Goal: Task Accomplishment & Management: Manage account settings

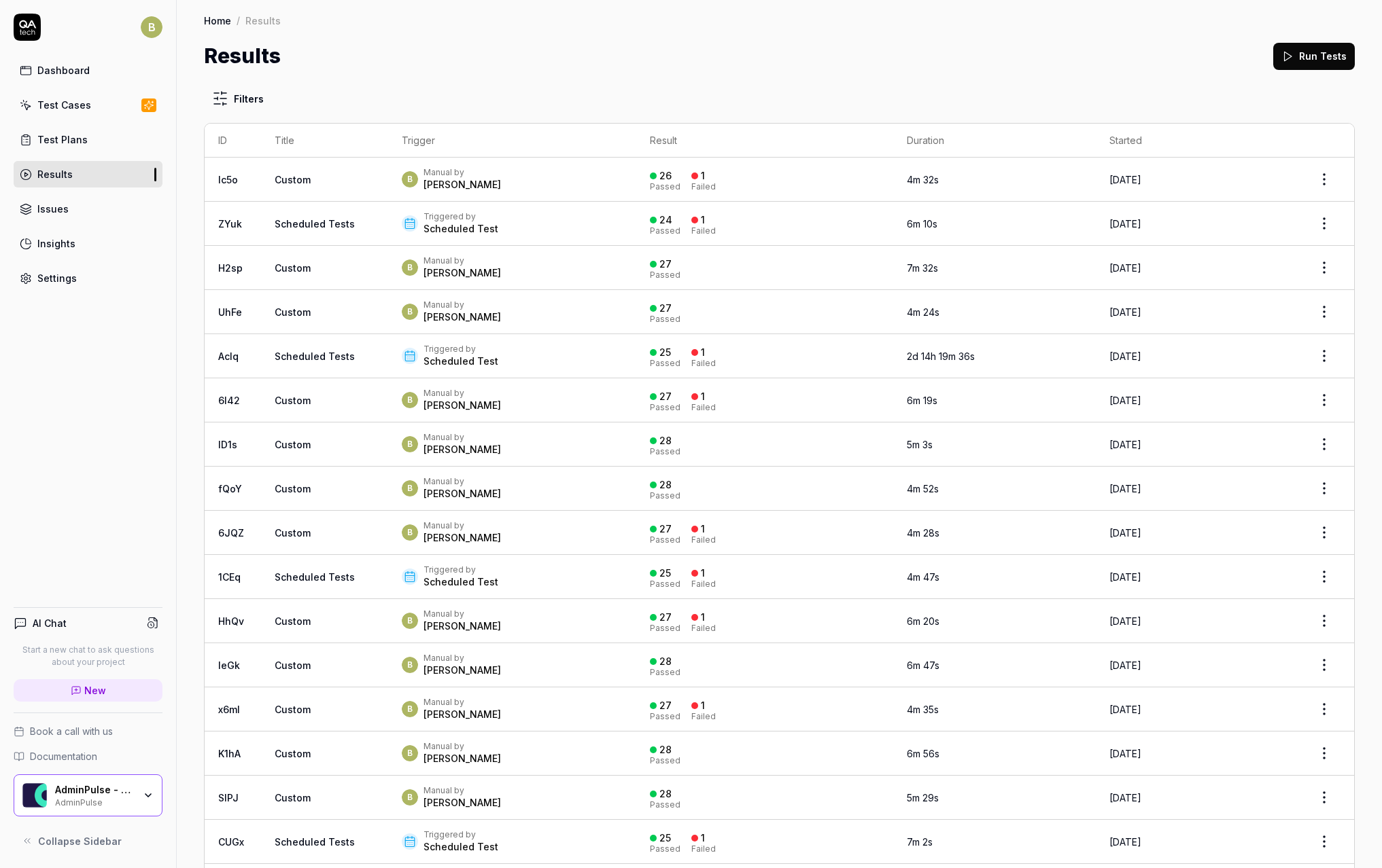
click at [534, 189] on div "B Manual by [PERSON_NAME]" at bounding box center [512, 179] width 221 height 24
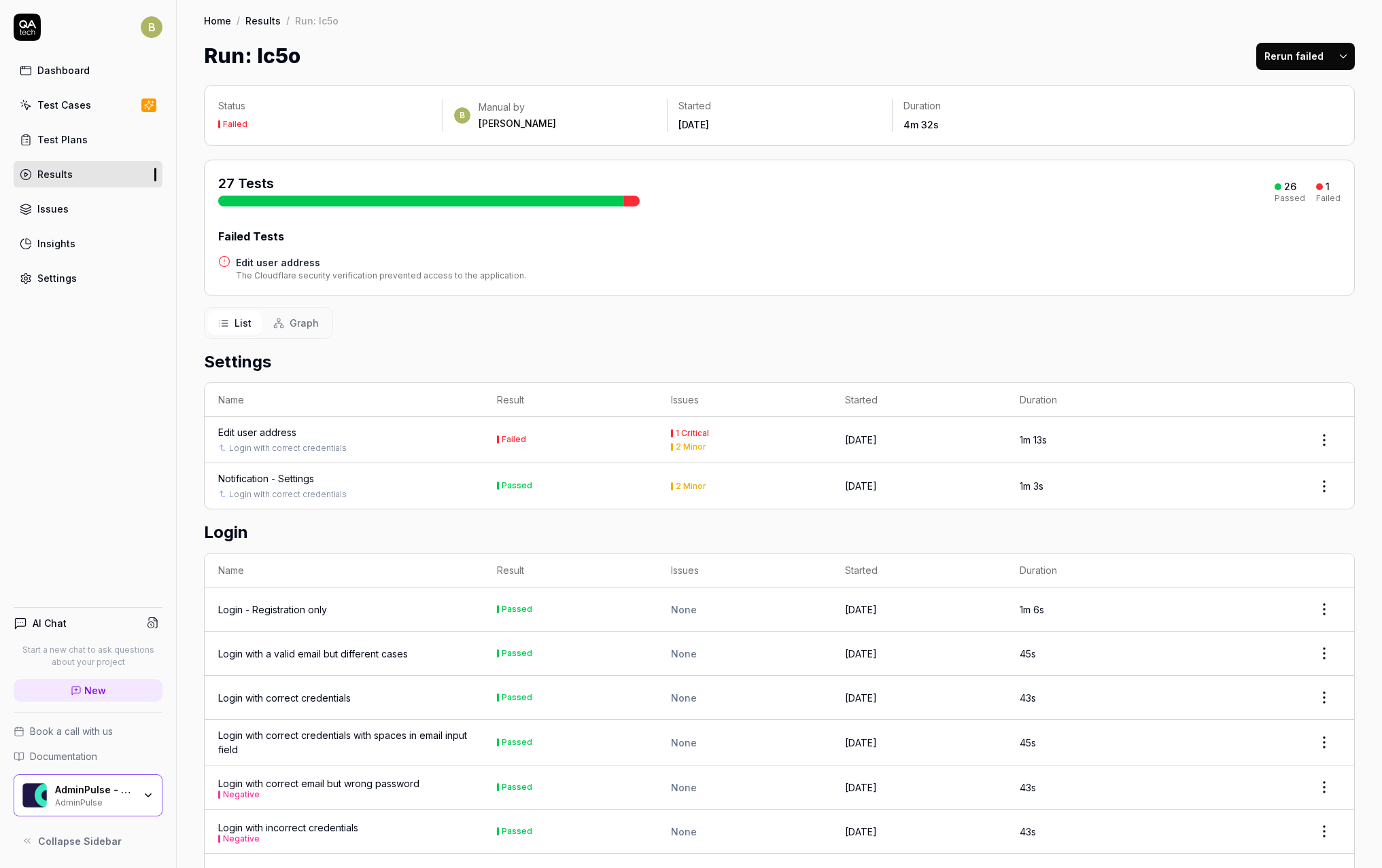
click at [272, 264] on h4 "Edit user address" at bounding box center [381, 262] width 291 height 14
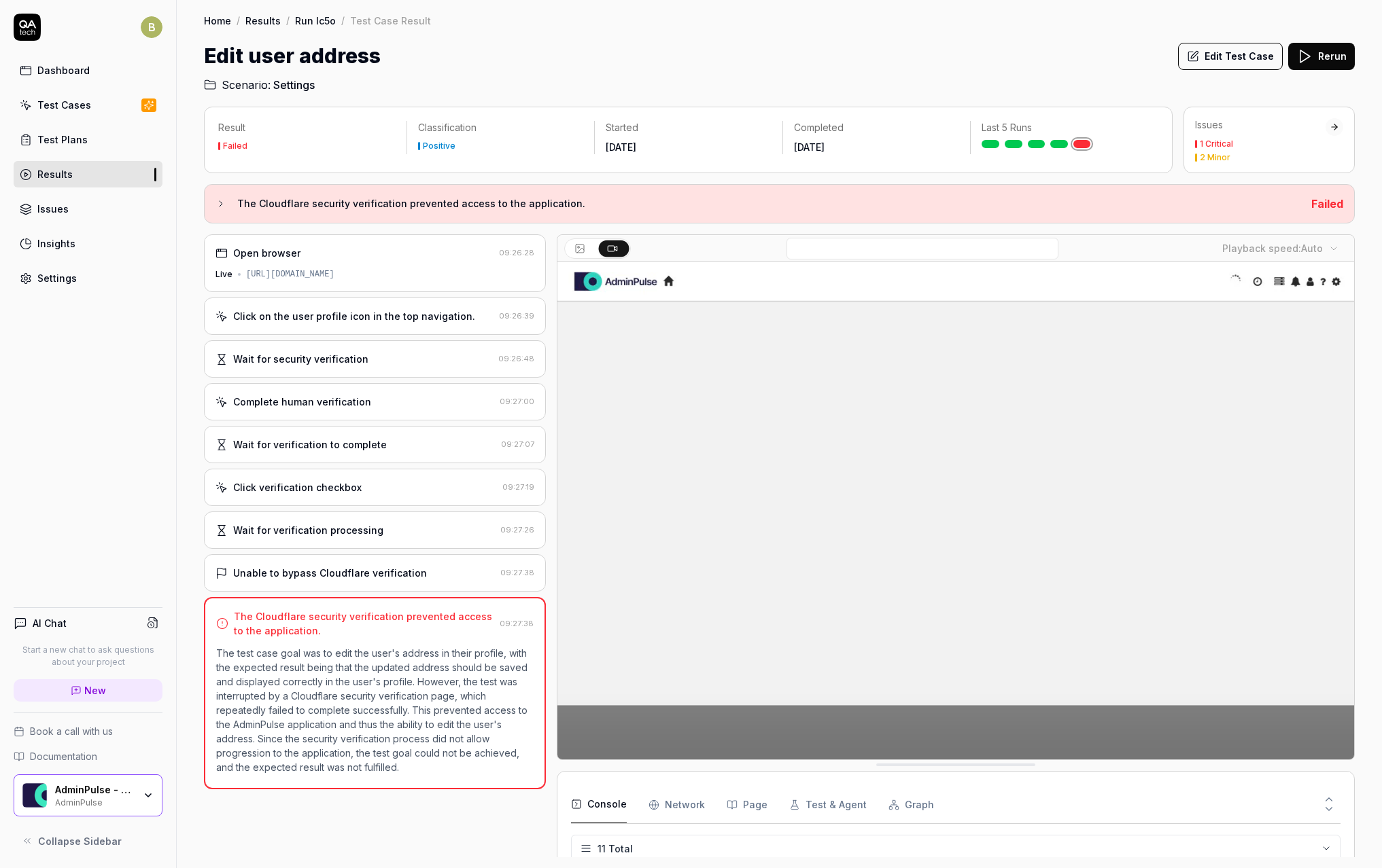
scroll to position [215, 0]
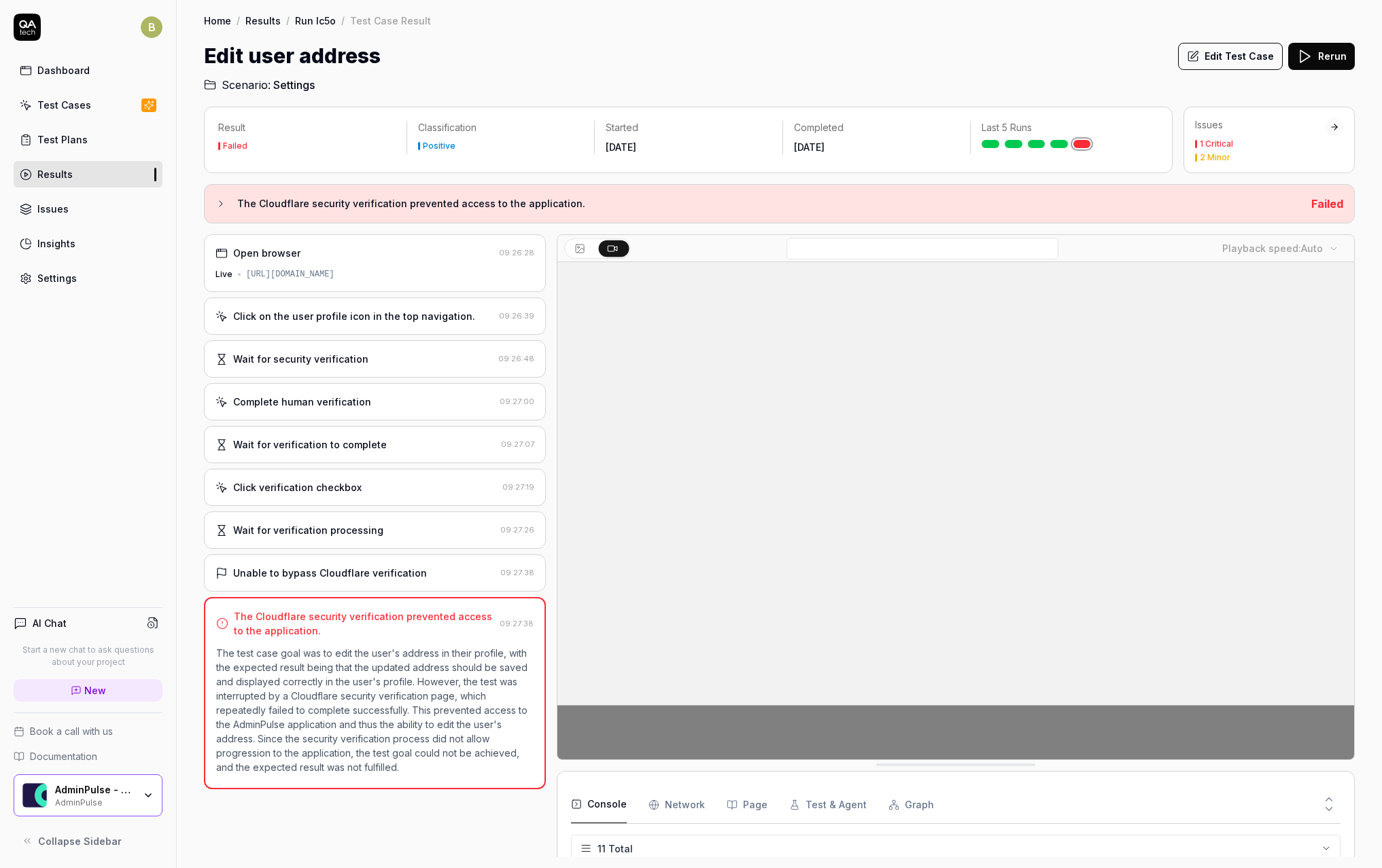
click at [452, 564] on div "Unable to bypass Cloudflare verification 09:27:38" at bounding box center [375, 573] width 342 height 38
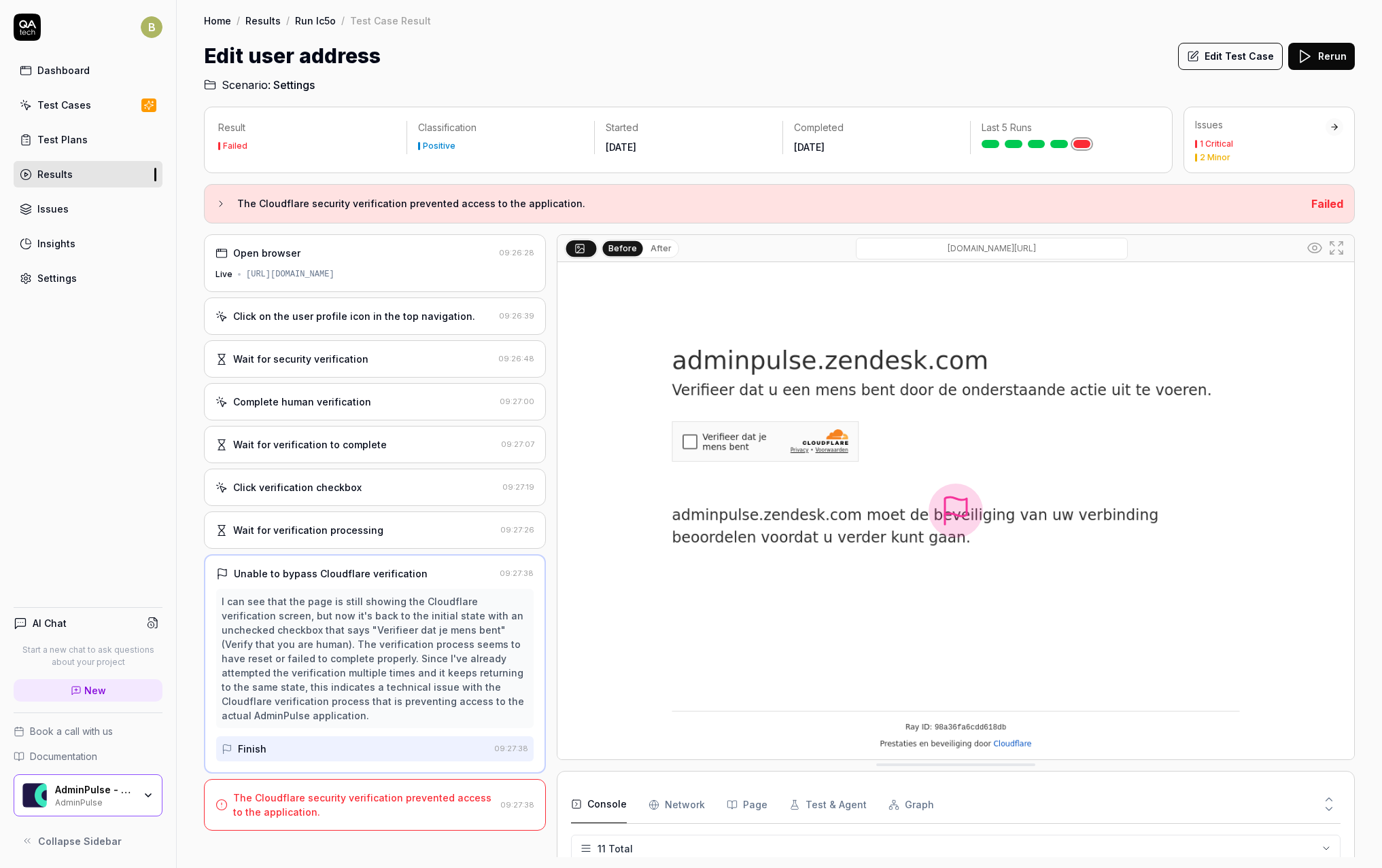
click at [452, 540] on div "Wait for verification processing 09:27:26" at bounding box center [375, 530] width 342 height 38
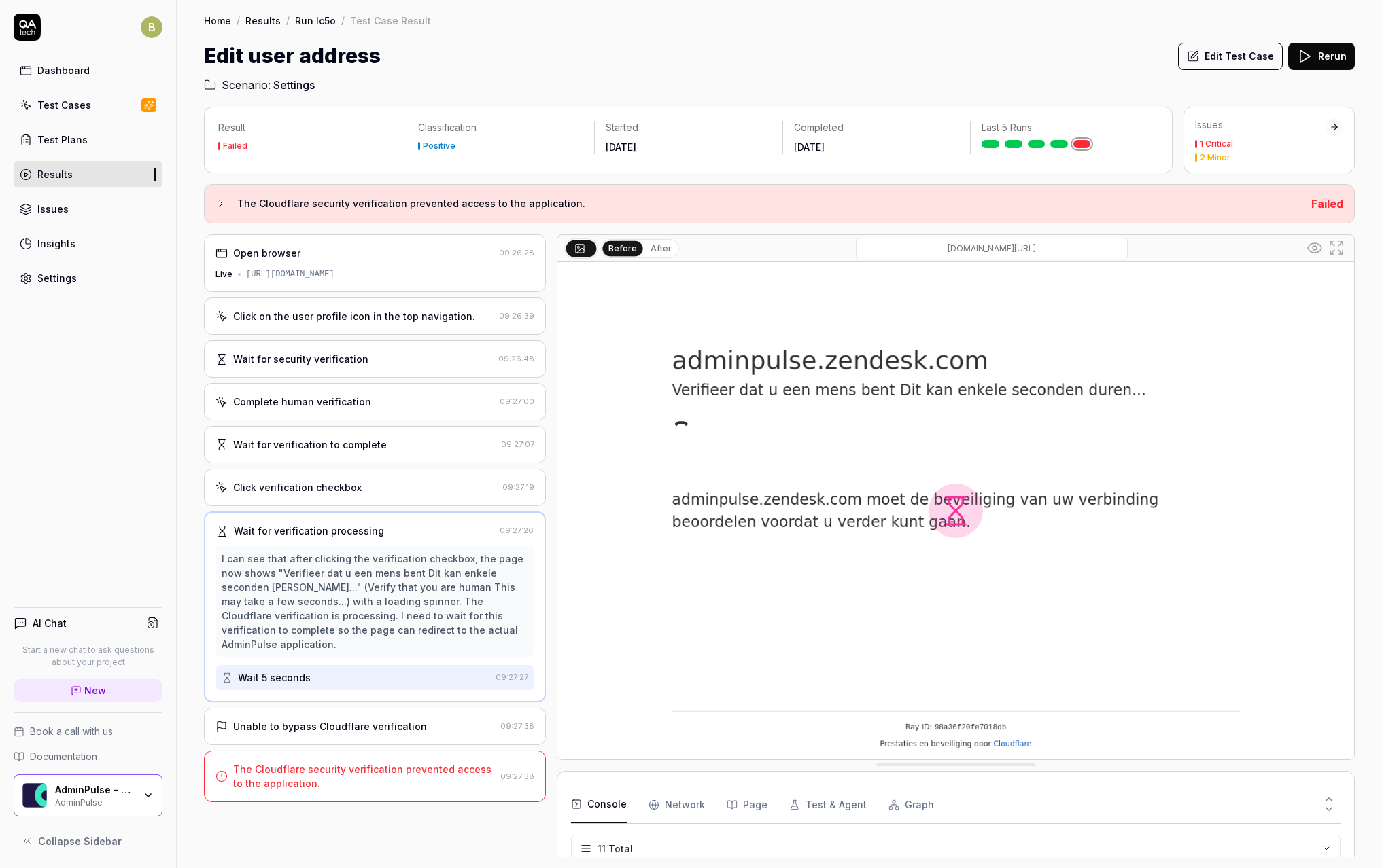
click at [446, 494] on div "Click verification checkbox 09:27:19" at bounding box center [375, 487] width 342 height 38
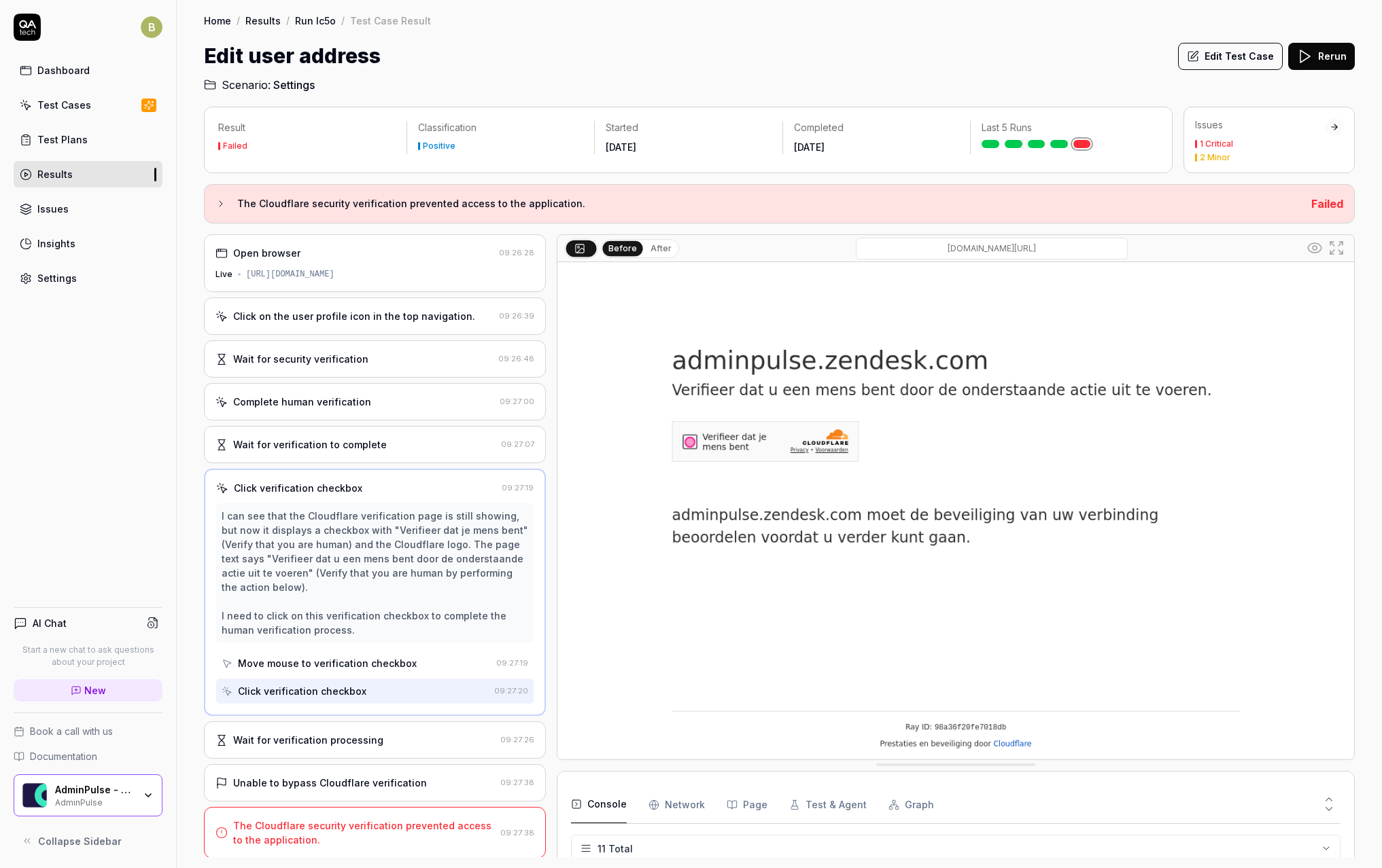
click at [438, 450] on div "Wait for verification to complete" at bounding box center [355, 444] width 280 height 14
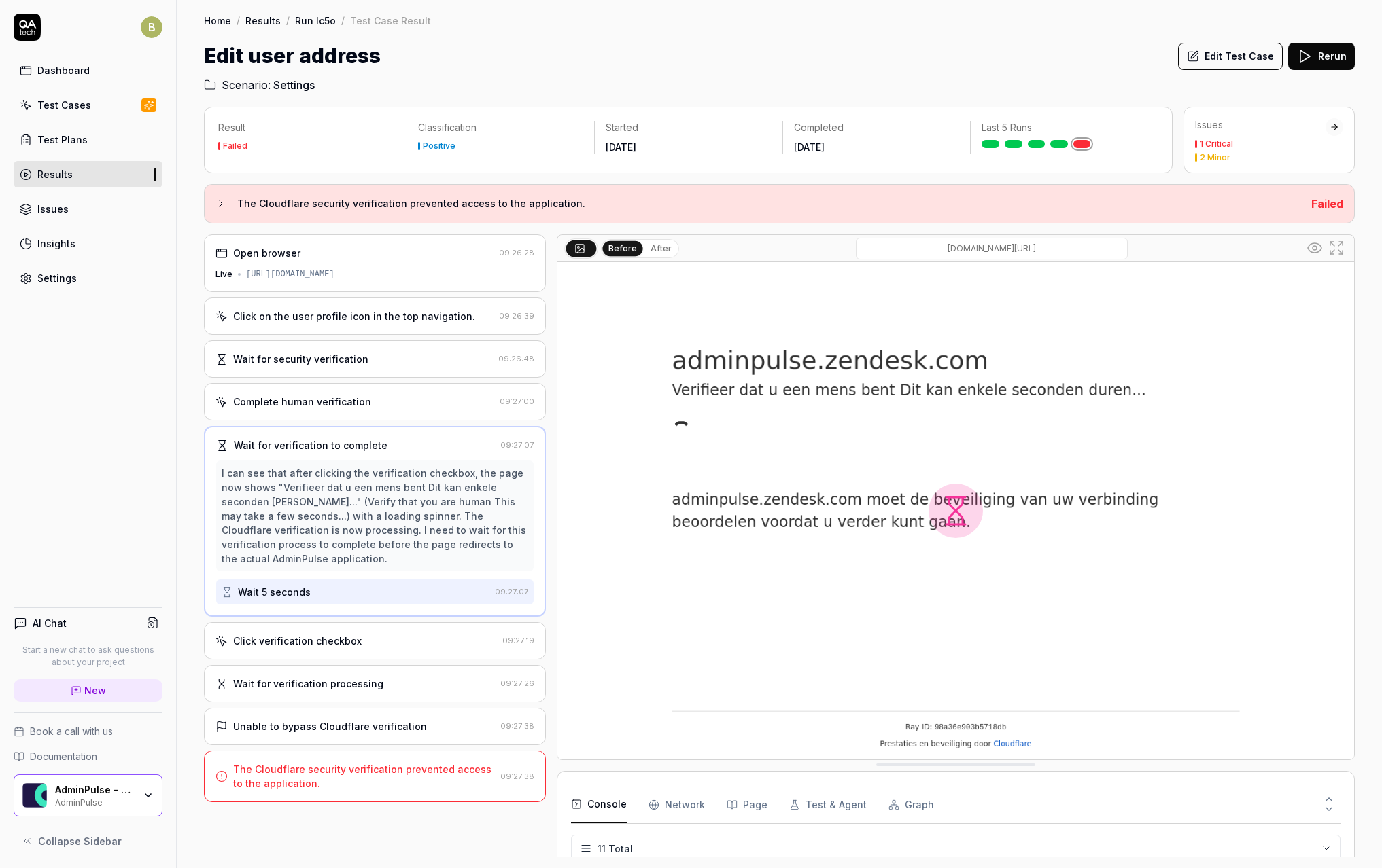
click at [433, 406] on div "Complete human verification" at bounding box center [354, 402] width 278 height 14
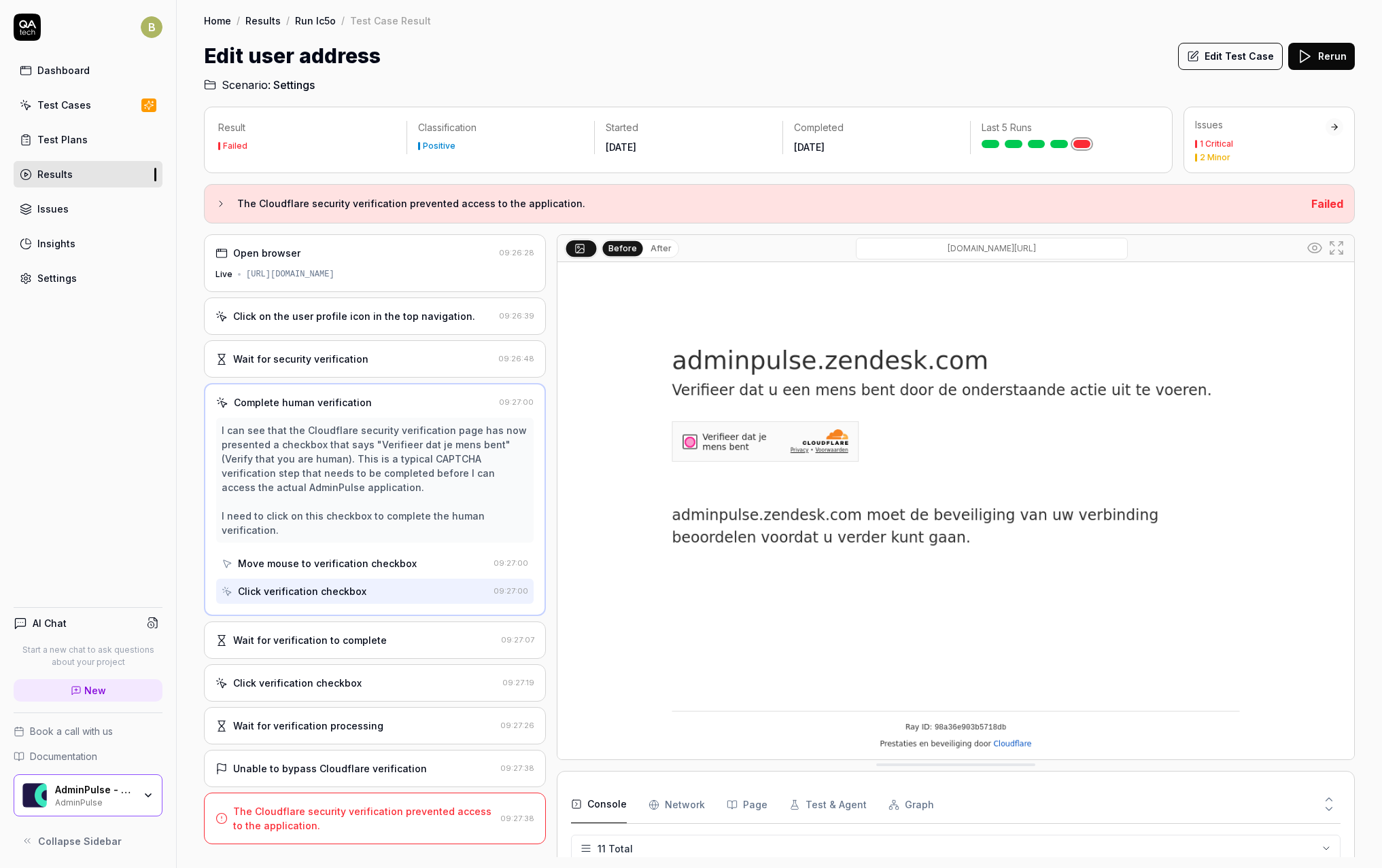
click at [426, 257] on div "Open browser" at bounding box center [354, 253] width 278 height 14
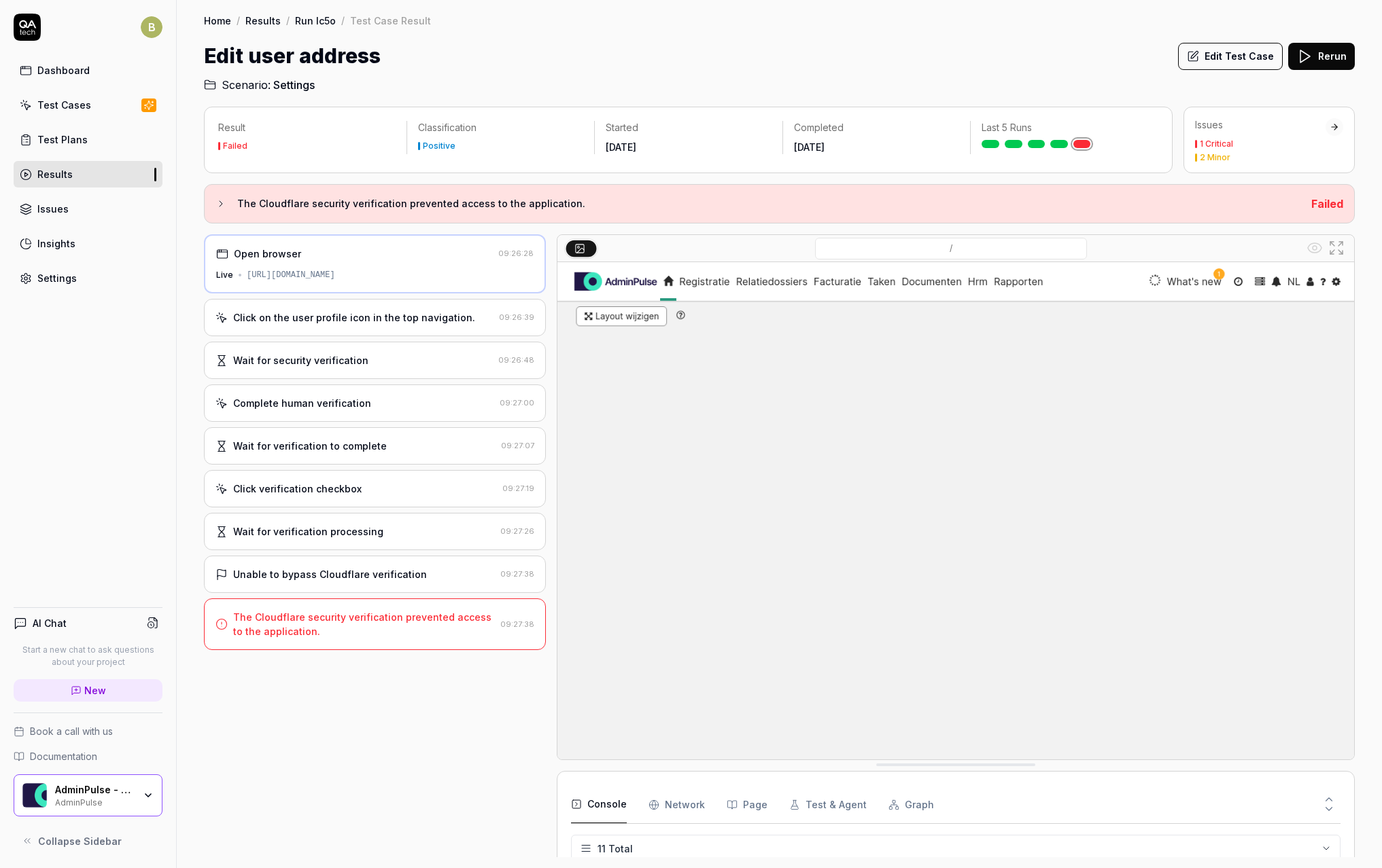
click at [440, 313] on div "Click on the user profile icon in the top navigation." at bounding box center [354, 318] width 242 height 14
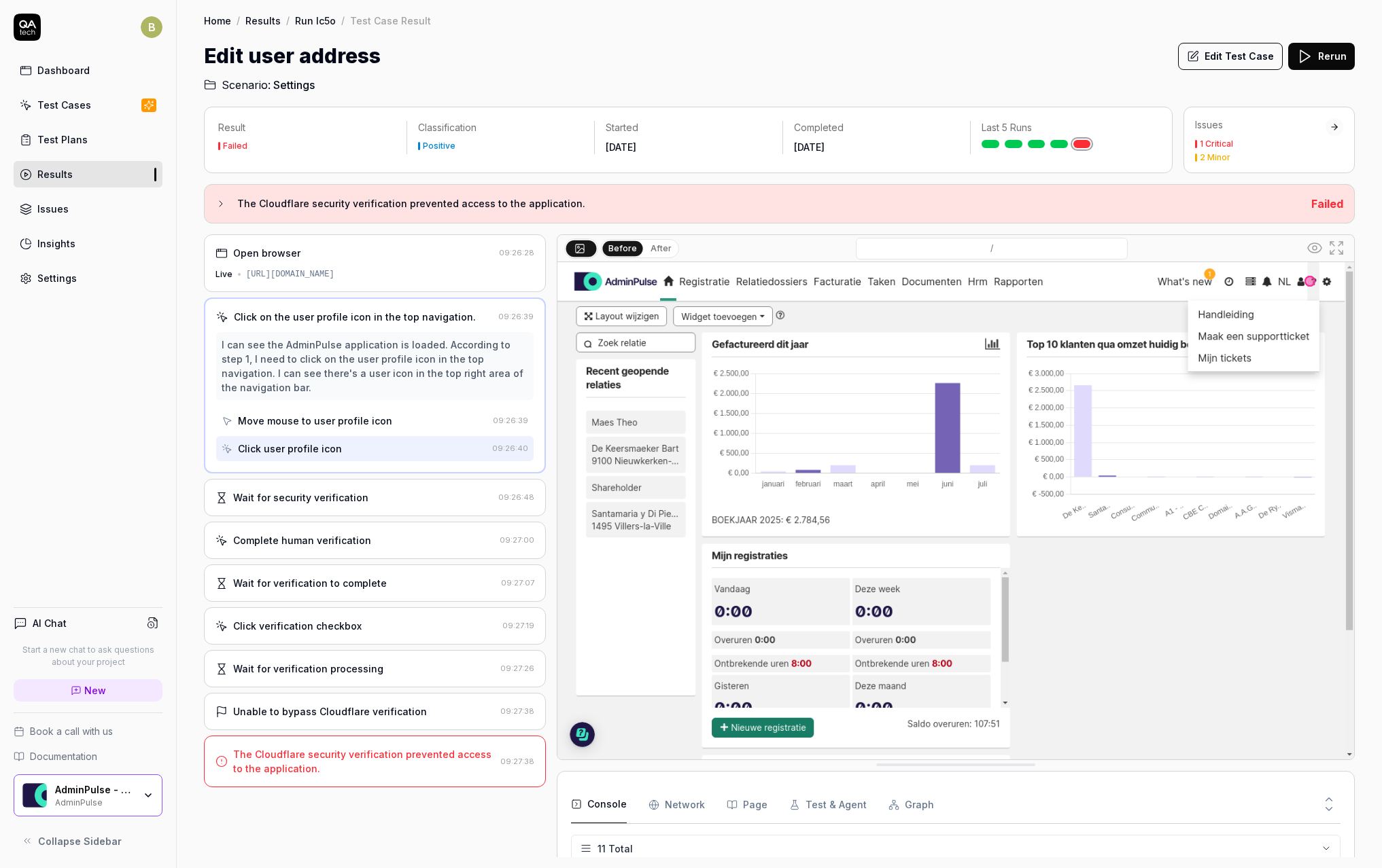
click at [1351, 698] on img at bounding box center [956, 511] width 796 height 497
click at [388, 270] on div "Live [URL][DOMAIN_NAME]" at bounding box center [375, 275] width 319 height 12
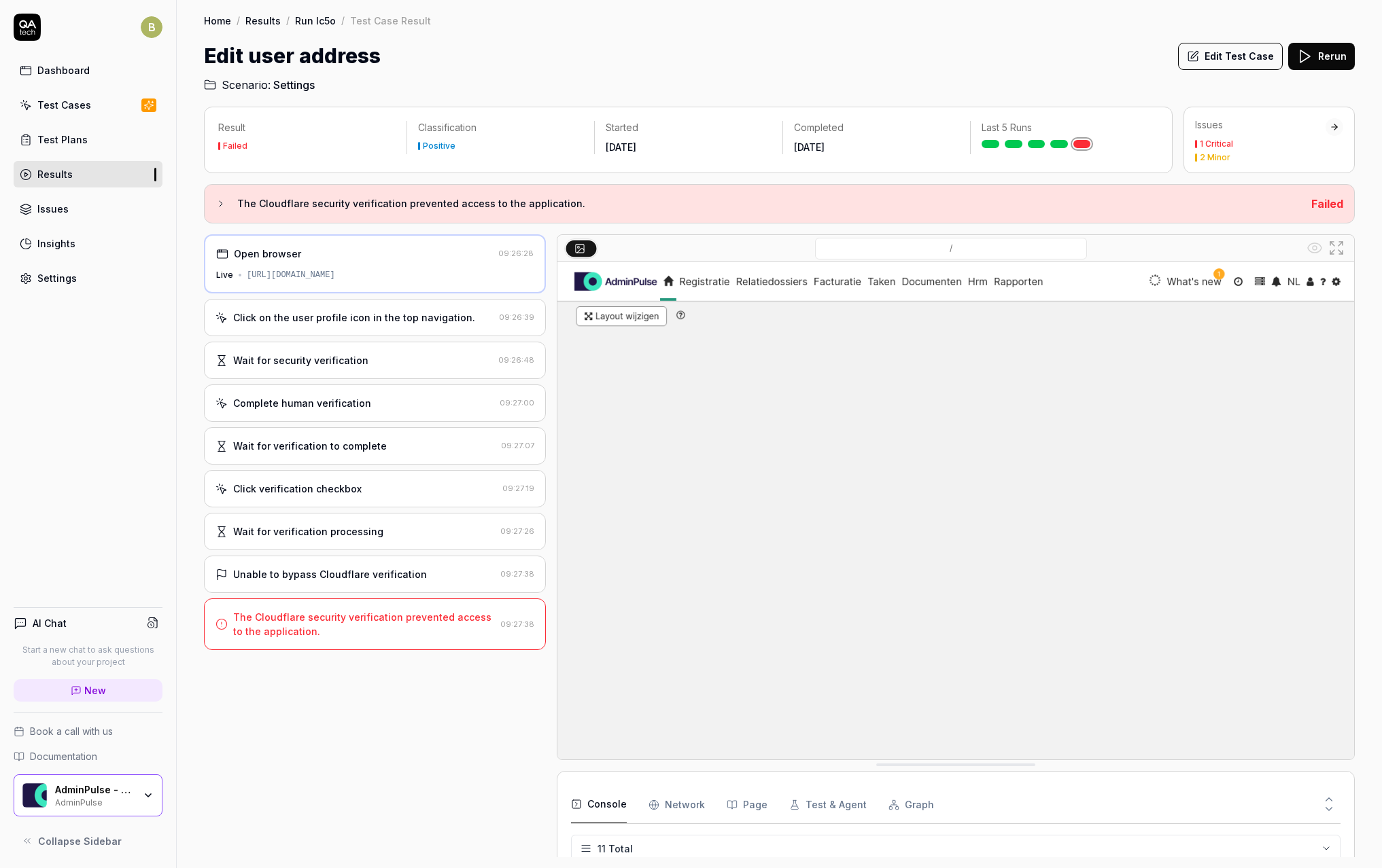
click at [380, 315] on div "Click on the user profile icon in the top navigation." at bounding box center [354, 318] width 242 height 14
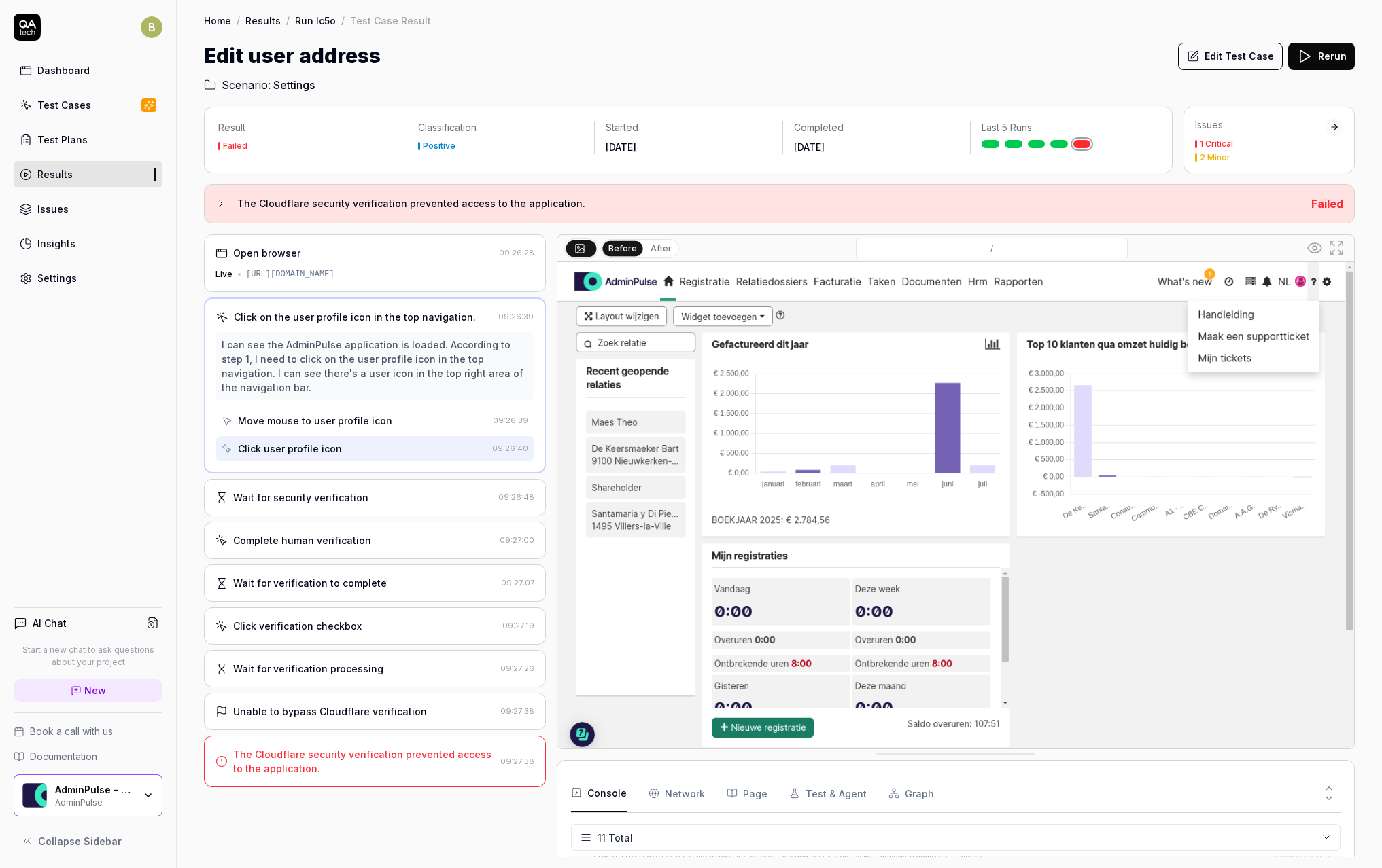
scroll to position [0, 0]
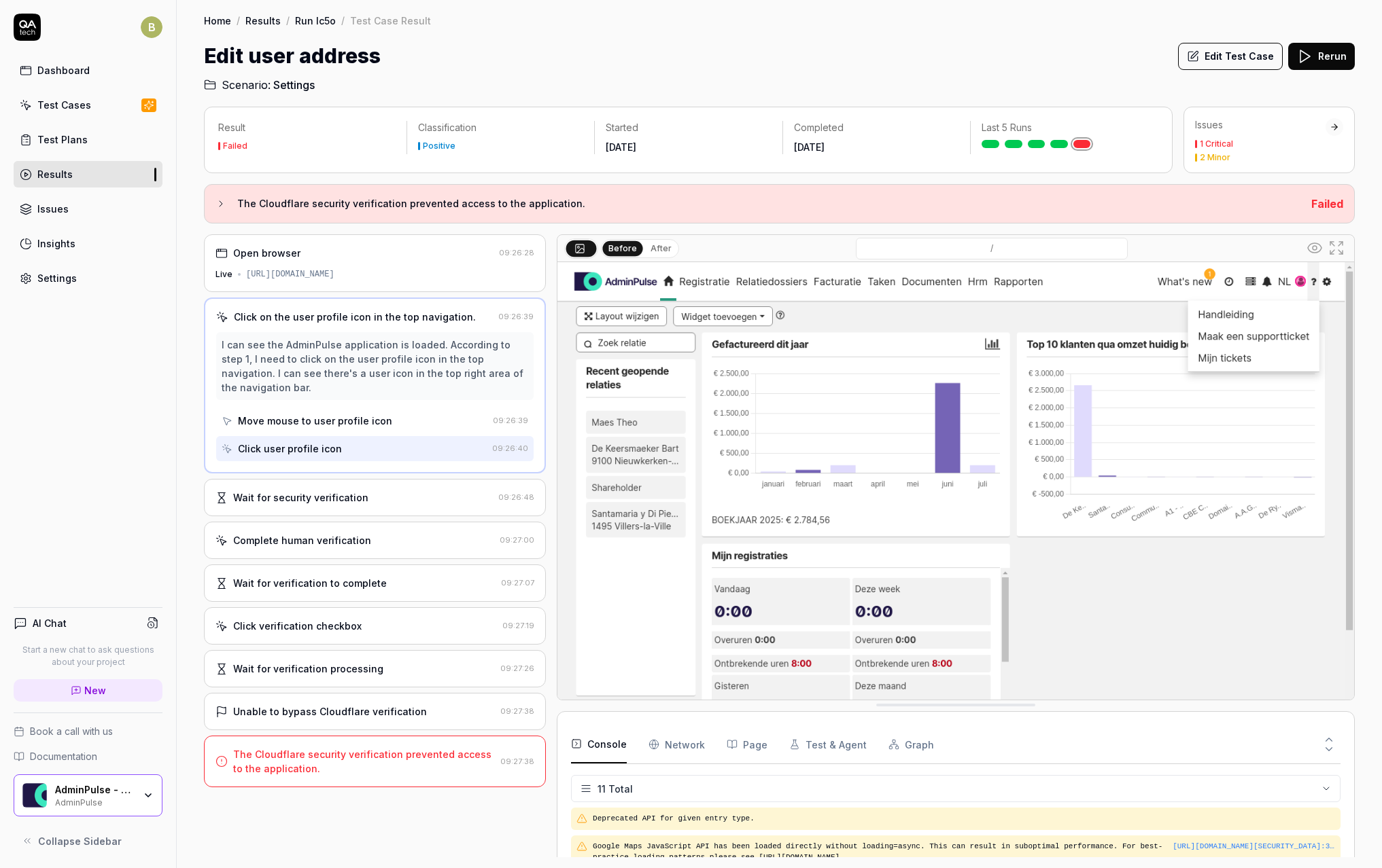
drag, startPoint x: 676, startPoint y: 759, endPoint x: 704, endPoint y: 699, distance: 66.2
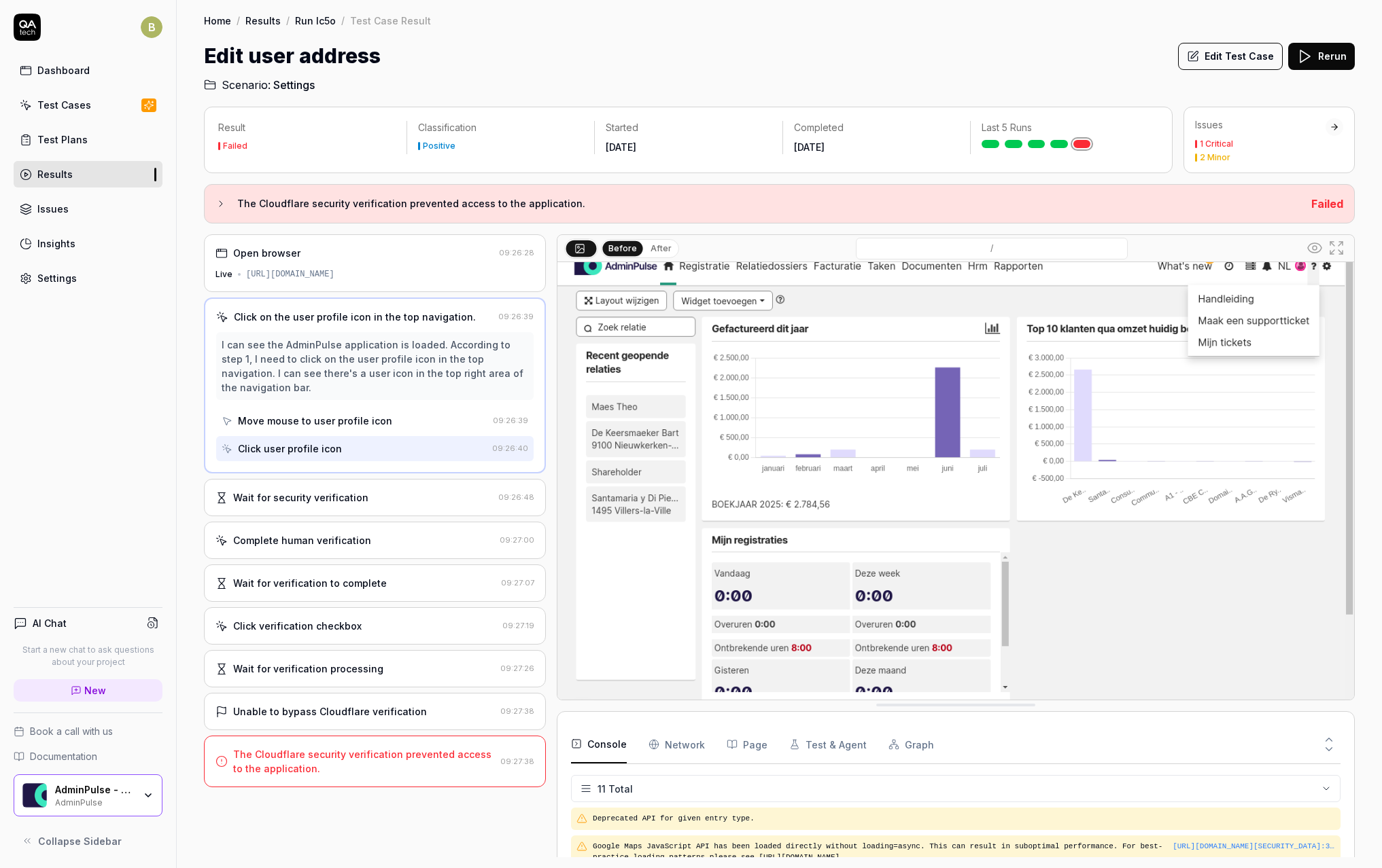
scroll to position [53, 0]
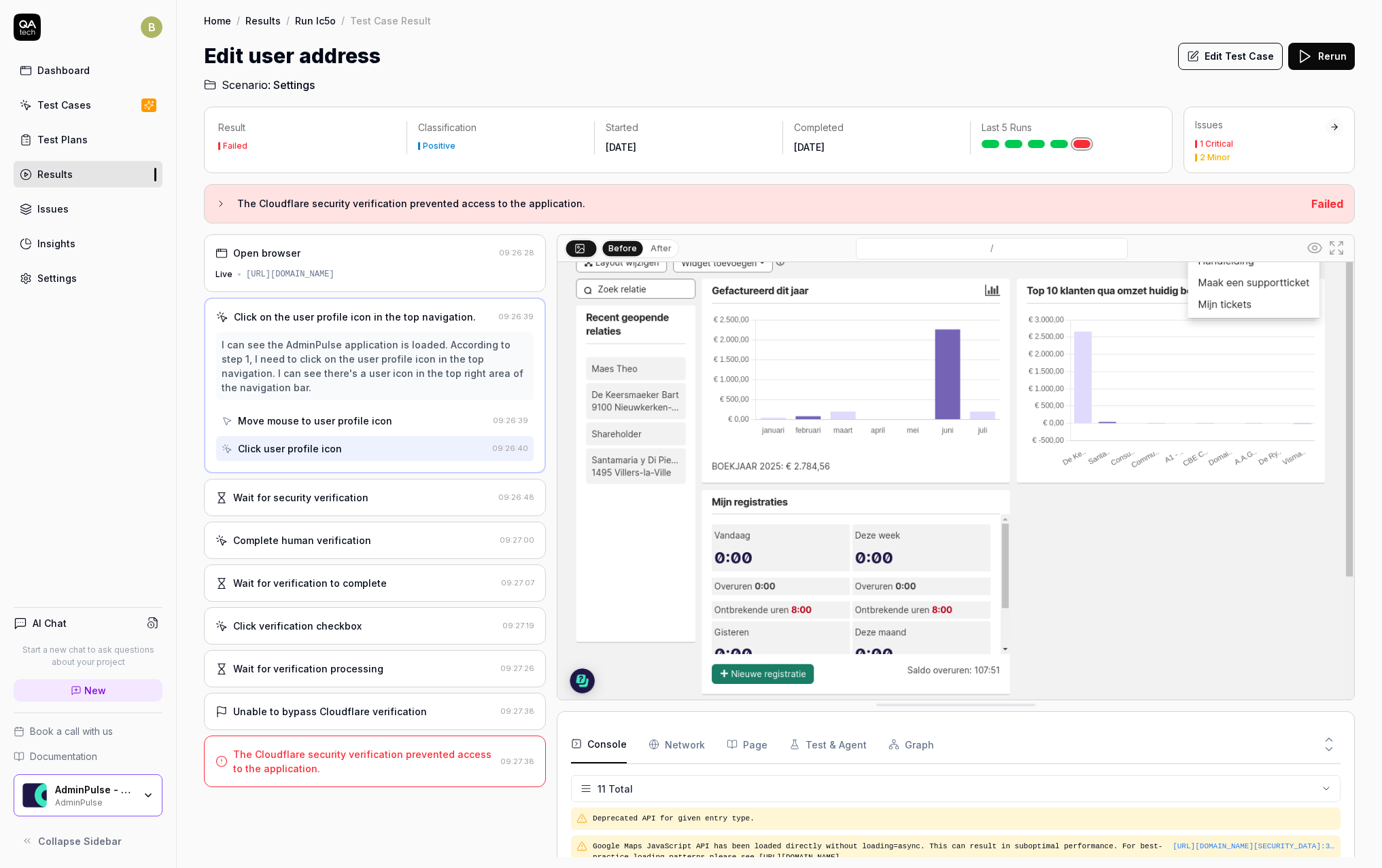
click at [834, 544] on img at bounding box center [956, 457] width 796 height 497
click at [677, 388] on img at bounding box center [956, 457] width 796 height 497
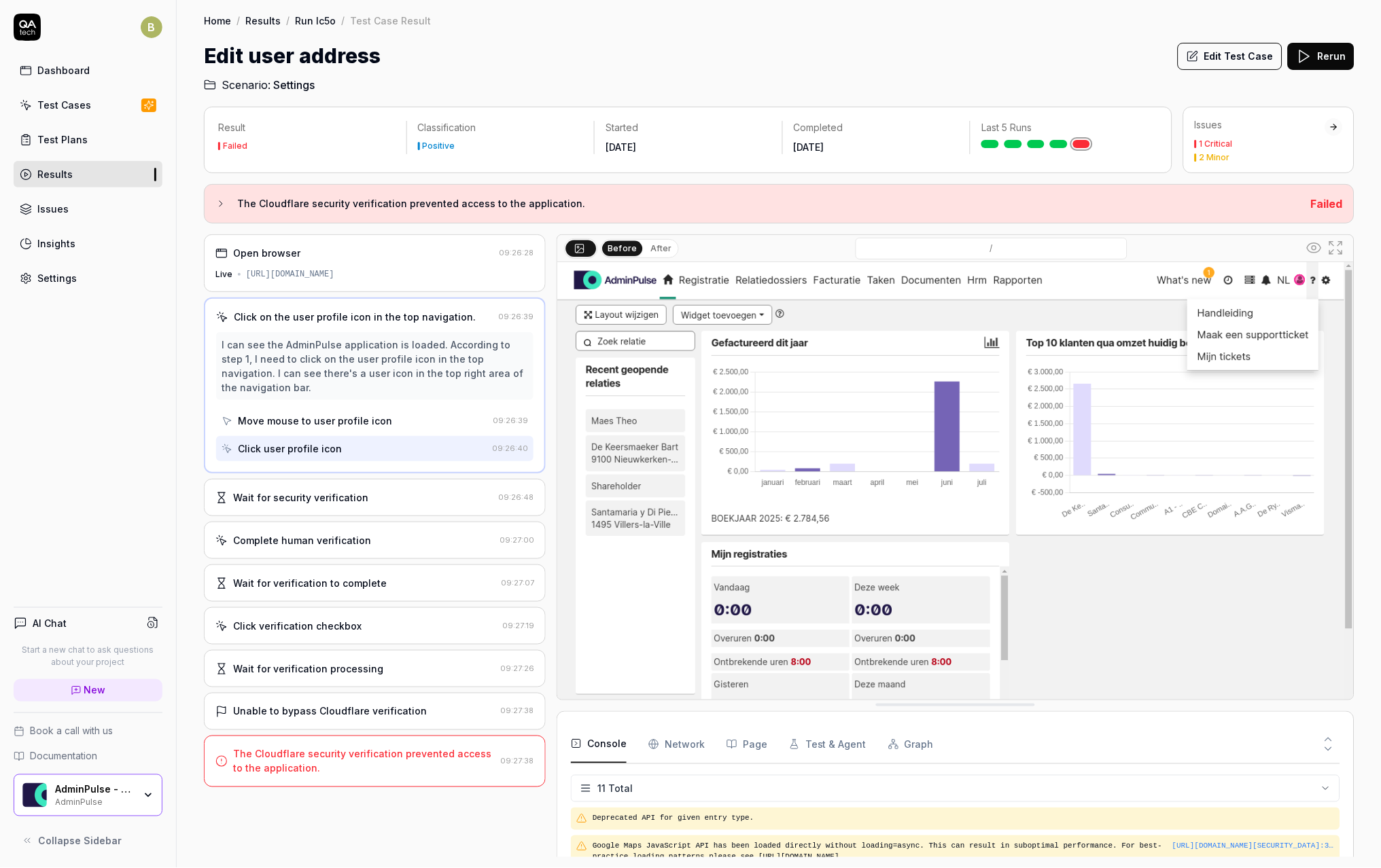
scroll to position [0, 0]
drag, startPoint x: 655, startPoint y: 242, endPoint x: 655, endPoint y: 248, distance: 6.0
click at [655, 242] on button "After" at bounding box center [661, 248] width 32 height 15
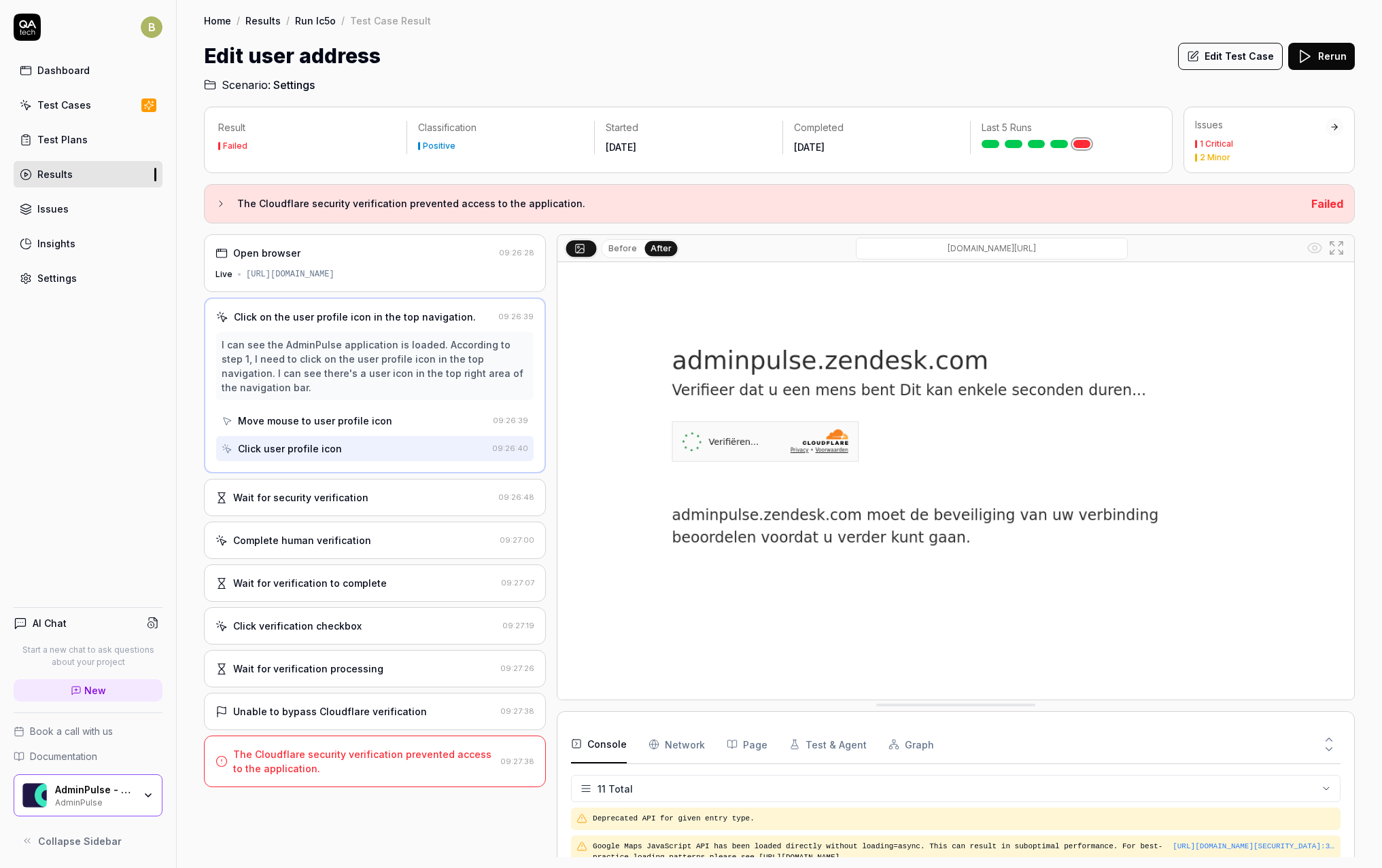
click at [628, 246] on button "Before" at bounding box center [622, 248] width 39 height 15
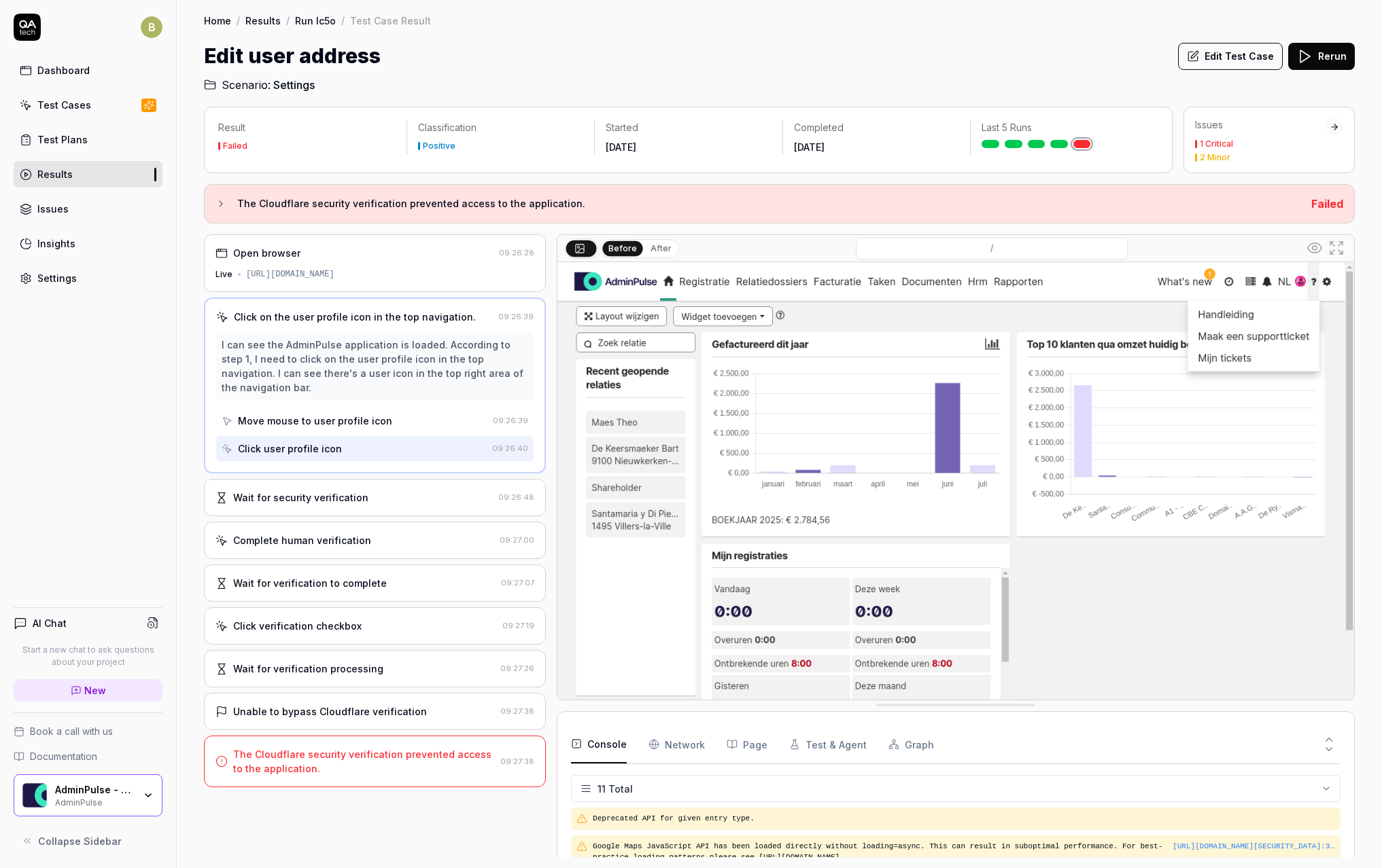
click at [586, 254] on button at bounding box center [581, 248] width 31 height 17
click at [412, 276] on div "Live [URL][DOMAIN_NAME]" at bounding box center [375, 275] width 319 height 12
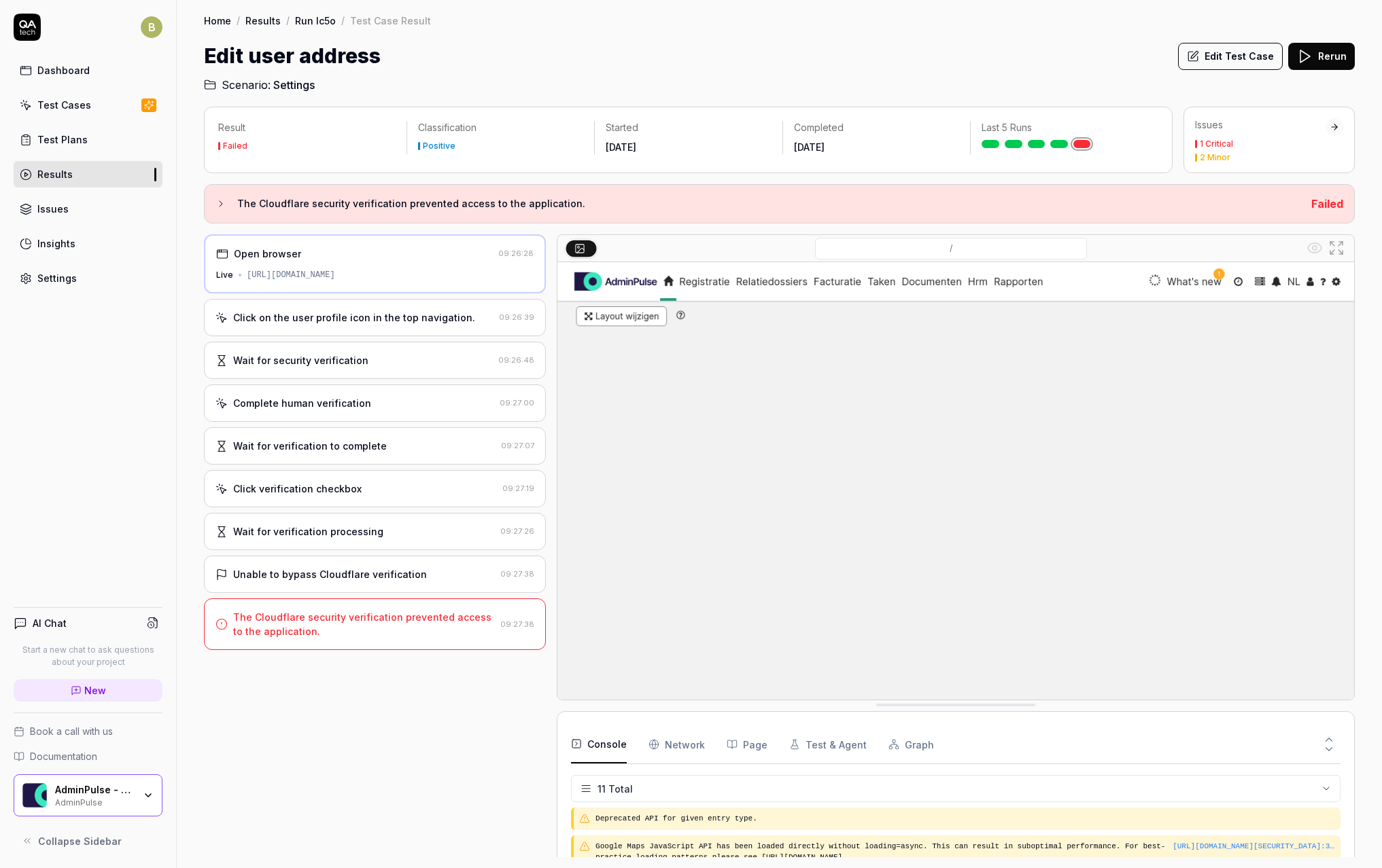
click at [412, 304] on div "Click on the user profile icon in the top navigation. 09:26:39" at bounding box center [375, 318] width 342 height 38
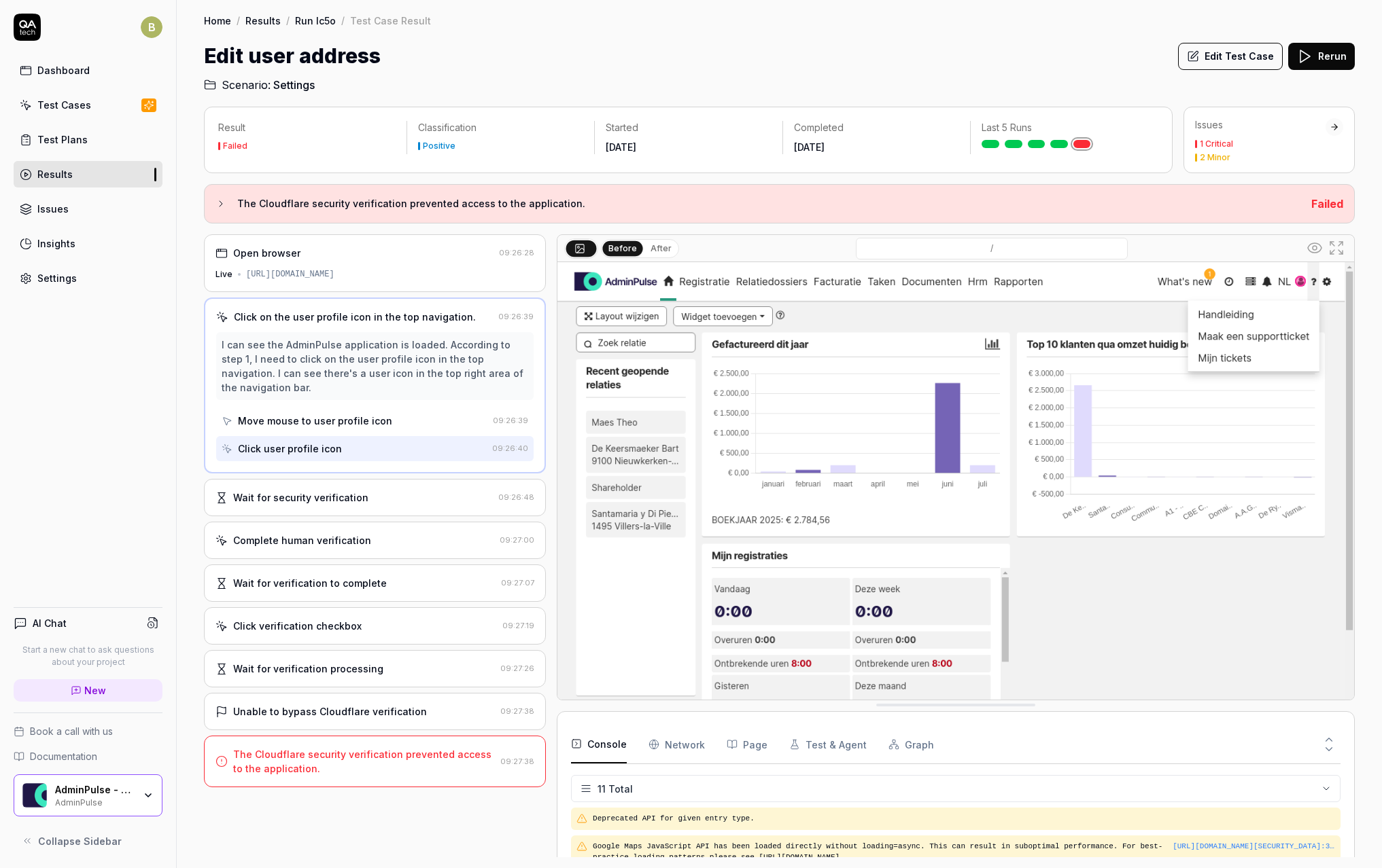
click at [409, 261] on div "Open browser 09:26:28 Live [URL][DOMAIN_NAME]" at bounding box center [375, 263] width 342 height 58
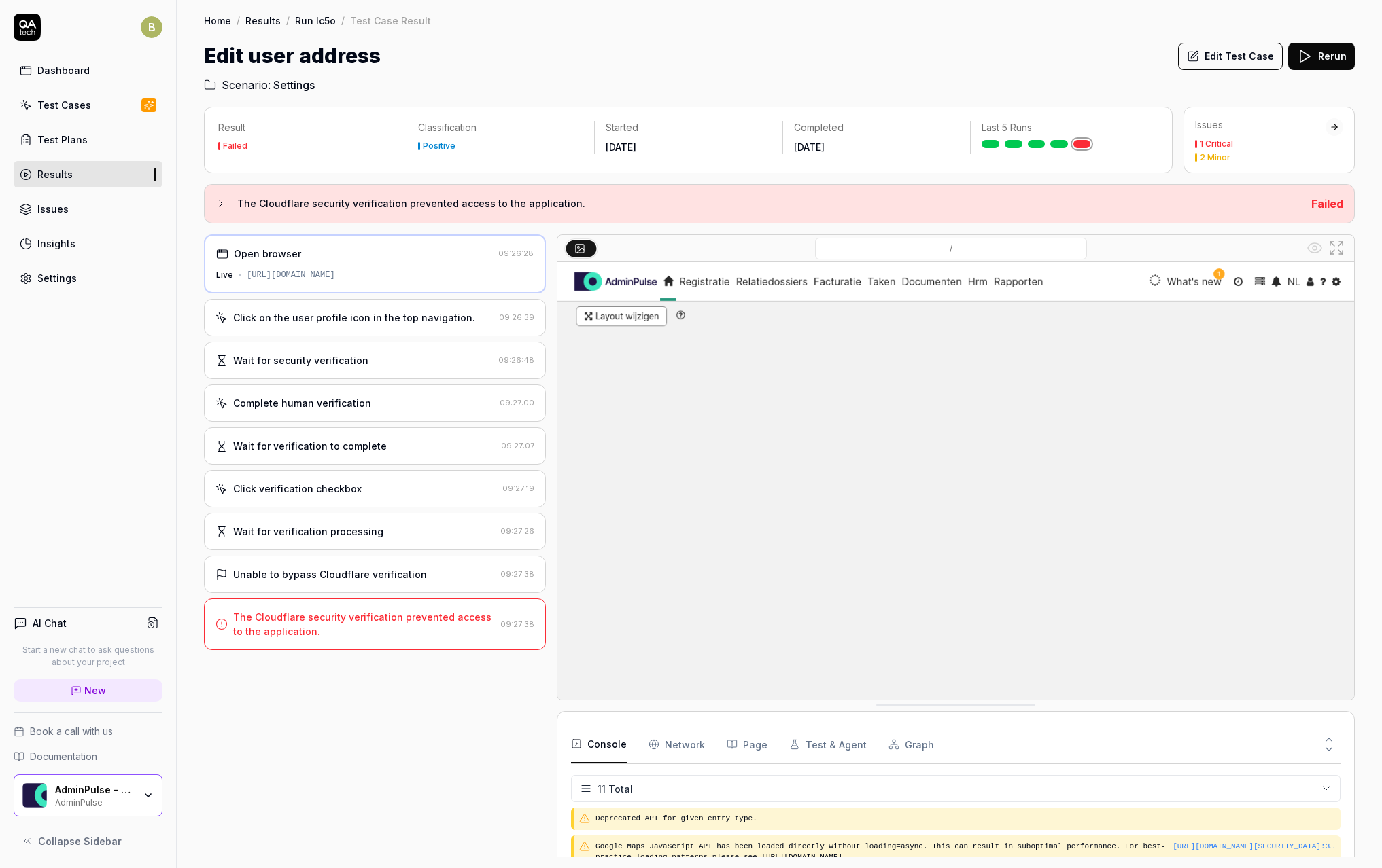
click at [412, 299] on div "Click on the user profile icon in the top navigation. 09:26:39" at bounding box center [375, 318] width 342 height 38
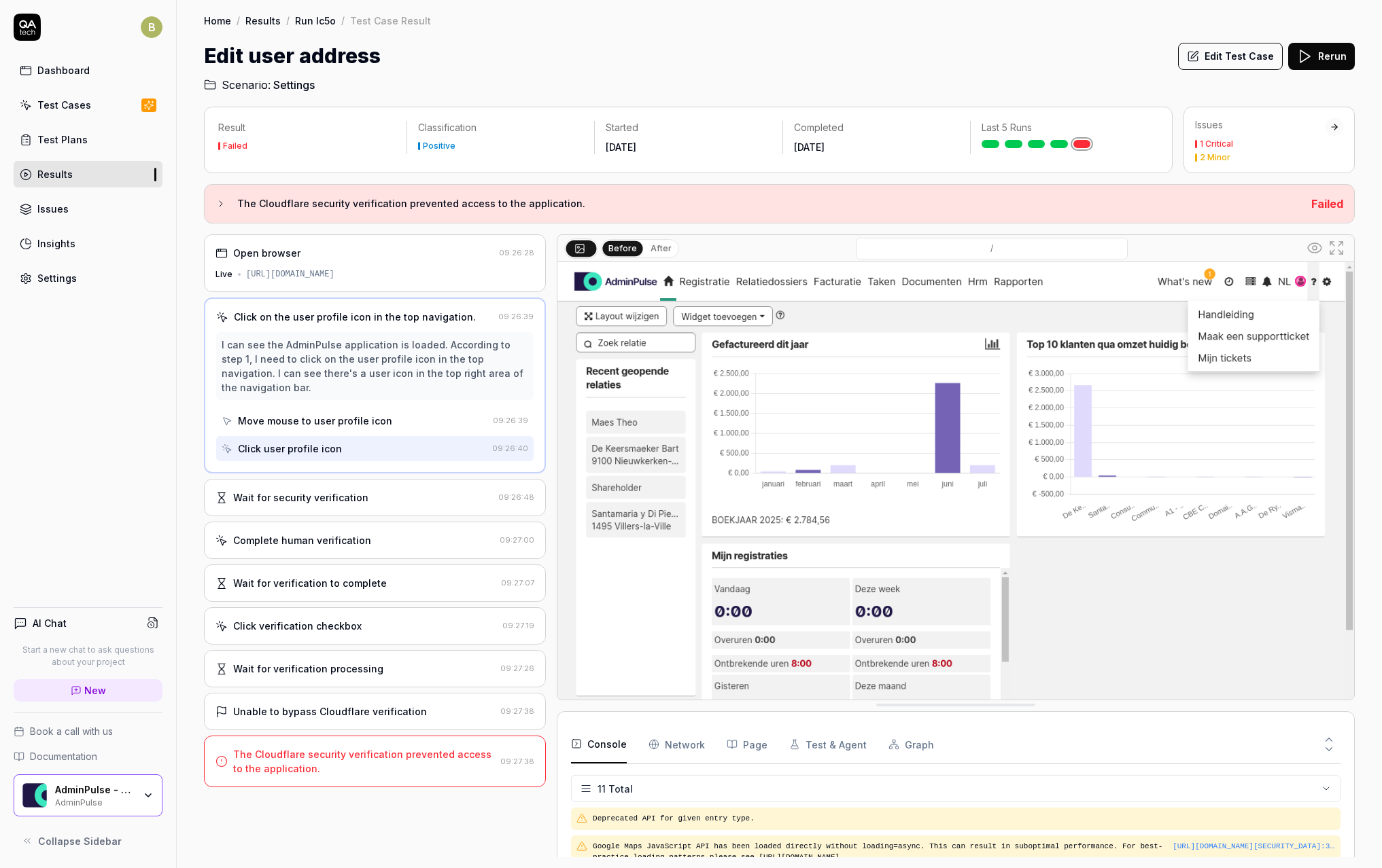
click at [409, 254] on div "Open browser" at bounding box center [354, 253] width 278 height 14
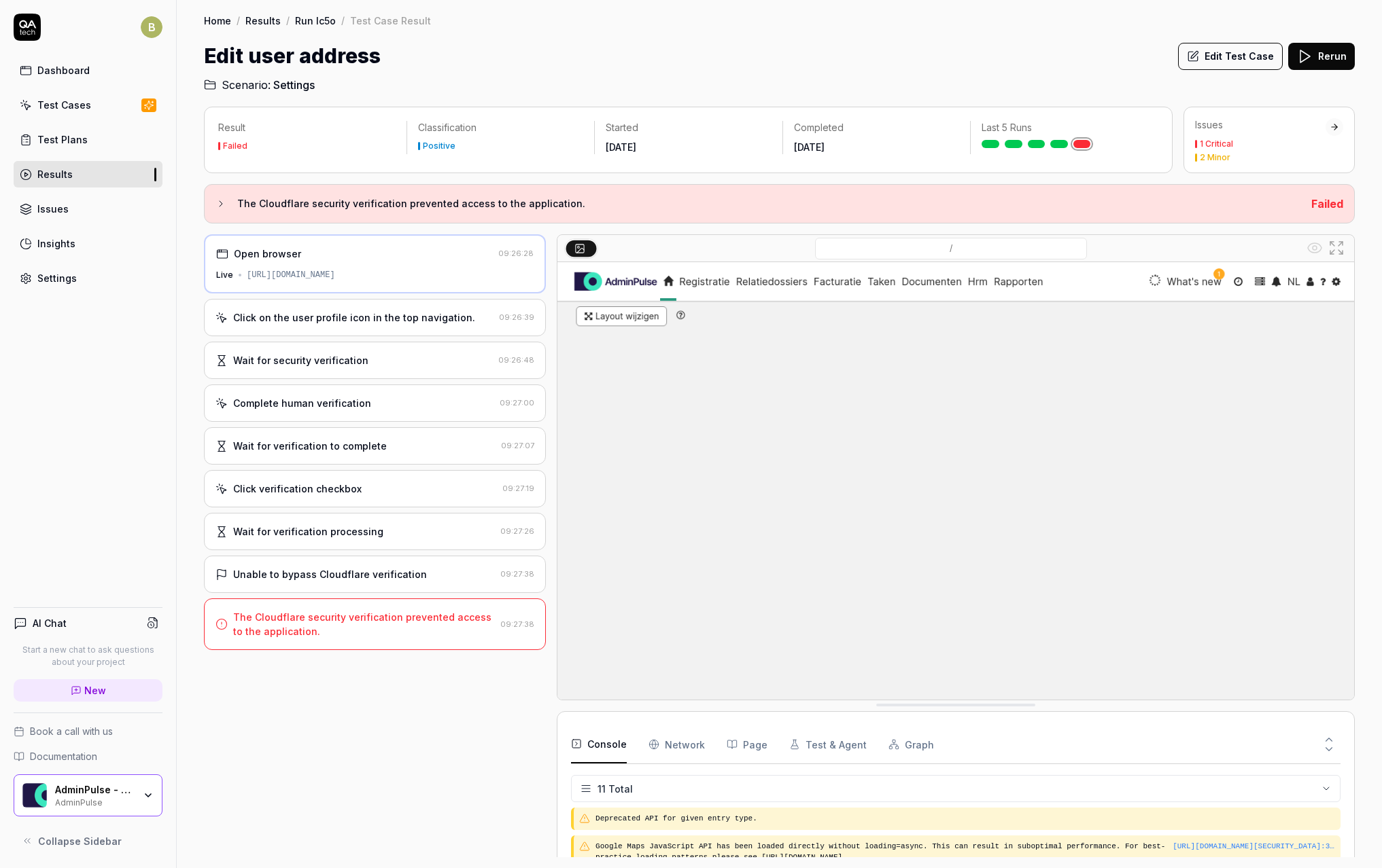
click at [417, 296] on div "Open browser 09:26:28 Live [URL][DOMAIN_NAME] Click on the user profile icon in…" at bounding box center [375, 546] width 342 height 623
click at [417, 304] on div "Click on the user profile icon in the top navigation. 09:26:39" at bounding box center [375, 318] width 342 height 38
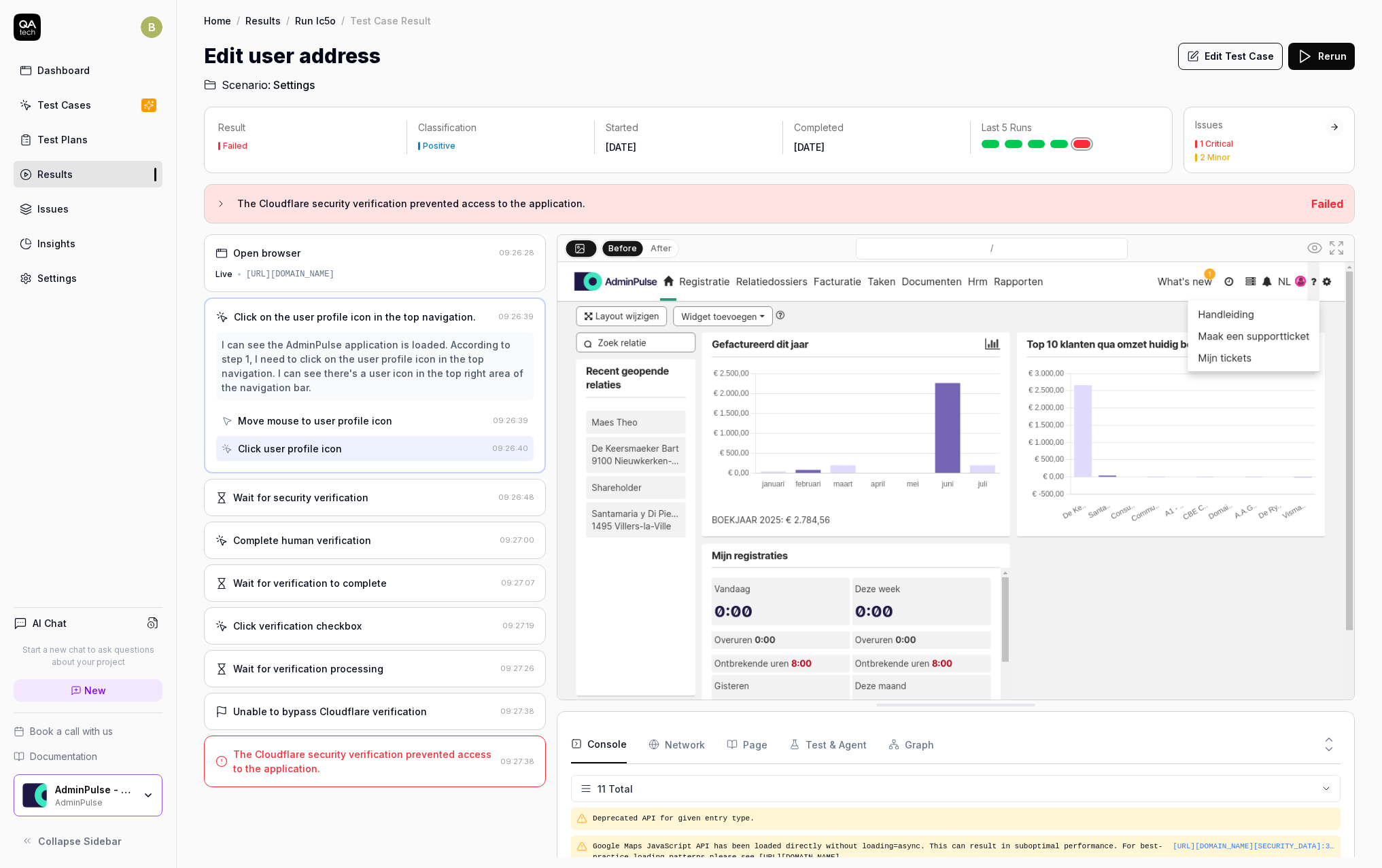
click at [314, 254] on div "Open browser" at bounding box center [354, 253] width 278 height 14
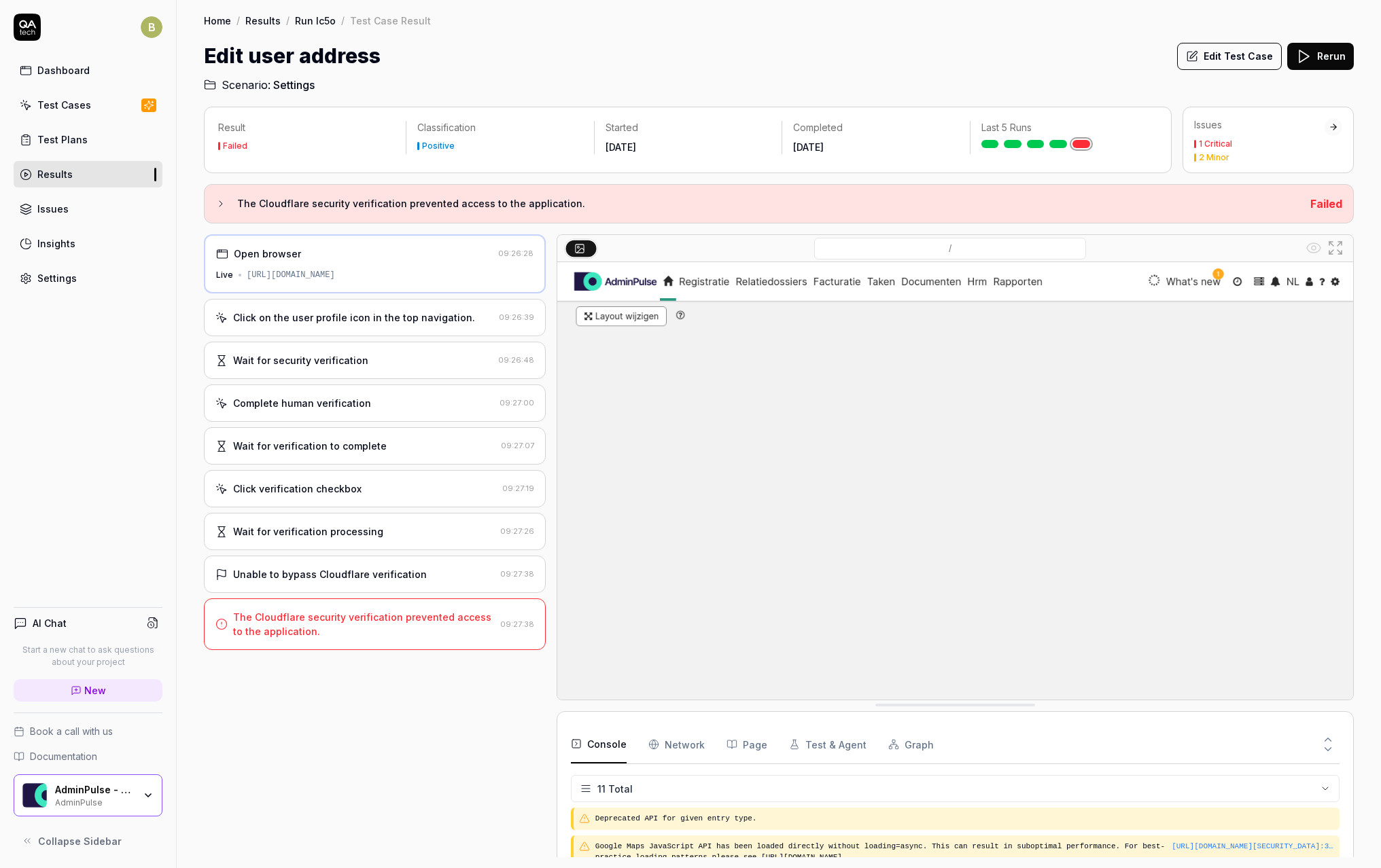
click at [56, 272] on div "Settings" at bounding box center [57, 278] width 39 height 14
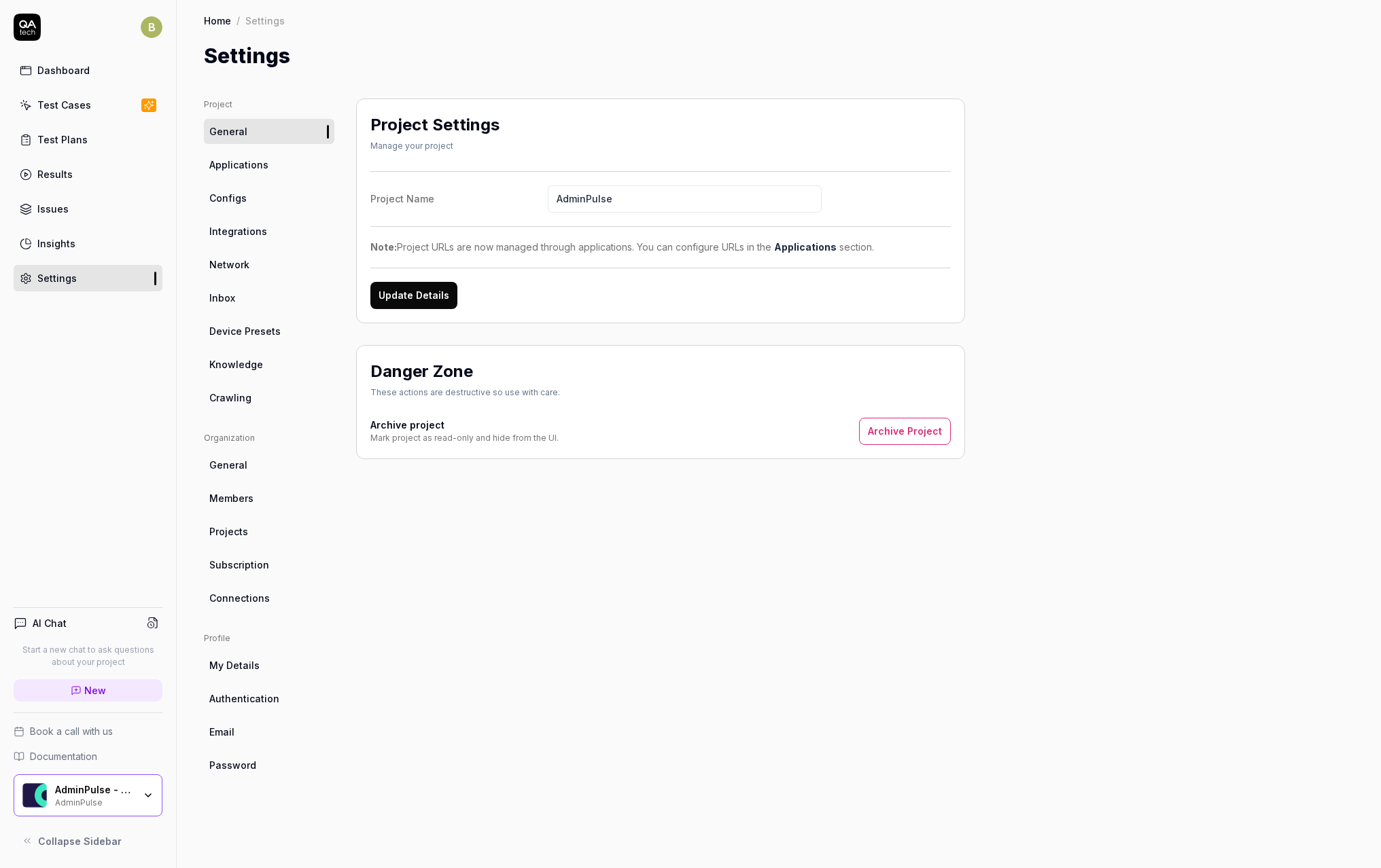
click at [206, 362] on link "Knowledge" at bounding box center [269, 364] width 130 height 25
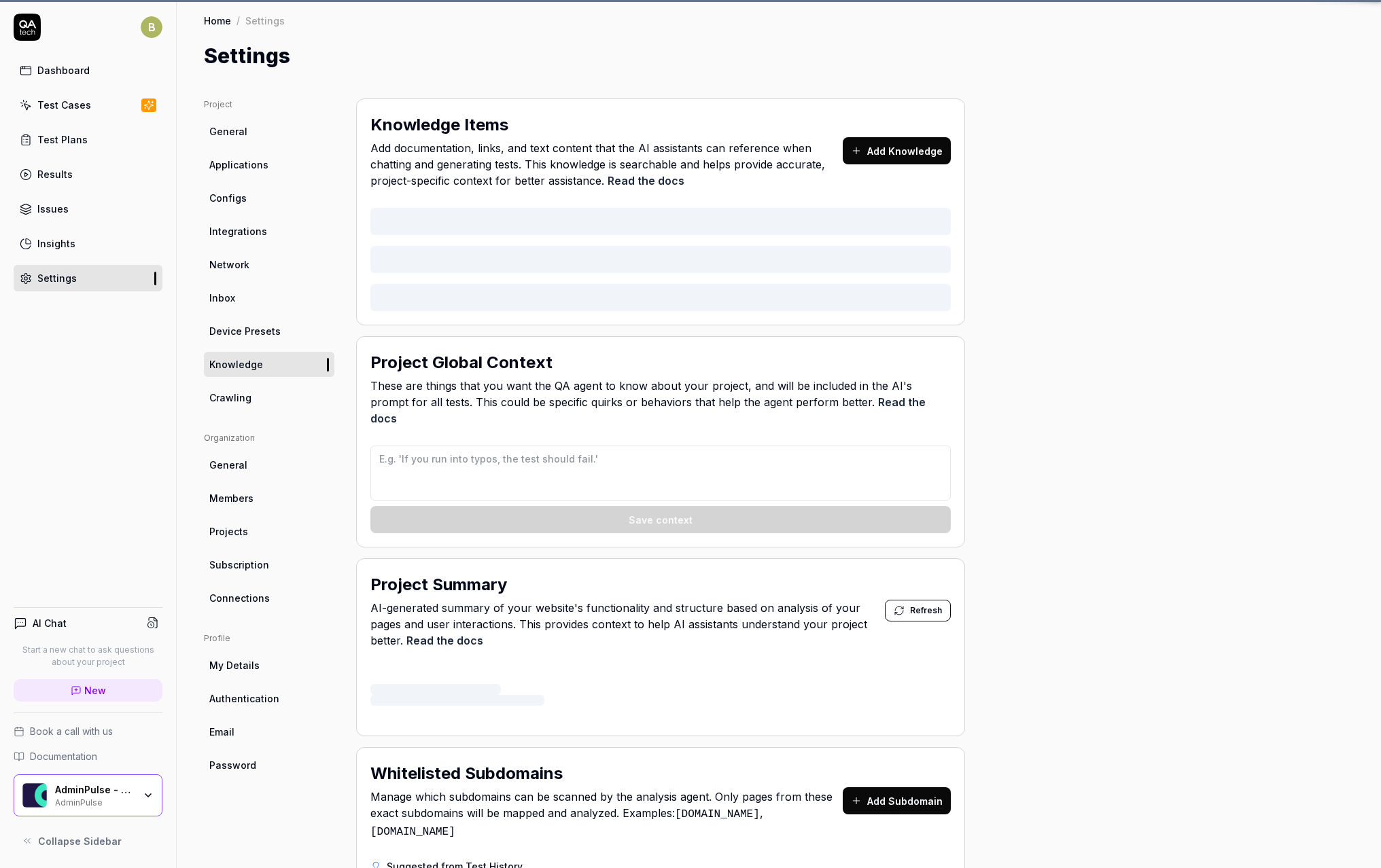
type textarea "*"
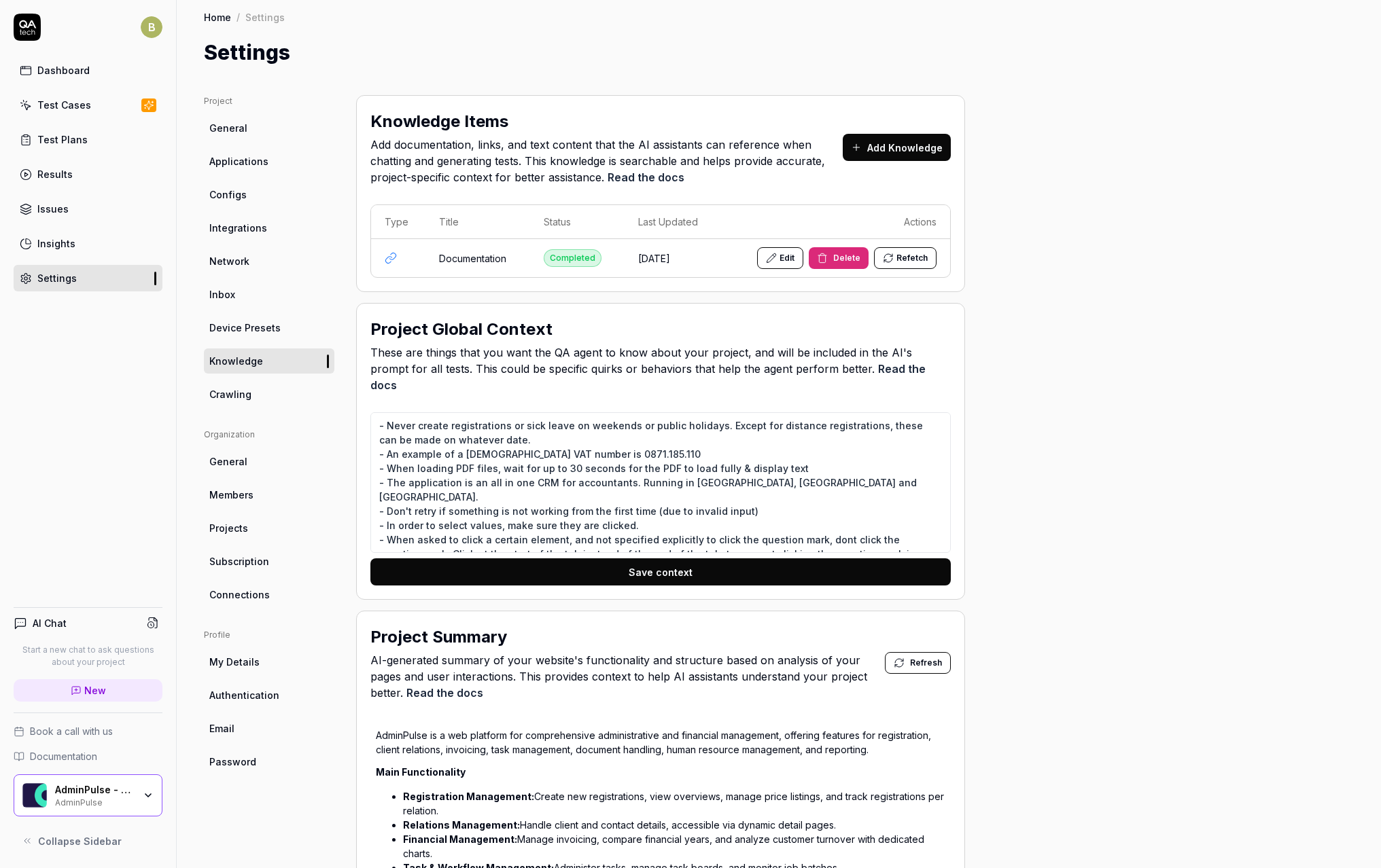
scroll to position [19, 0]
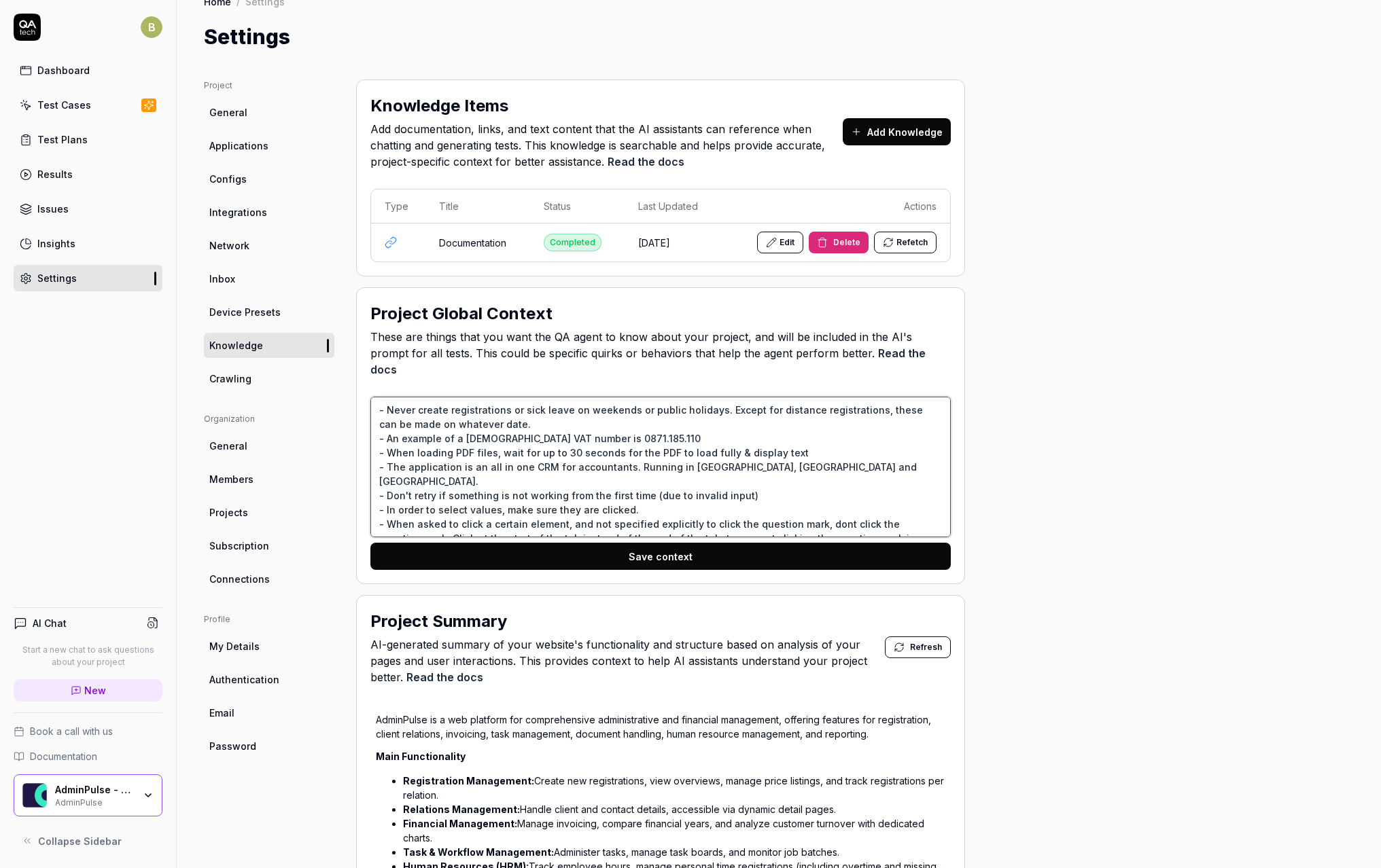
click at [373, 396] on textarea "- Never create registrations or sick leave on weekends or public holidays. Exce…" at bounding box center [660, 466] width 580 height 141
type textarea "`- Never create registrations or sick leave on weekends or public holidays. Exc…"
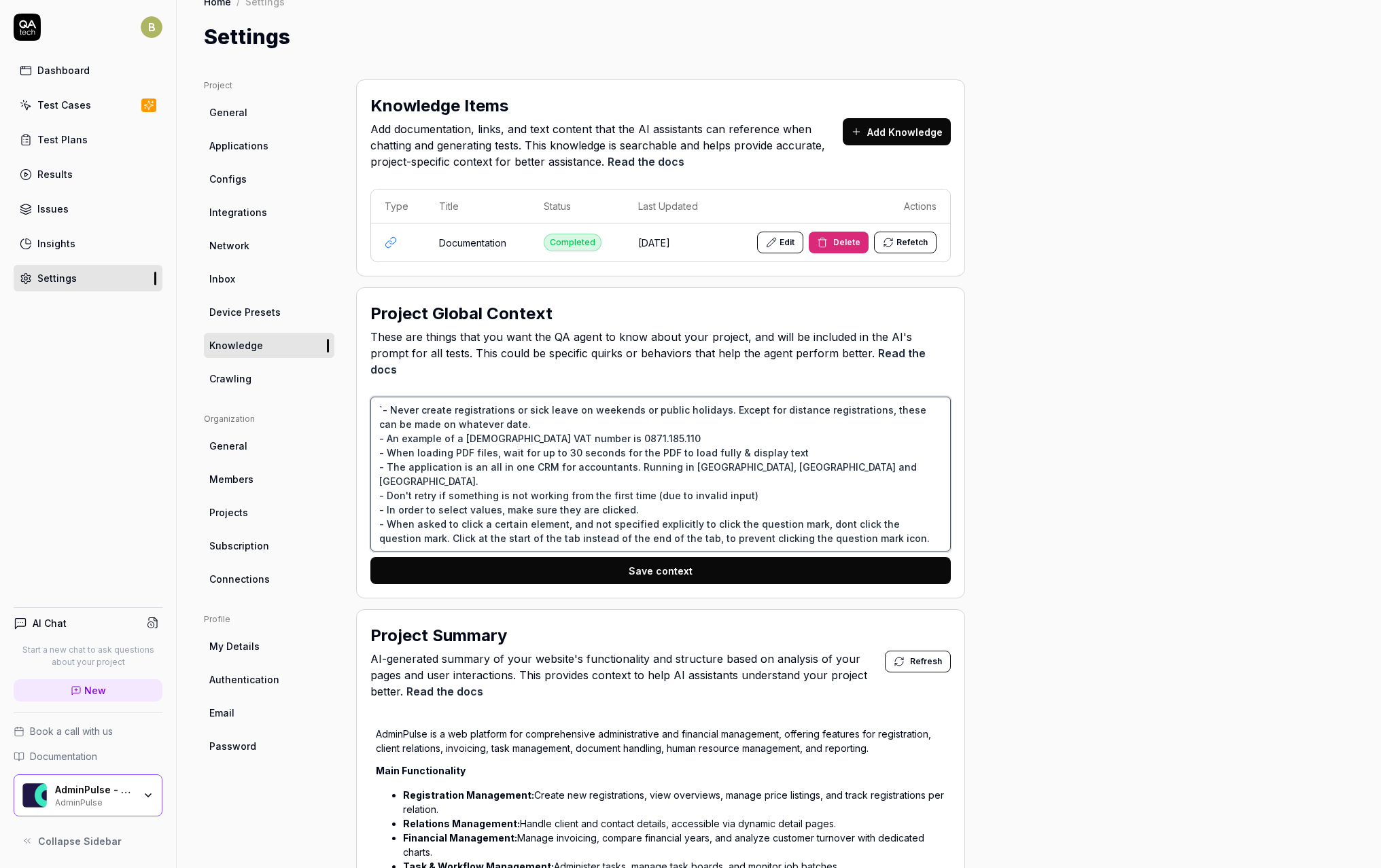
type textarea "*"
type textarea "- Never create registrations or sick leave on weekends or public holidays. Exce…"
type textarea "*"
type textarea "- - Never create registrations or sick leave on weekends or public holidays. Ex…"
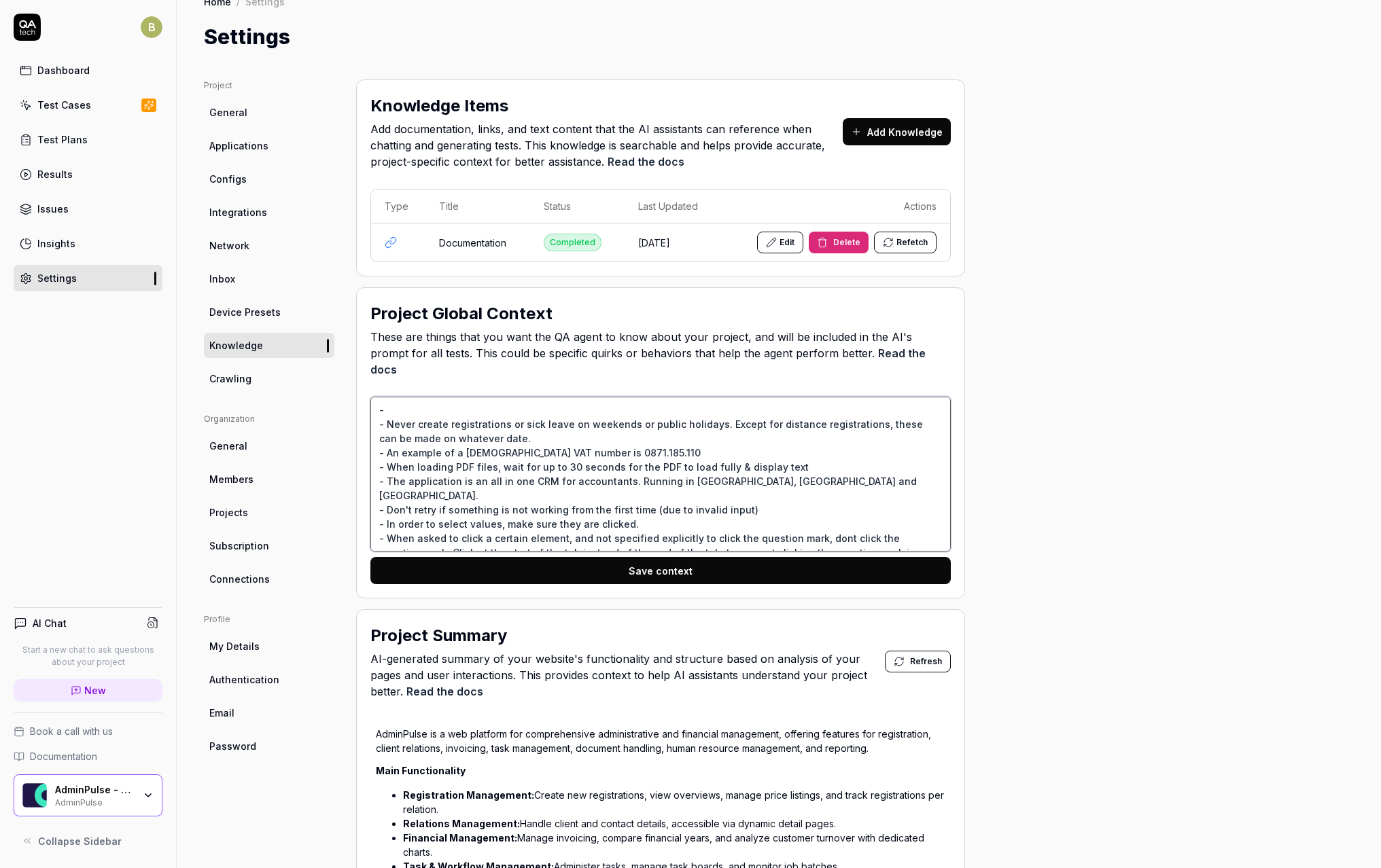
type textarea "*"
type textarea "- - Never create registrations or sick leave on weekends or public holidays. Ex…"
type textarea "*"
type textarea "- W - Never create registrations or sick leave on weekends or public holidays. …"
type textarea "*"
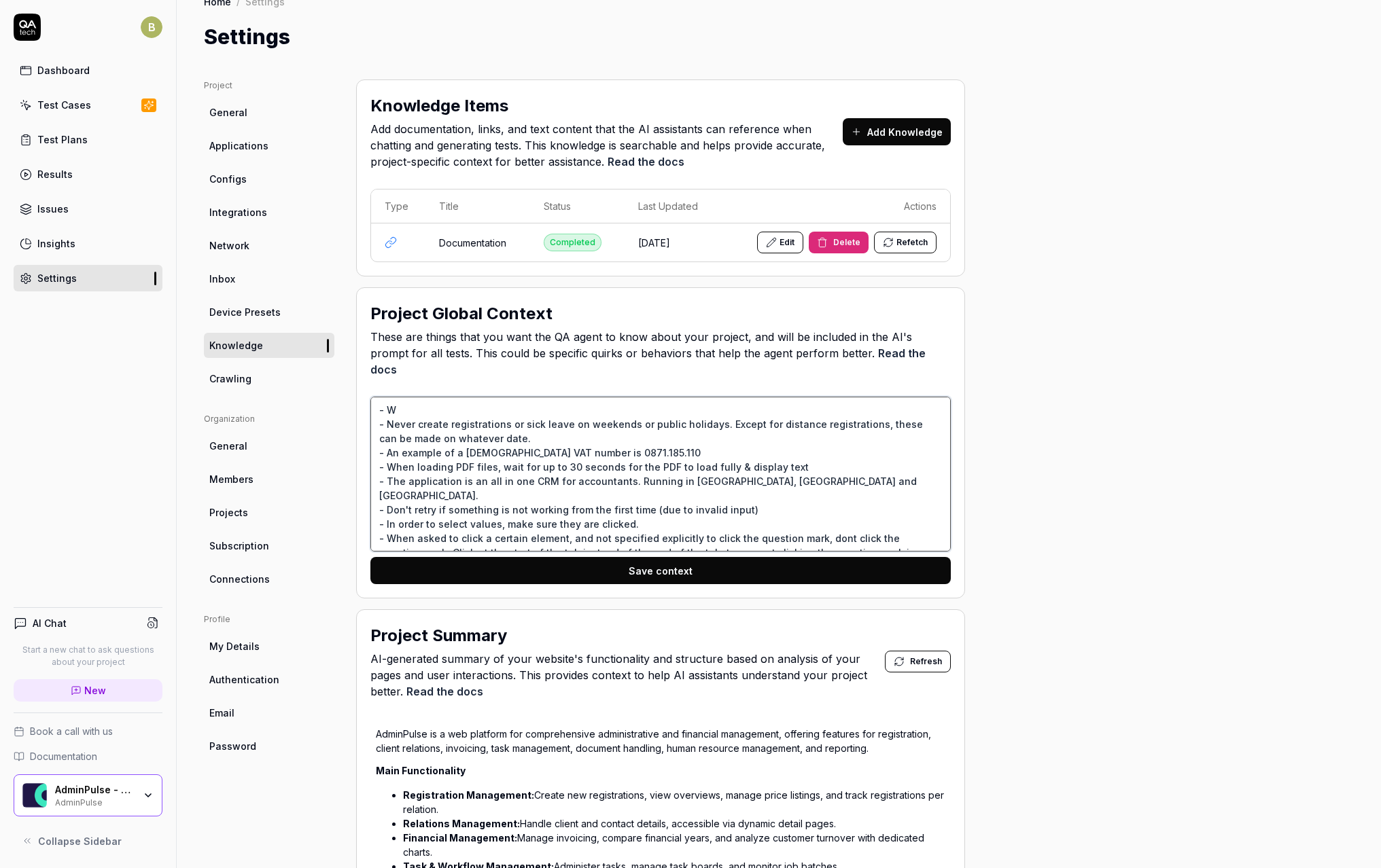
type textarea "- Wa - Never create registrations or sick leave on weekends or public holidays.…"
type textarea "*"
type textarea "- Wai - Never create registrations or sick leave on weekends or public holidays…"
type textarea "*"
type textarea "- Wait - Never create registrations or sick leave on weekends or public holiday…"
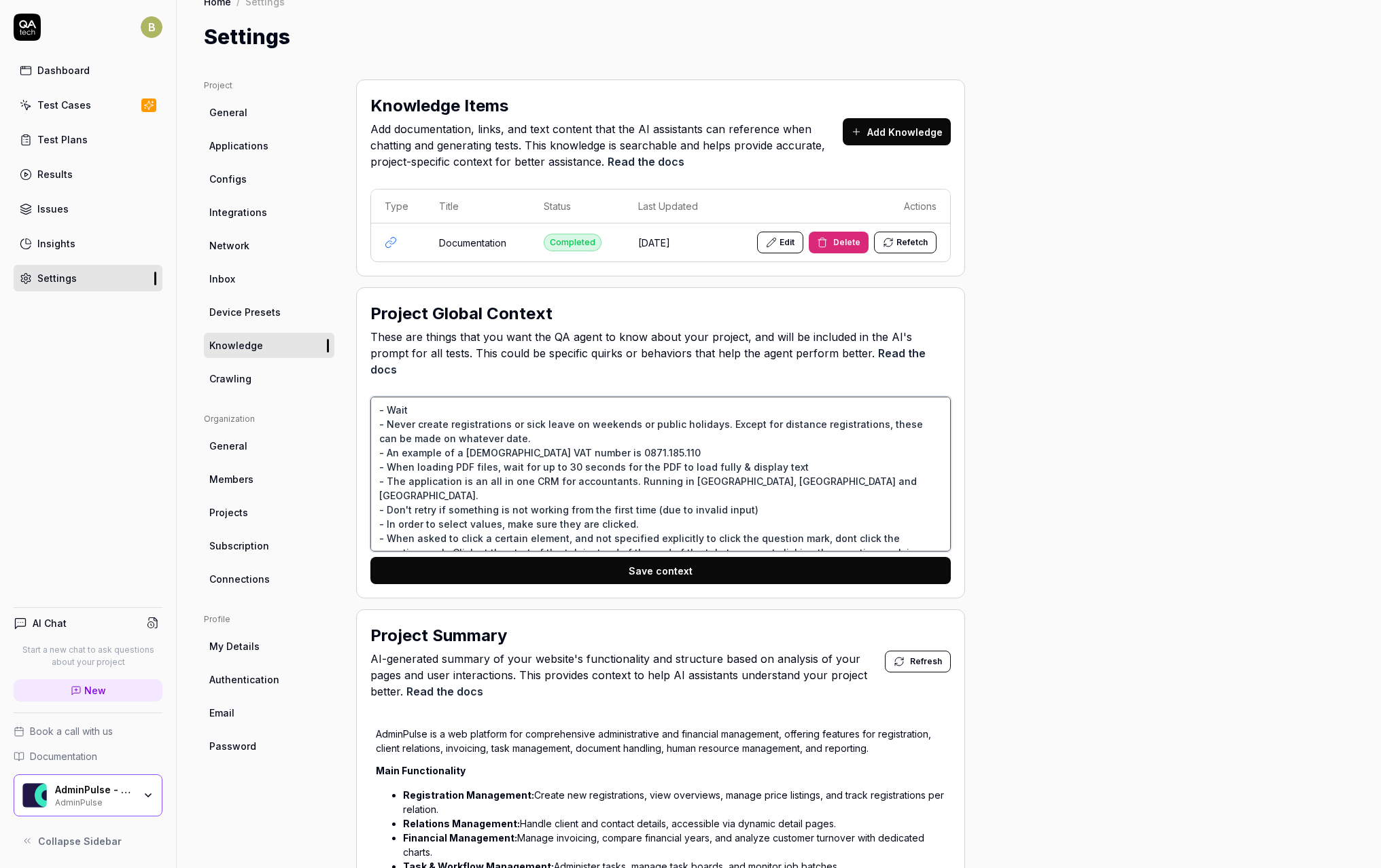
type textarea "*"
type textarea "- Wait - Never create registrations or sick leave on weekends or public holiday…"
type textarea "*"
type textarea "- Wait 2 - Never create registrations or sick leave on weekends or public holid…"
type textarea "*"
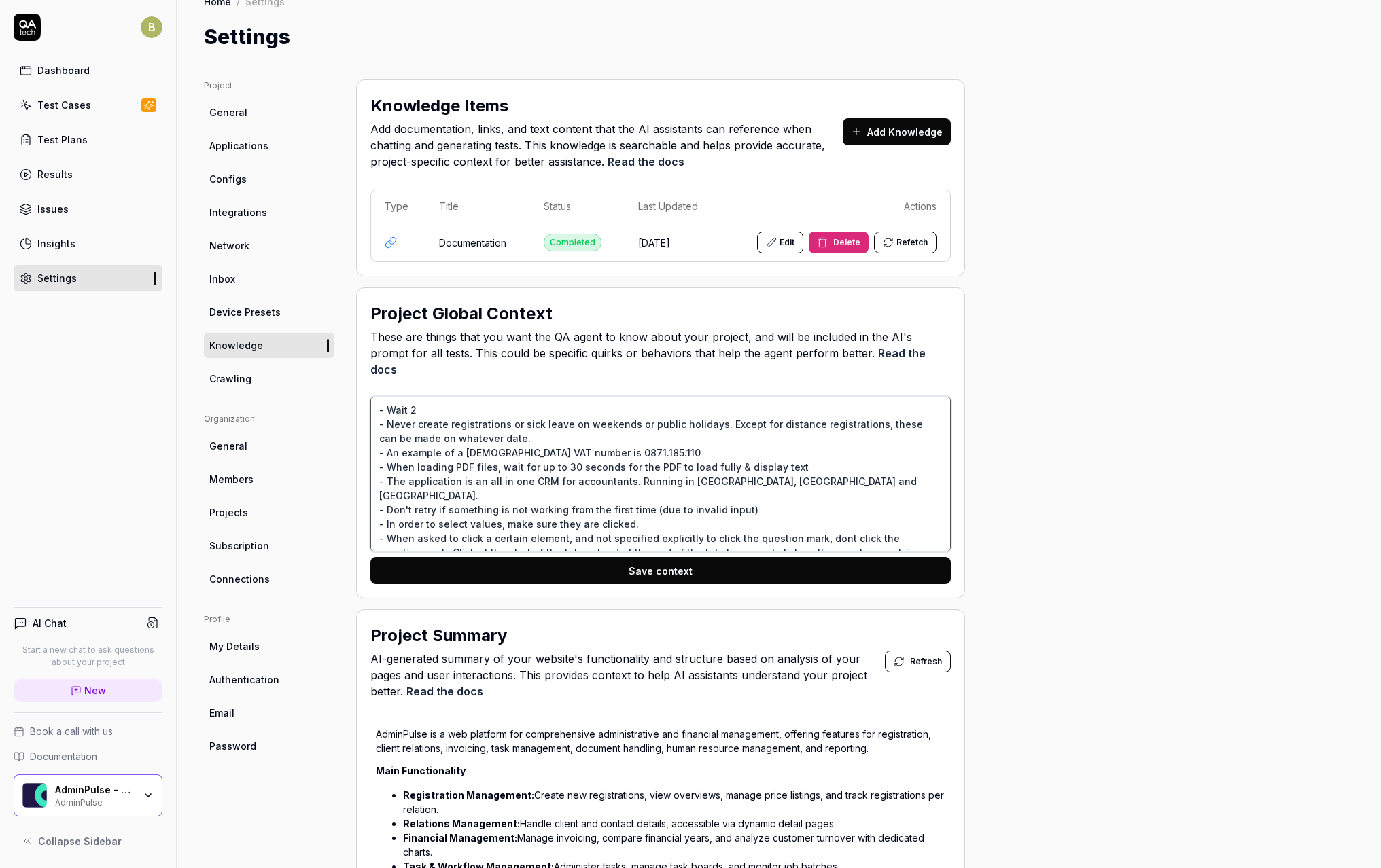
type textarea "- Wait 2 - Never create registrations or sick leave on weekends or public holid…"
type textarea "*"
type textarea "- Wait 2 s - Never create registrations or sick leave on weekends or public hol…"
type textarea "*"
type textarea "- Wait 2 se - Never create registrations or sick leave on weekends or public ho…"
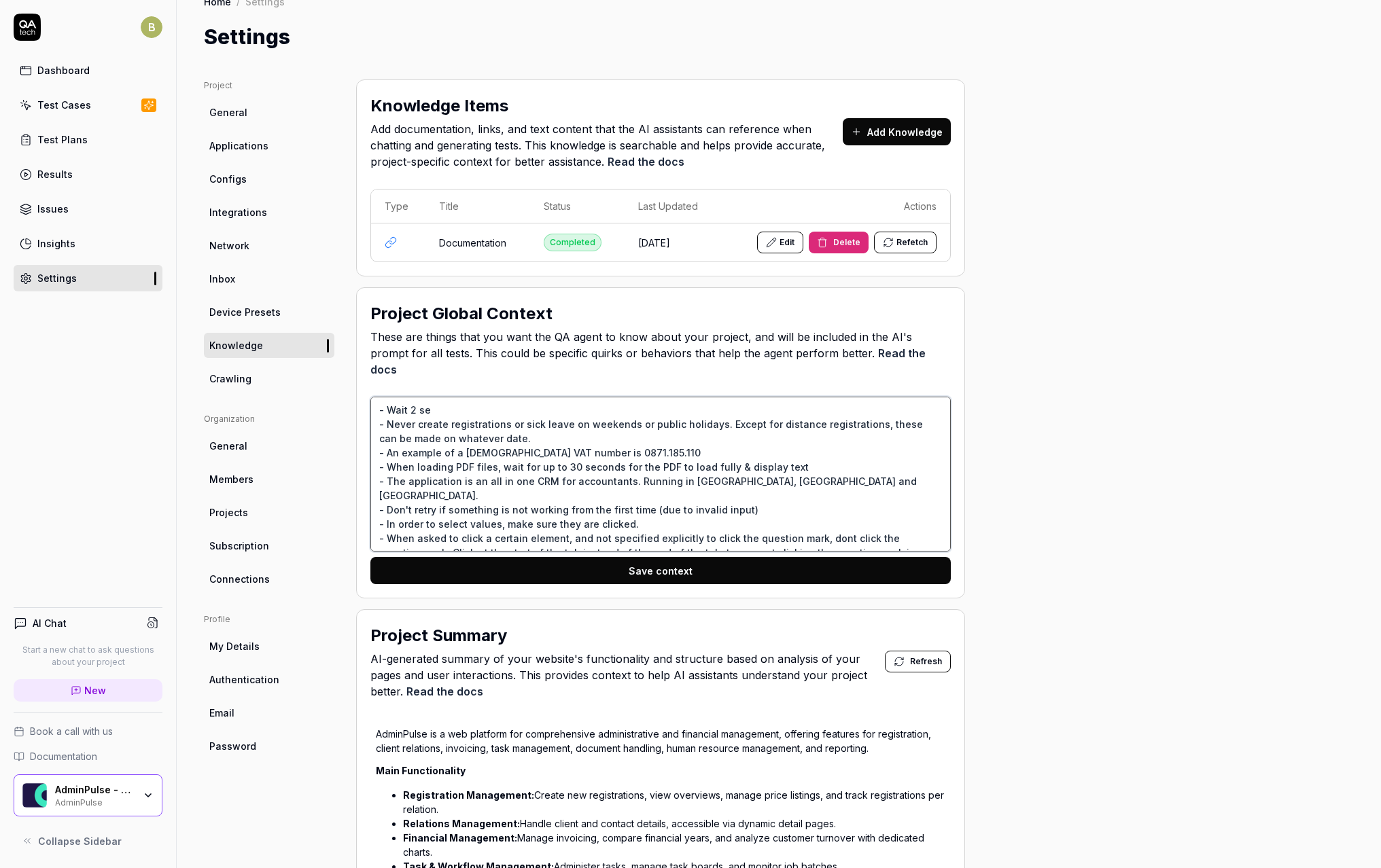
type textarea "*"
type textarea "- Wait 2 sec - Never create registrations or sick leave on weekends or public h…"
type textarea "*"
type textarea "- Wait 2 seco - Never create registrations or sick leave on weekends or public …"
type textarea "*"
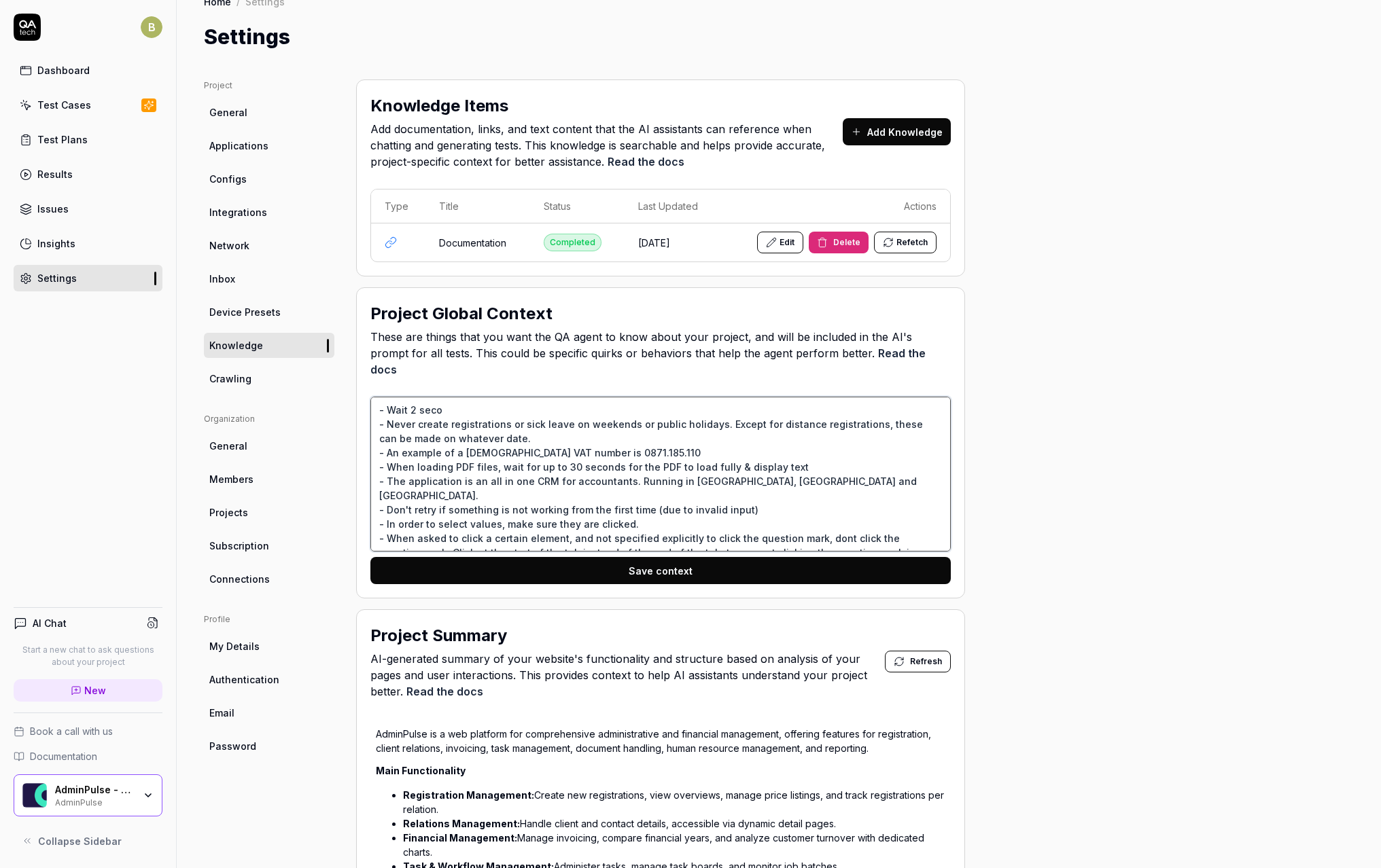
type textarea "- Wait 2 secon - Never create registrations or sick leave on weekends or public…"
type textarea "*"
type textarea "- Wait 2 second - Never create registrations or sick leave on weekends or publi…"
type textarea "*"
type textarea "- Wait 2 seconds - Never create registrations or sick leave on weekends or publ…"
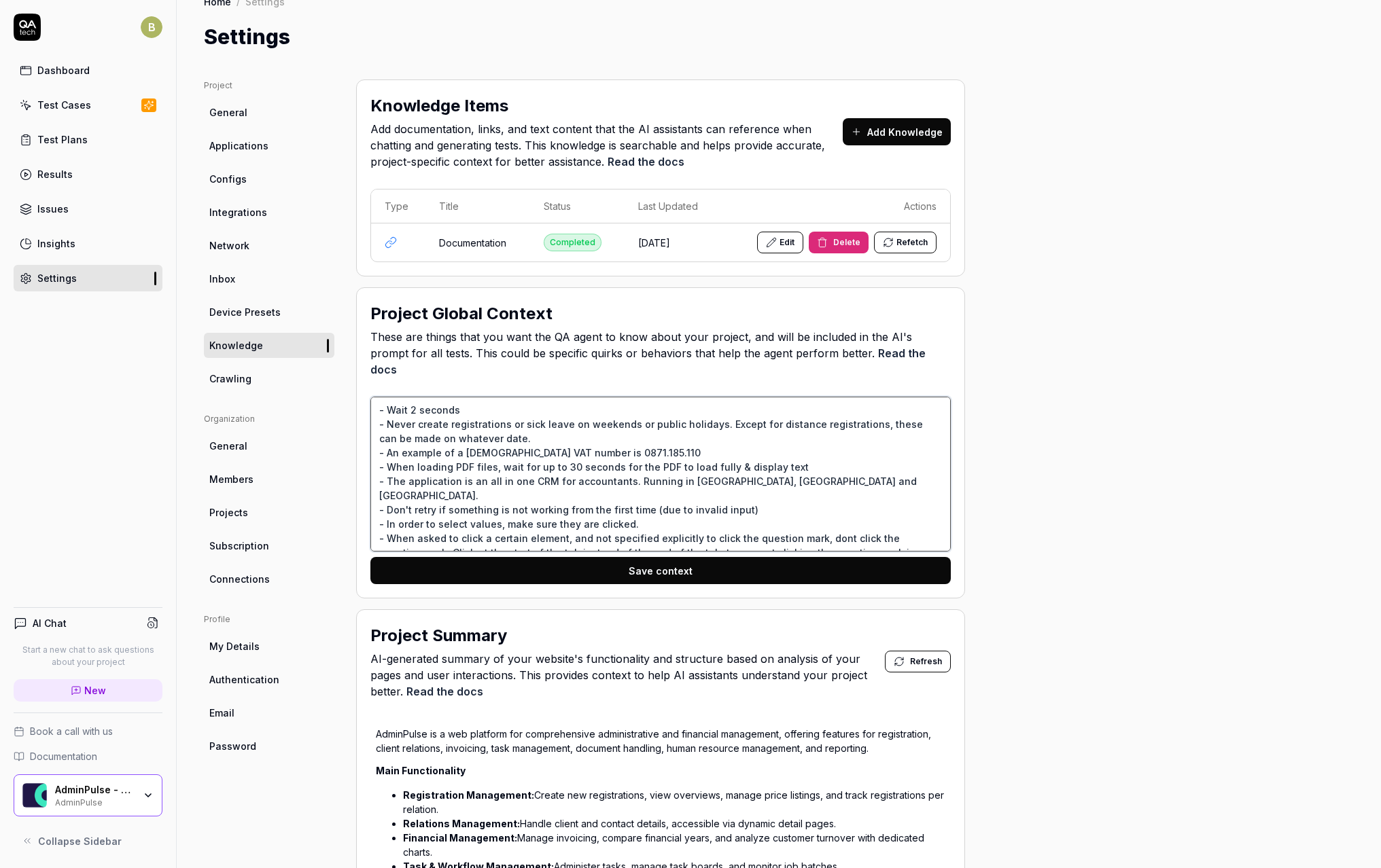
type textarea "*"
type textarea "- Wait 2 seconds - Never create registrations or sick leave on weekends or publ…"
type textarea "*"
type textarea "- Wait 2 seconds a - Never create registrations or sick leave on weekends or pu…"
type textarea "*"
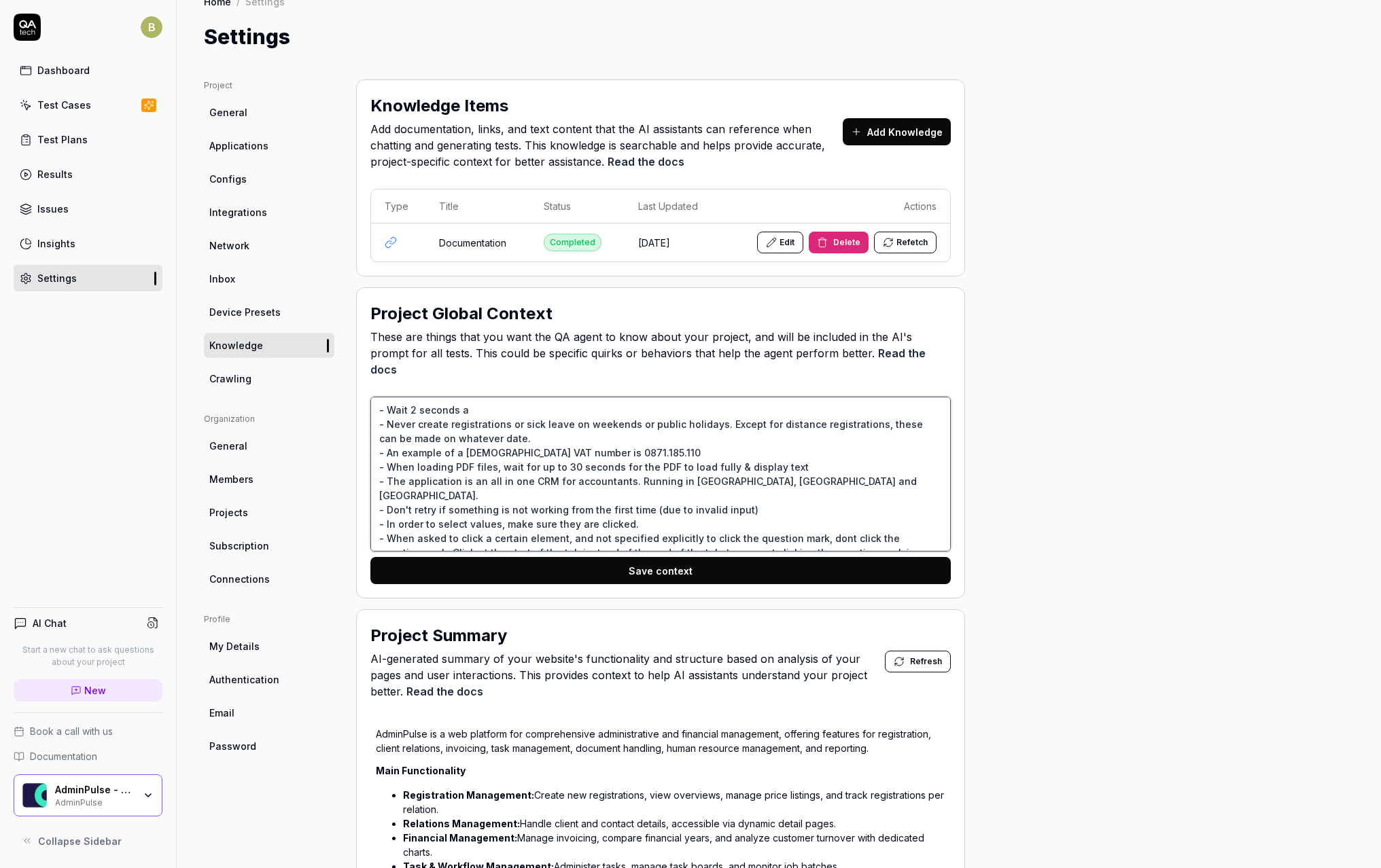
type textarea "- Wait 2 seconds af - Never create registrations or sick leave on weekends or p…"
type textarea "*"
type textarea "- Wait 2 seconds aft - Never create registrations or sick leave on weekends or …"
type textarea "*"
type textarea "- Wait 2 seconds after - Never create registrations or sick leave on weekends o…"
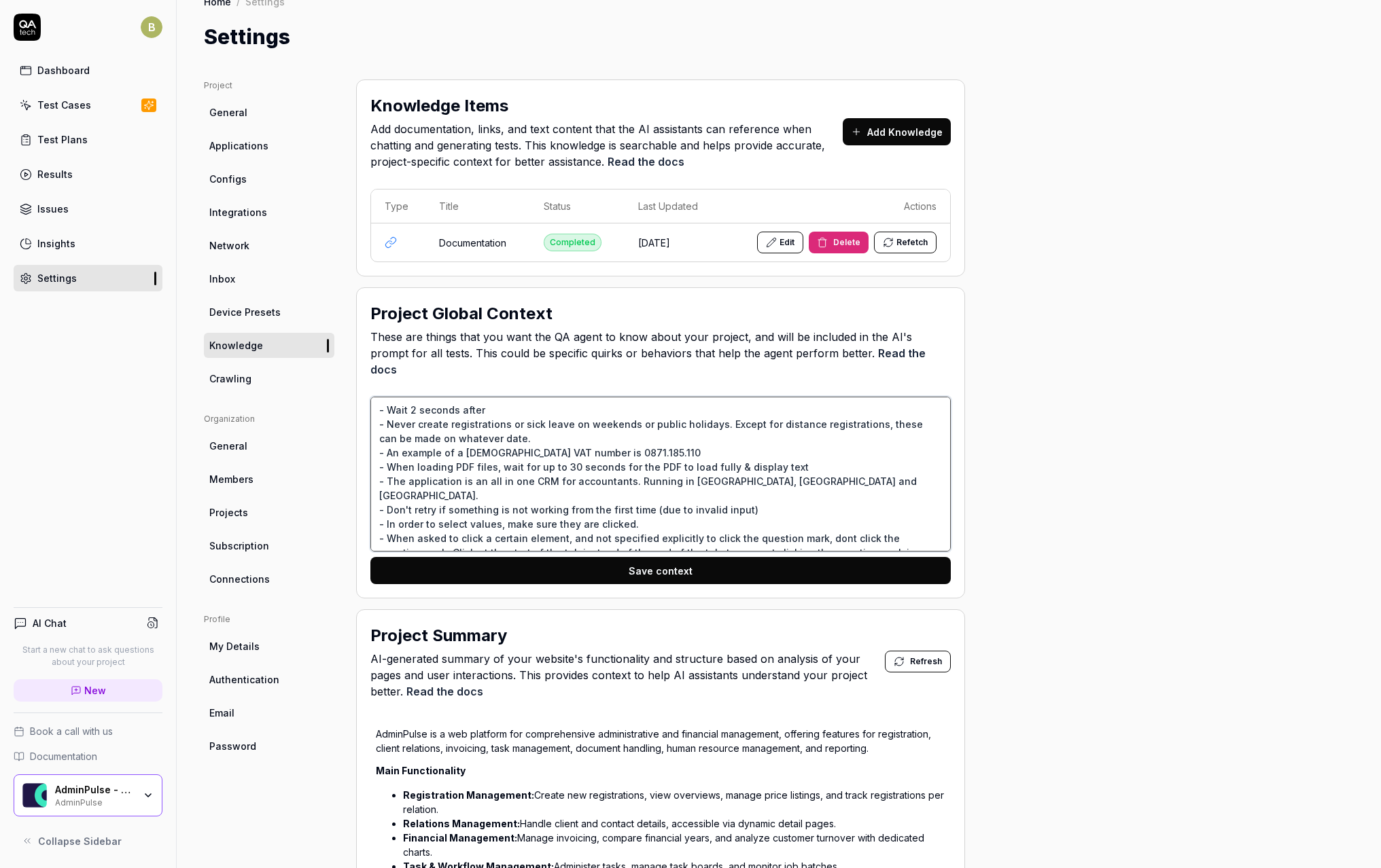
type textarea "*"
type textarea "- Wait 2 seconds after - Never create registrations or sick leave on weekends o…"
type textarea "*"
type textarea "- Wait 2 seconds after s - Never create registrations or sick leave on weekends…"
type textarea "*"
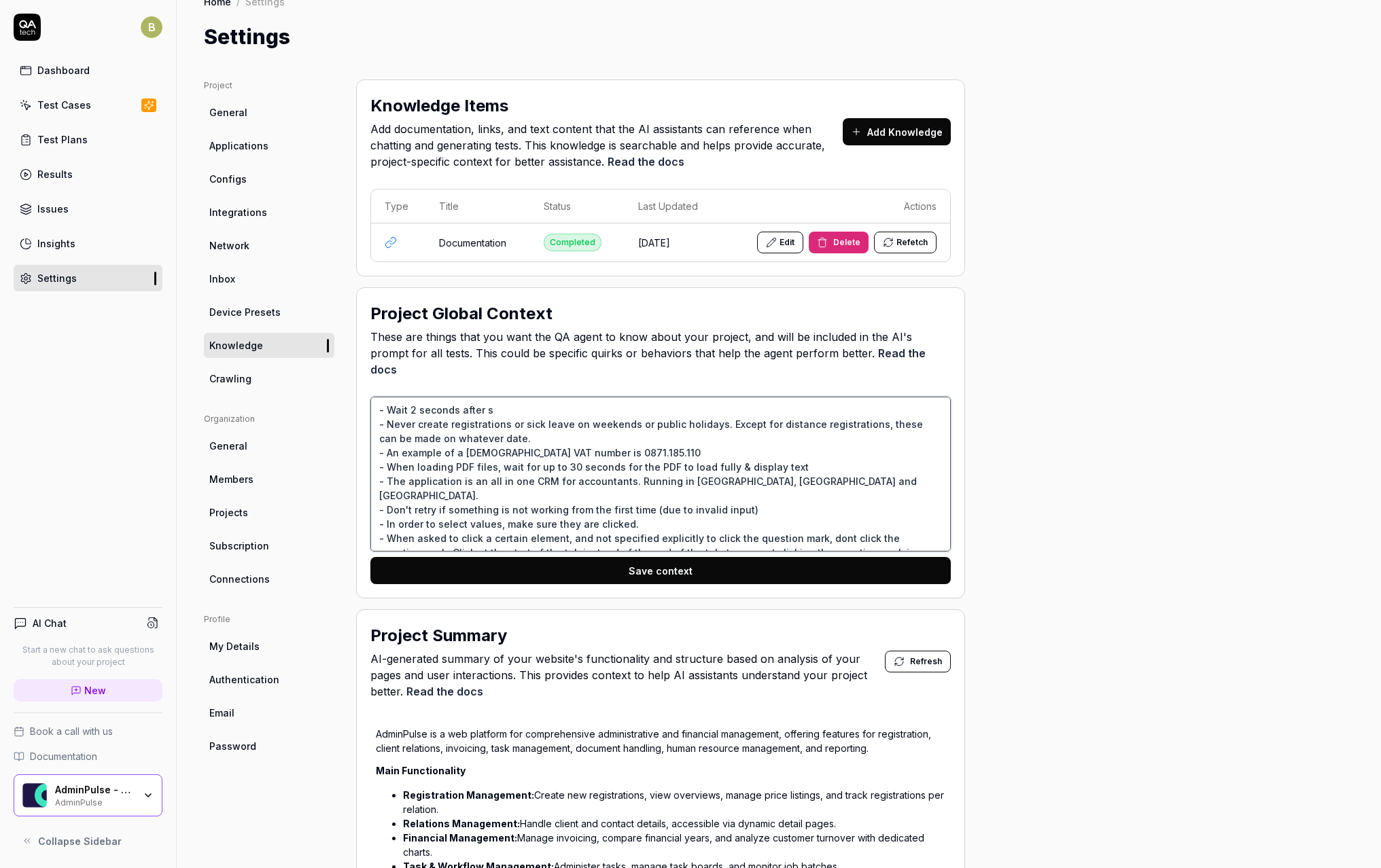
type textarea "- Wait 2 seconds after st - Never create registrations or sick leave on weekend…"
type textarea "*"
type textarea "- Wait 2 seconds after sta - Never create registrations or sick leave on weeken…"
type textarea "*"
type textarea "- Wait 2 seconds after star - Never create registrations or sick leave on weeke…"
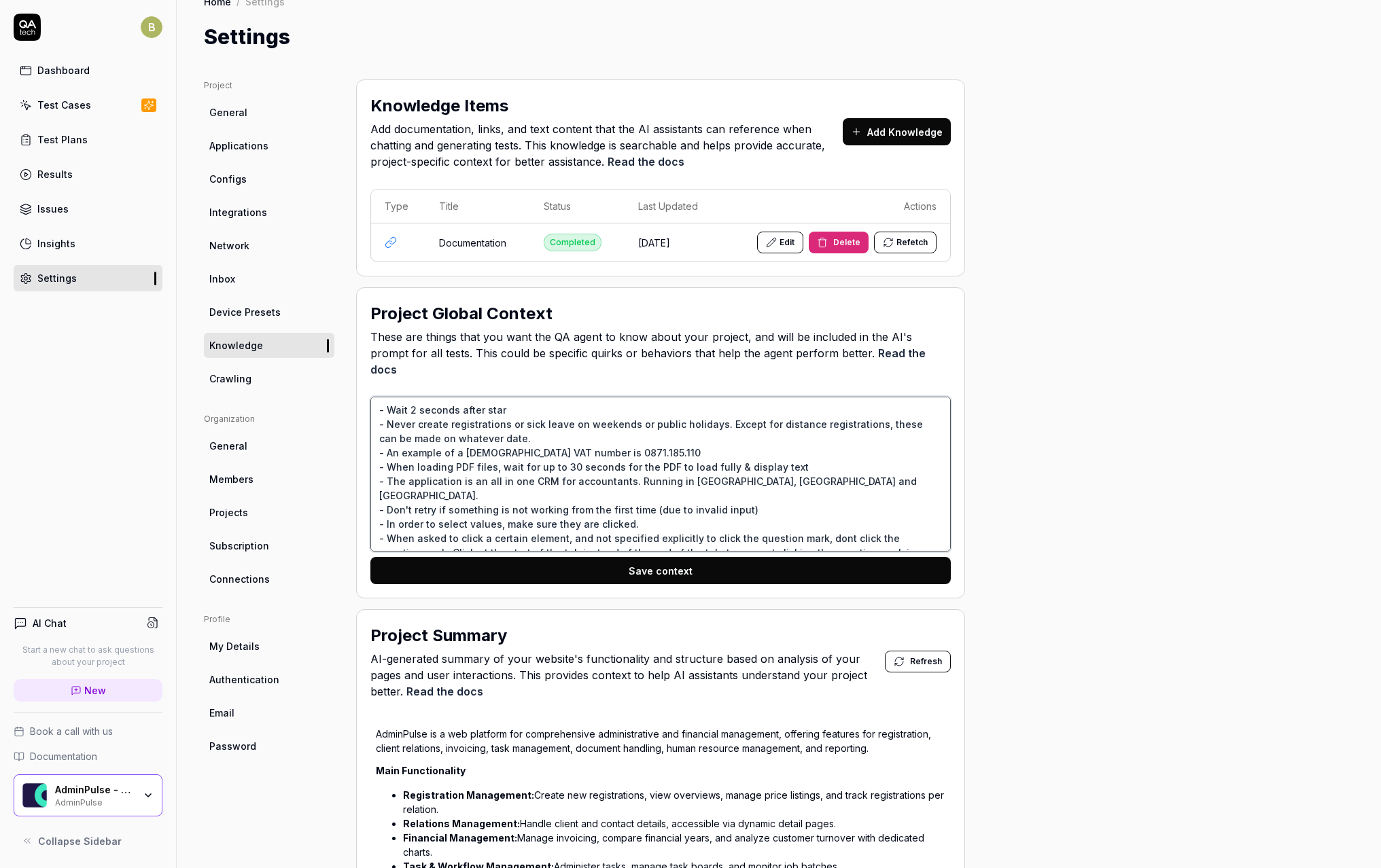
type textarea "*"
type textarea "- Wait 2 seconds after start - Never create registrations or sick leave on week…"
type textarea "*"
type textarea "- Wait 2 seconds after starti - Never create registrations or sick leave on wee…"
type textarea "*"
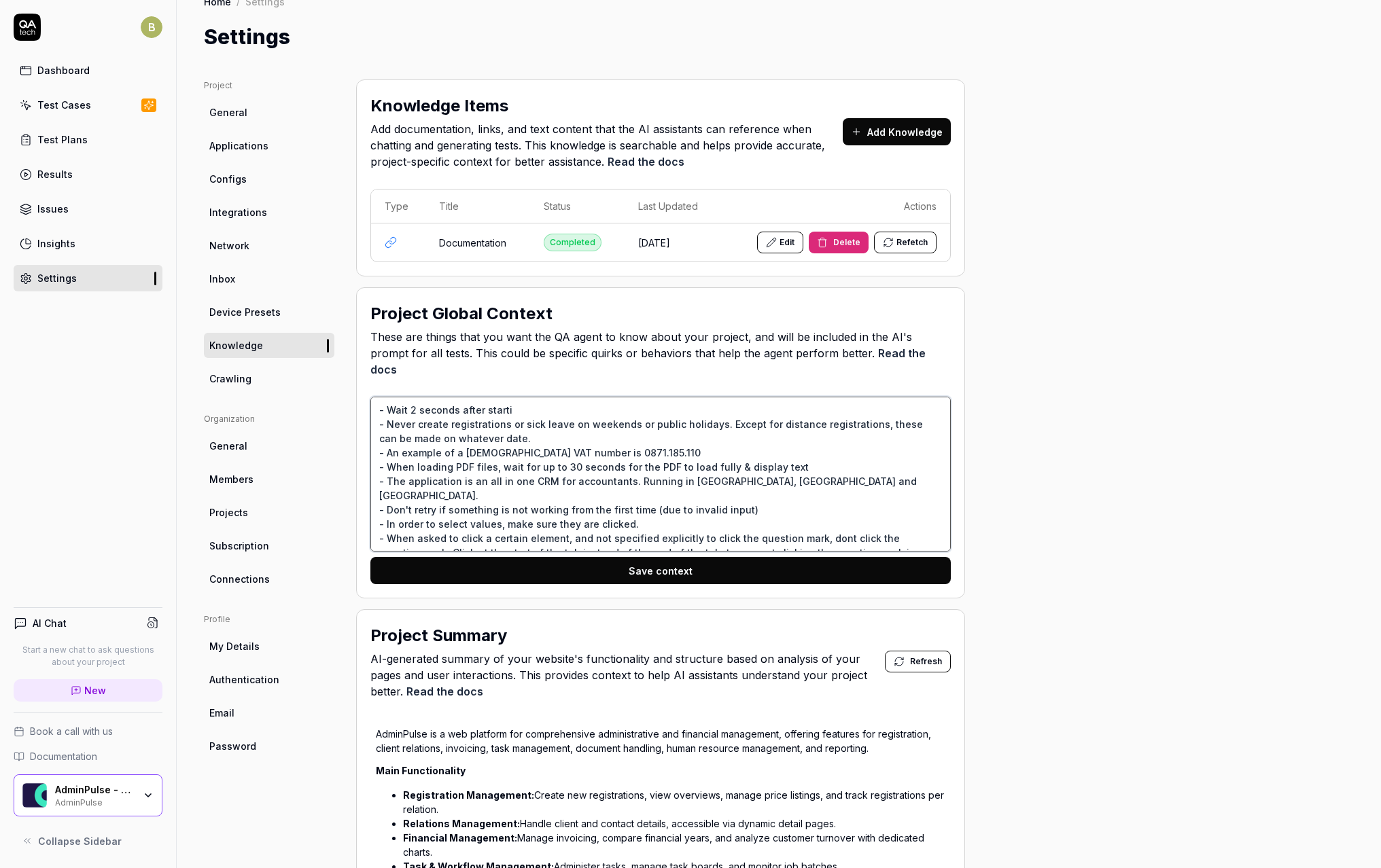
type textarea "- Wait 2 seconds after startin - Never create registrations or sick leave on we…"
type textarea "*"
type textarea "- Wait 2 seconds after starting - Never create registrations or sick leave on w…"
type textarea "*"
type textarea "- Wait 2 seconds after starting - Never create registrations or sick leave on w…"
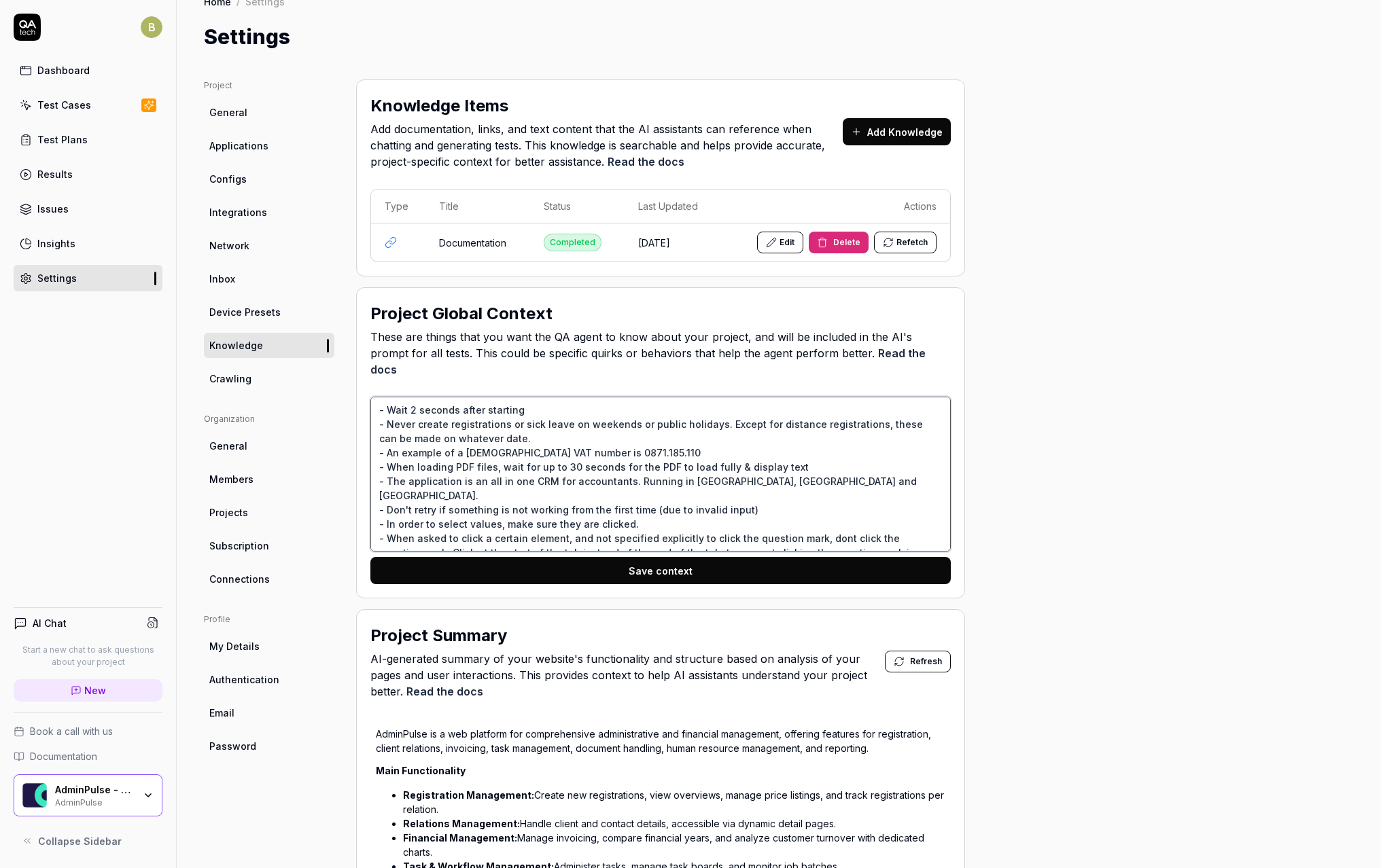
type textarea "*"
type textarea "- Wait 2 seconds after starting th - Never create registrations or sick leave o…"
type textarea "*"
type textarea "- Wait 2 seconds after starting the - Never create registrations or sick leave …"
type textarea "*"
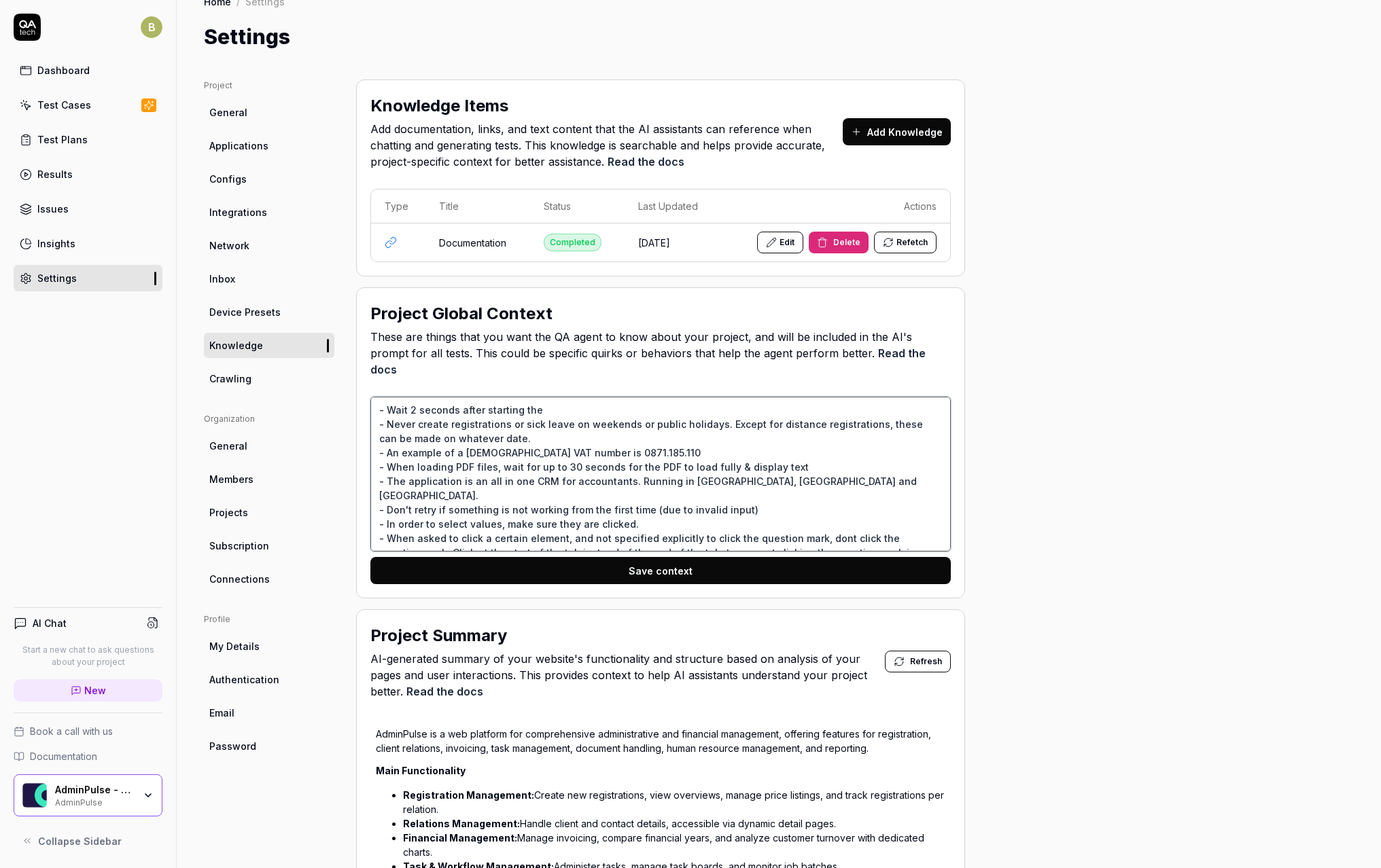
type textarea "- Wait 2 seconds after starting the - Never create registrations or sick leave …"
type textarea "*"
type textarea "- Wait 2 seconds after starting the a - Never create registrations or sick leav…"
type textarea "*"
type textarea "- Wait 2 seconds after starting the ap - Never create registrations or sick lea…"
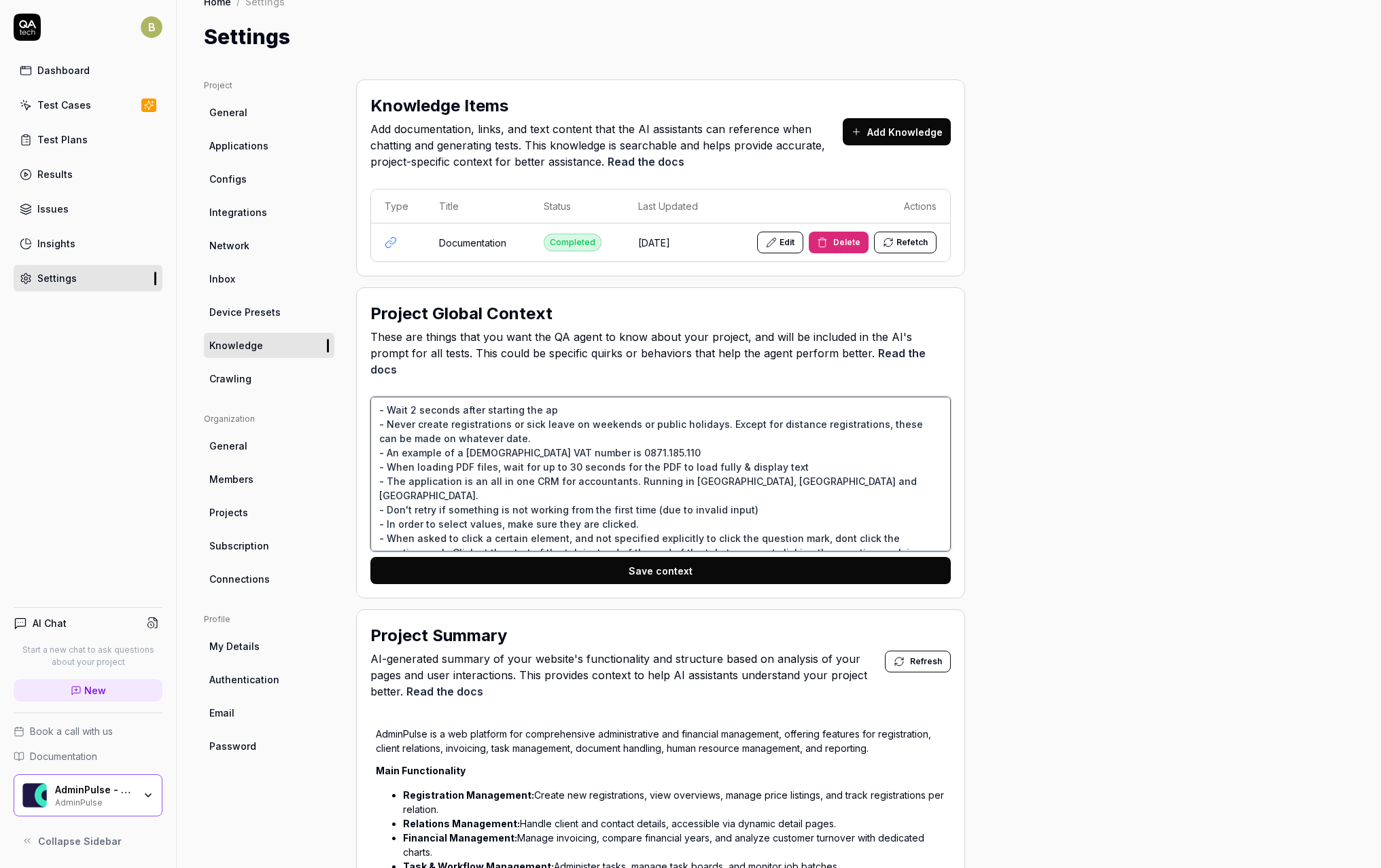
type textarea "*"
type textarea "- Wait 2 seconds after starting the app - Never create registrations or sick le…"
type textarea "*"
type textarea "- Wait 2 seconds after starting the appl - Never create registrations or sick l…"
type textarea "*"
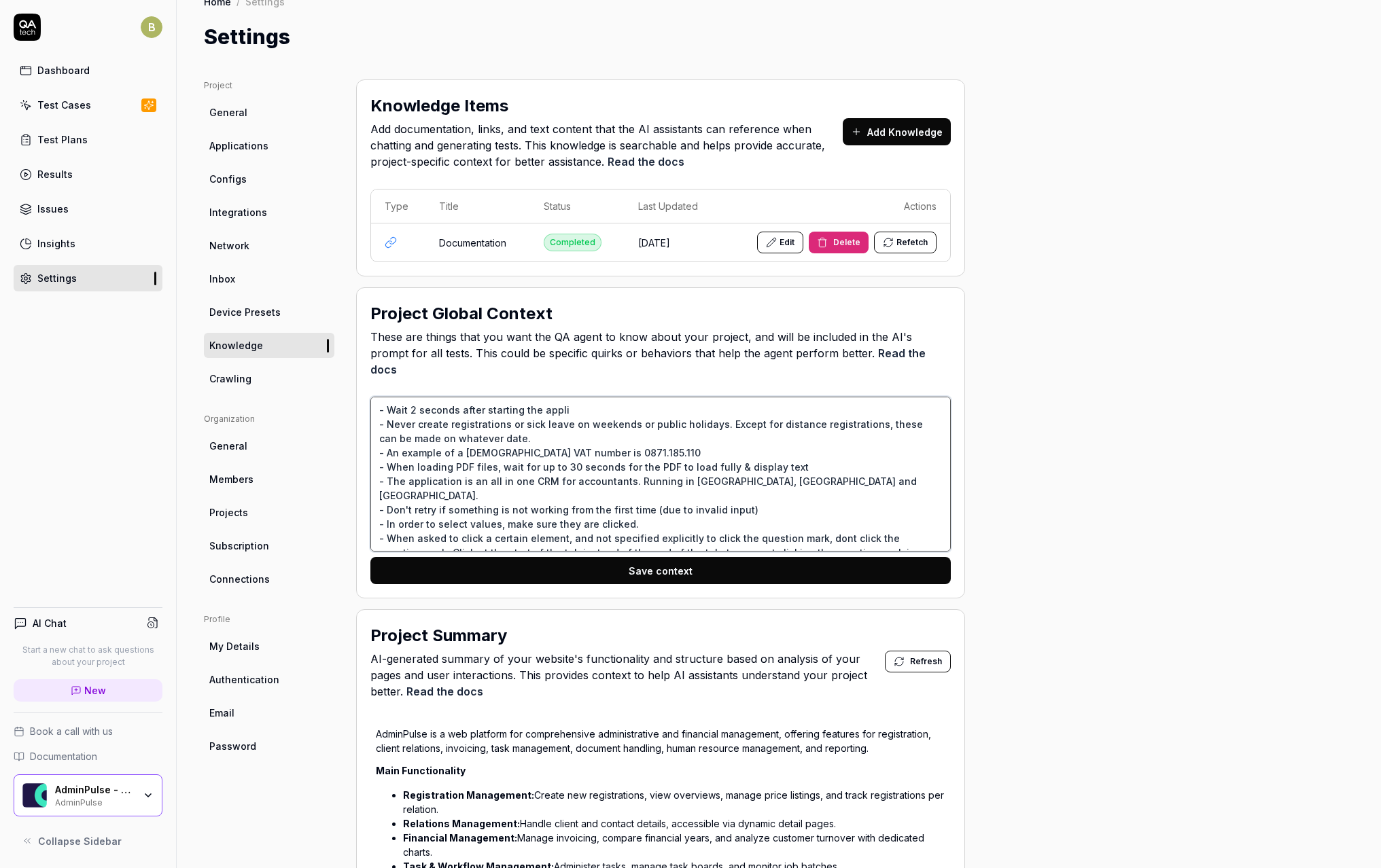
type textarea "- Wait 2 seconds after starting the applic - Never create registrations or sick…"
type textarea "*"
type textarea "- Wait 2 seconds after starting the applica - Never create registrations or sic…"
type textarea "*"
type textarea "- Wait 2 seconds after starting the applicat - Never create registrations or si…"
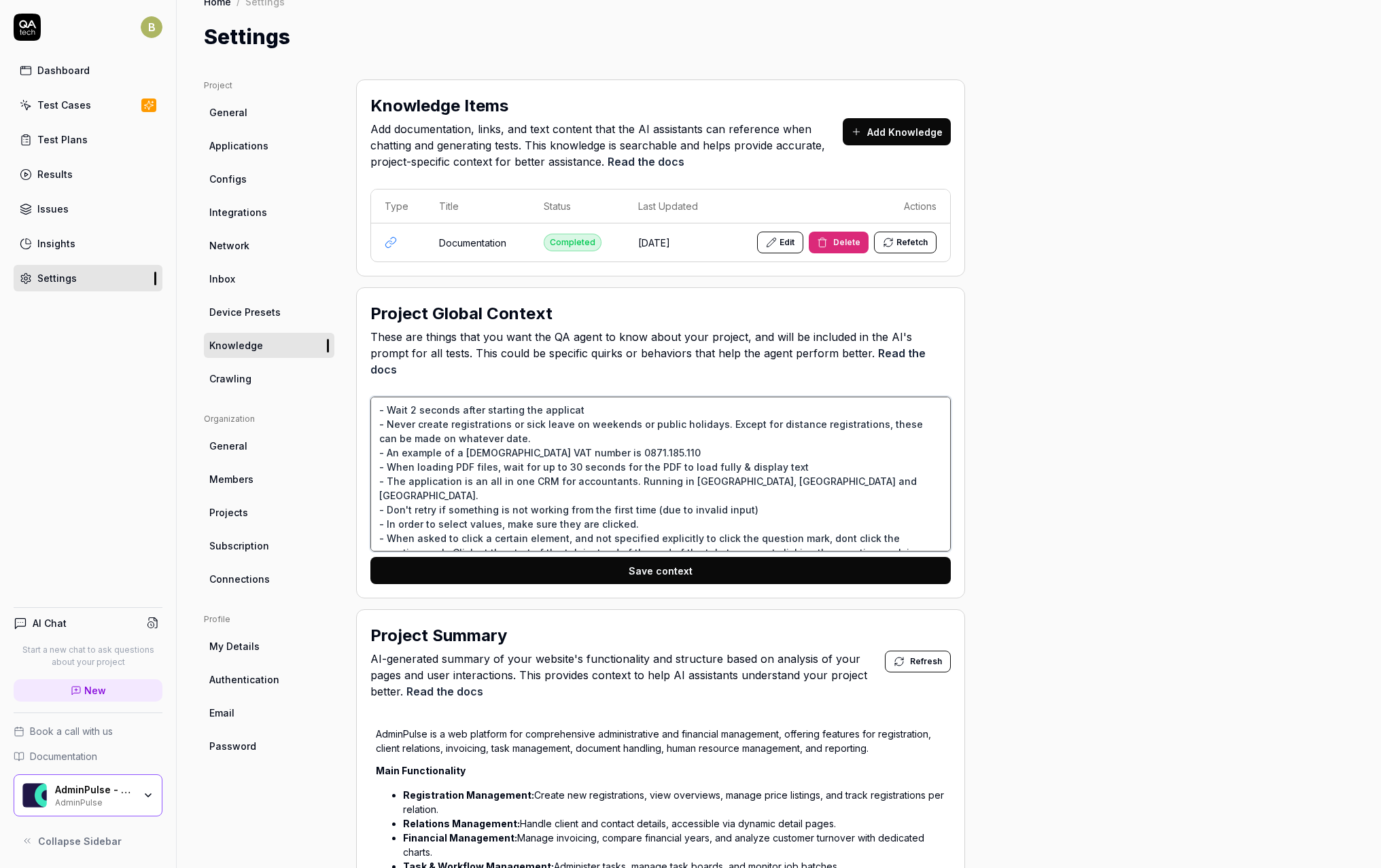
type textarea "*"
type textarea "- Wait 2 seconds after starting the applicati - Never create registrations or s…"
type textarea "*"
type textarea "- Wait 2 seconds after starting the applicatio - Never create registrations or …"
type textarea "*"
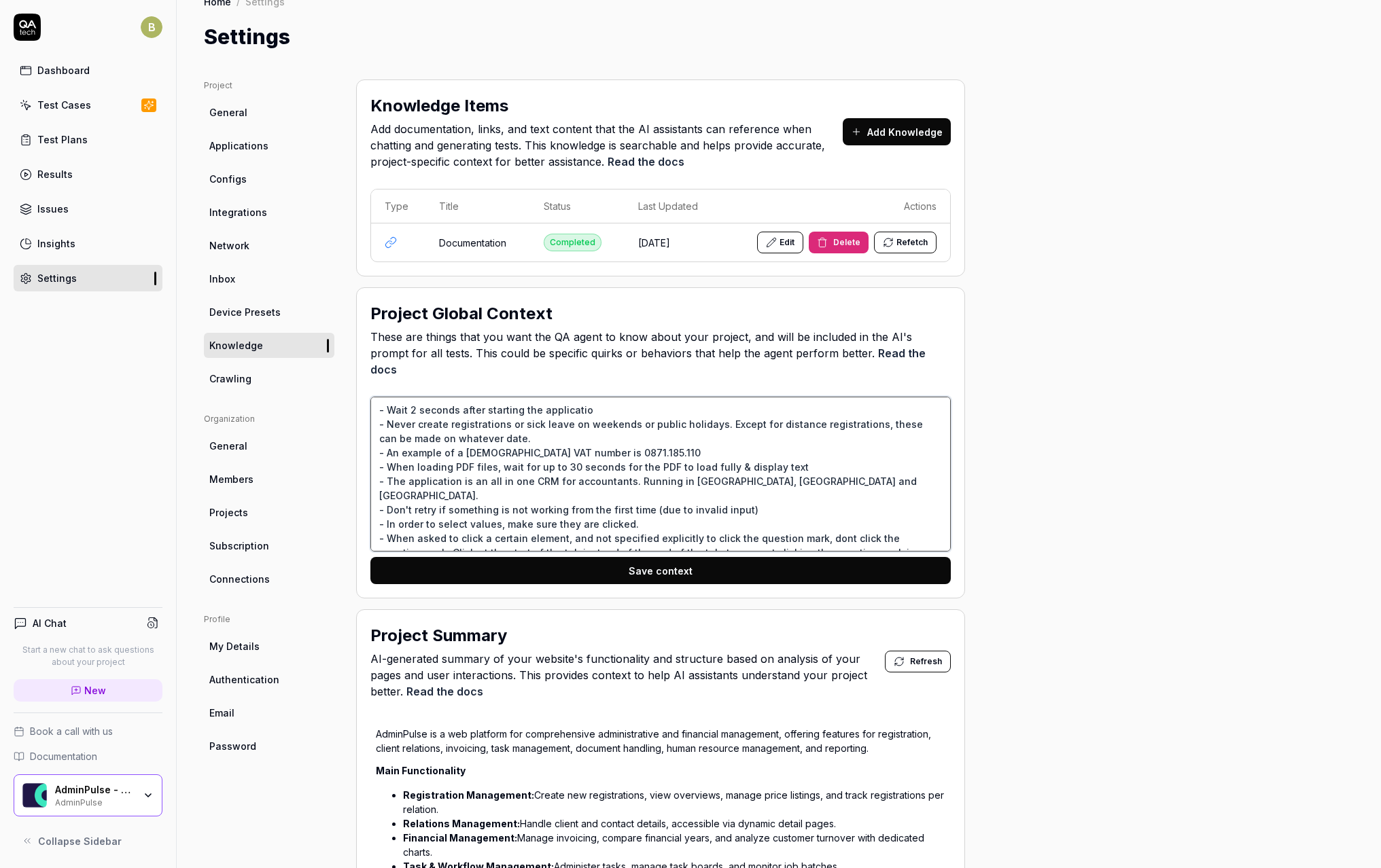
type textarea "- Wait 2 seconds after starting the application - Never create registrations or…"
type textarea "*"
type textarea "- Wait 2 seconds after starting the application - Never create registrations or…"
type textarea "*"
type textarea "- Wait 2 seconds after starting the application a - Never create registrations …"
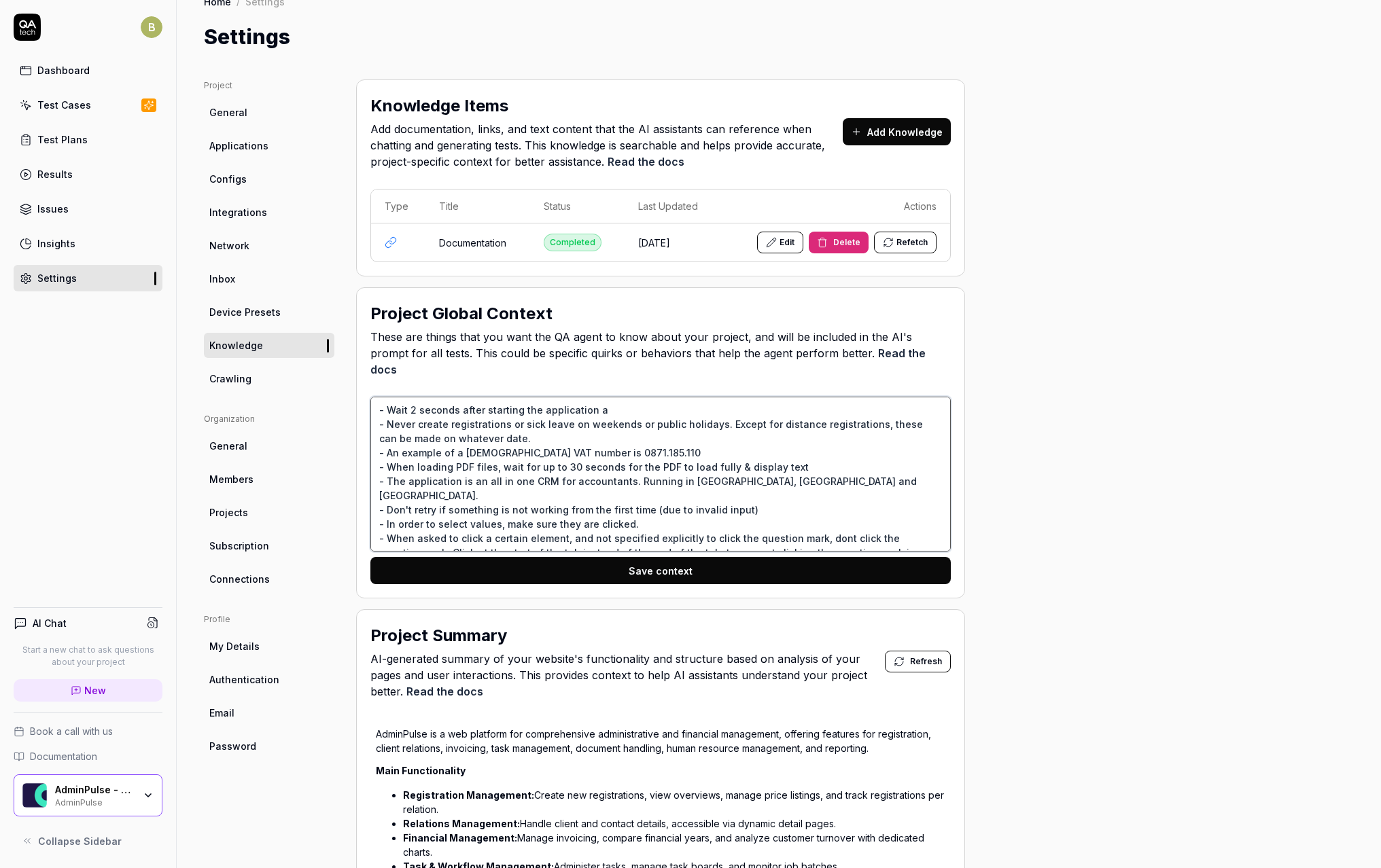
type textarea "*"
type textarea "- Wait 2 seconds after starting the application an - Never create registrations…"
type textarea "*"
type textarea "- Wait 2 seconds after starting the application and - Never create registration…"
type textarea "*"
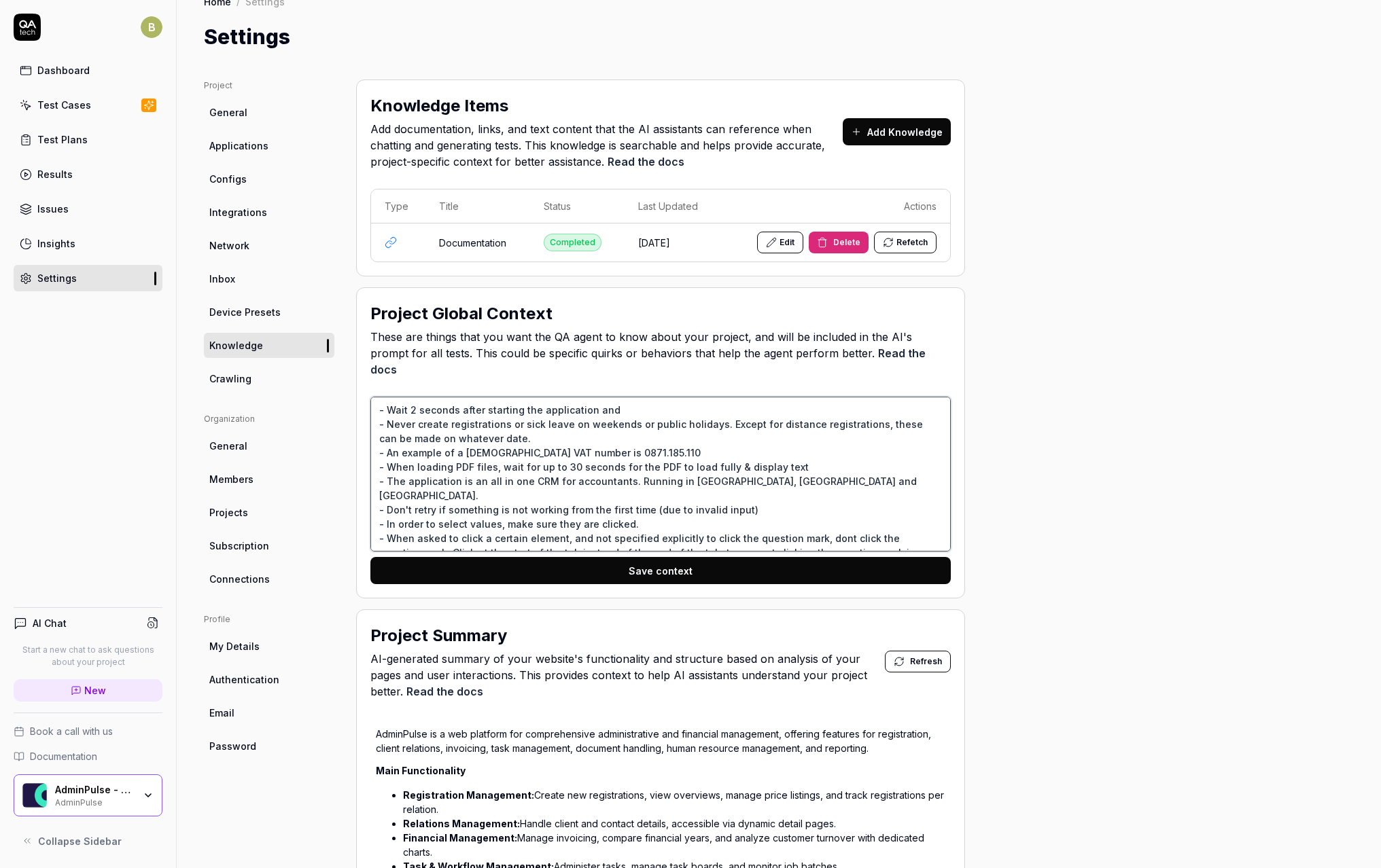
type textarea "- Wait 2 seconds after starting the application and - Never create registration…"
type textarea "*"
type textarea "- Wait 2 seconds after starting the application and b - Never create registrati…"
type textarea "*"
type textarea "- Wait 2 seconds after starting the application and be - Never create registrat…"
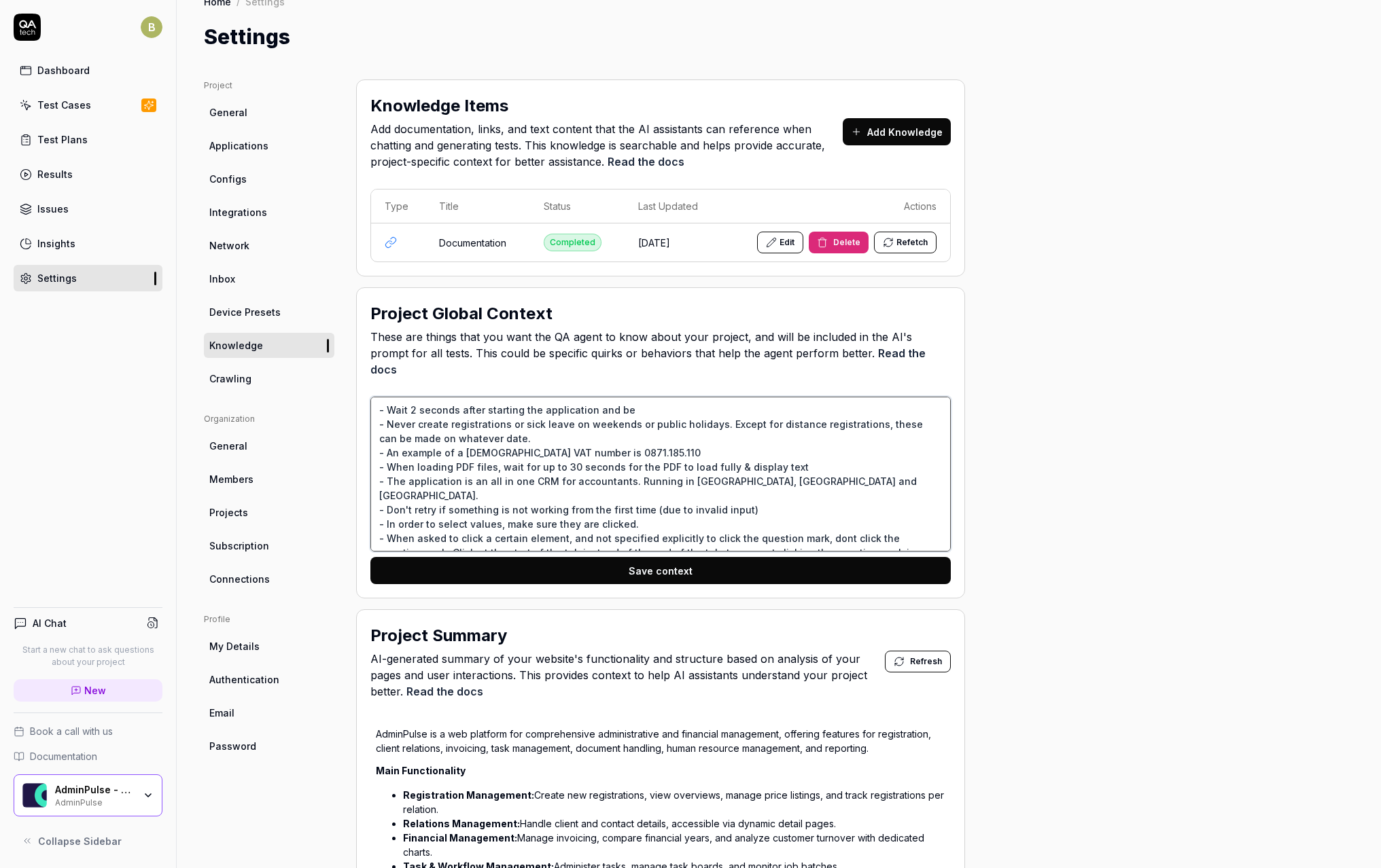
type textarea "*"
type textarea "- Wait 2 seconds after starting the application and bef - Never create registra…"
type textarea "*"
type textarea "- Wait 2 seconds after starting the application and befo - Never create registr…"
type textarea "*"
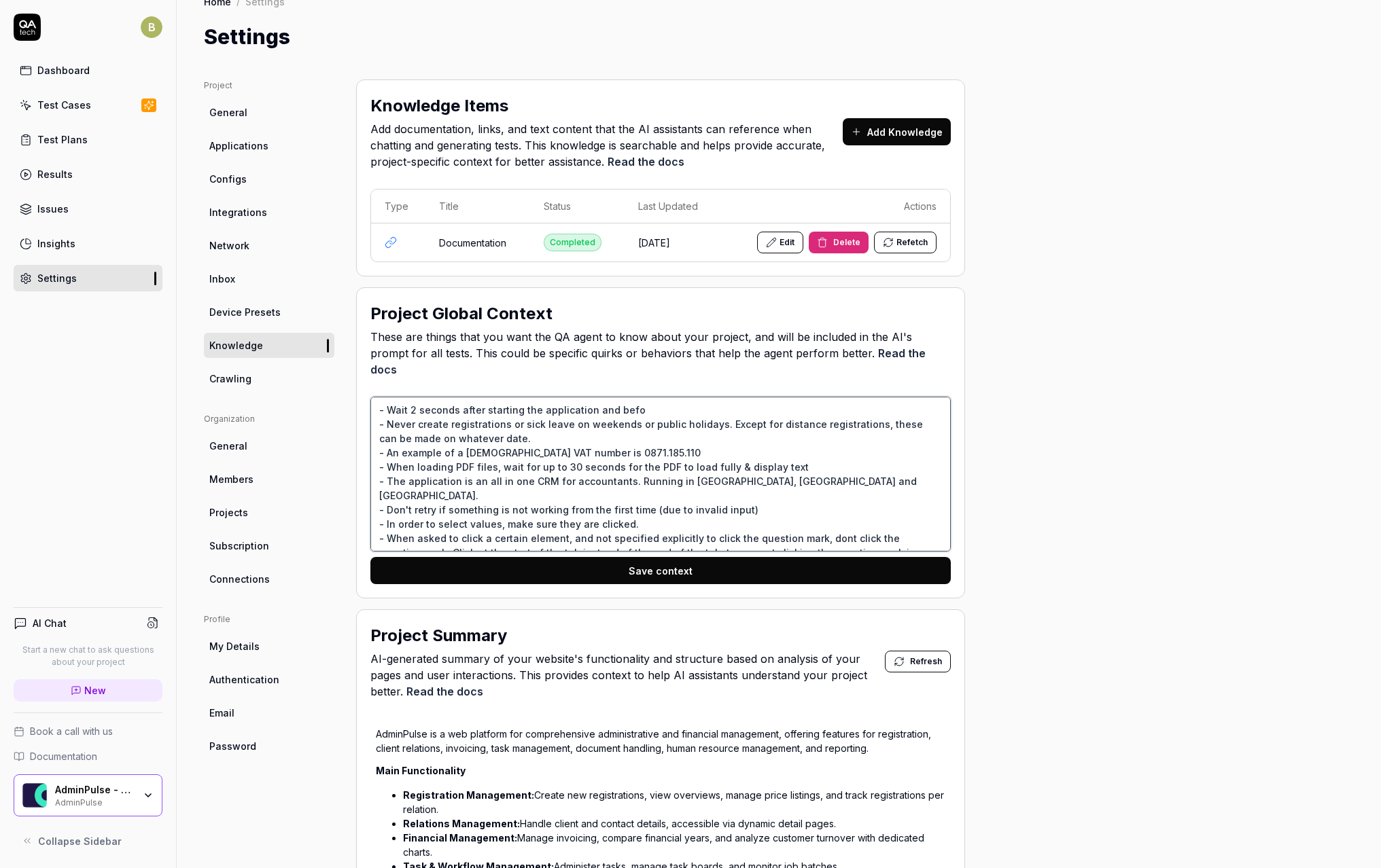
type textarea "- Wait 2 seconds after starting the application and befor - Never create regist…"
type textarea "*"
type textarea "- Wait 2 seconds after starting the application and before - Never create regis…"
type textarea "*"
type textarea "- Wait 2 seconds after starting the application and before - Never create regis…"
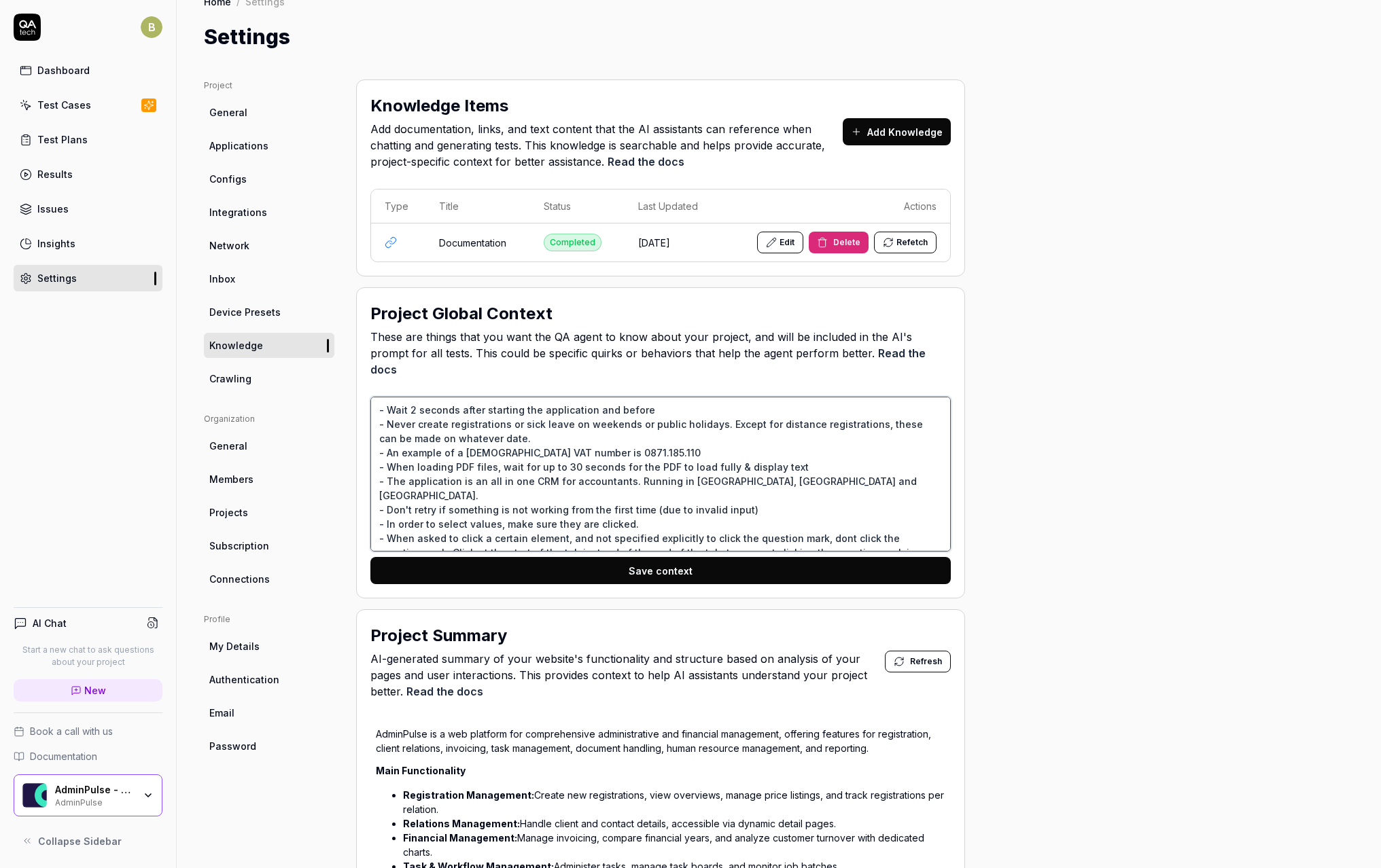
type textarea "*"
type textarea "- Wait 2 seconds after starting the application and before p - Never create reg…"
type textarea "*"
type textarea "- Wait 2 seconds after starting the application and before pr - Never create re…"
type textarea "*"
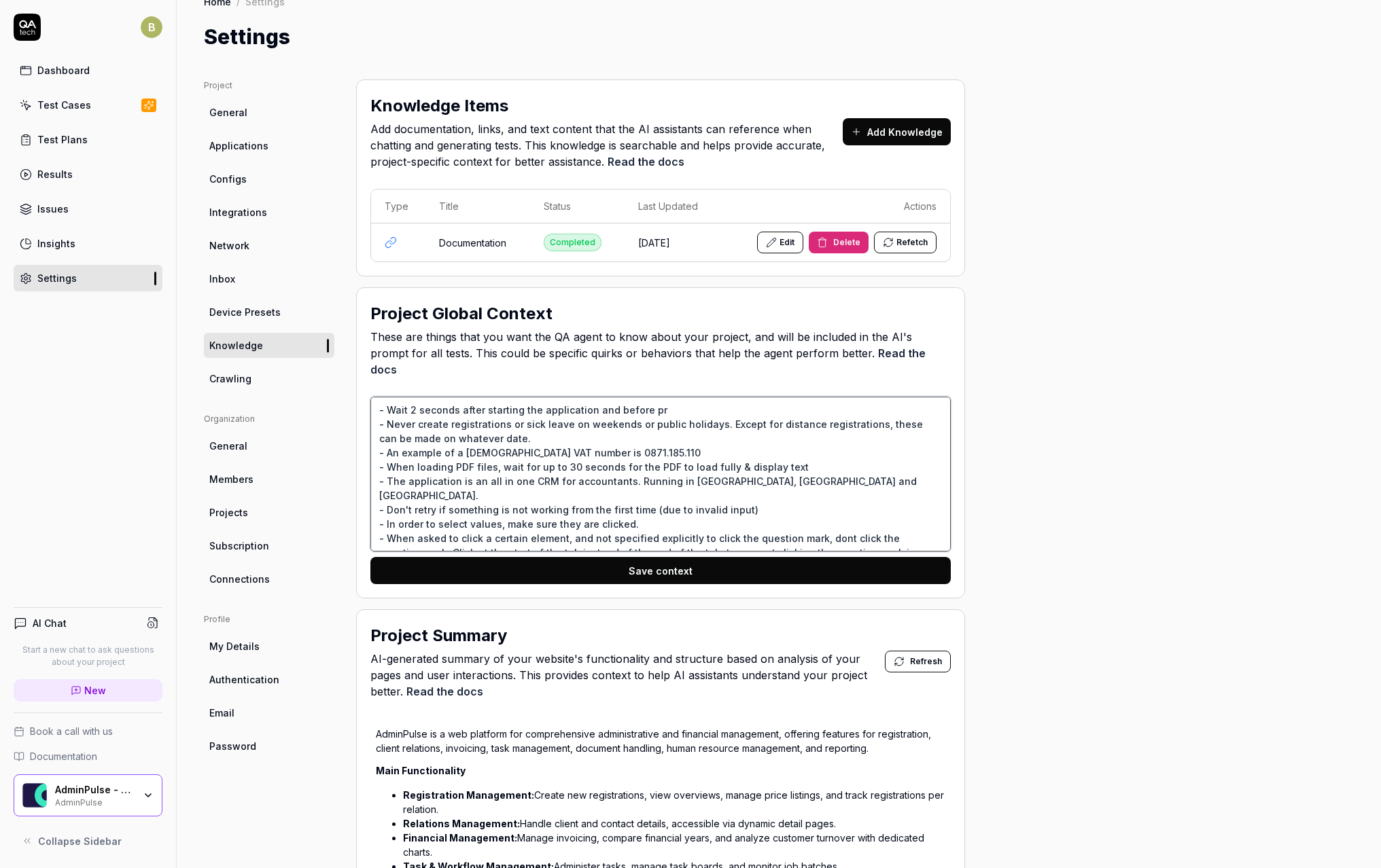
type textarea "- Wait 2 seconds after starting the application and before pre - Never create r…"
type textarea "*"
type textarea "- Wait 2 seconds after starting the application and before pres - Never create …"
type textarea "*"
type textarea "- Wait 2 seconds after starting the application and before press - Never create…"
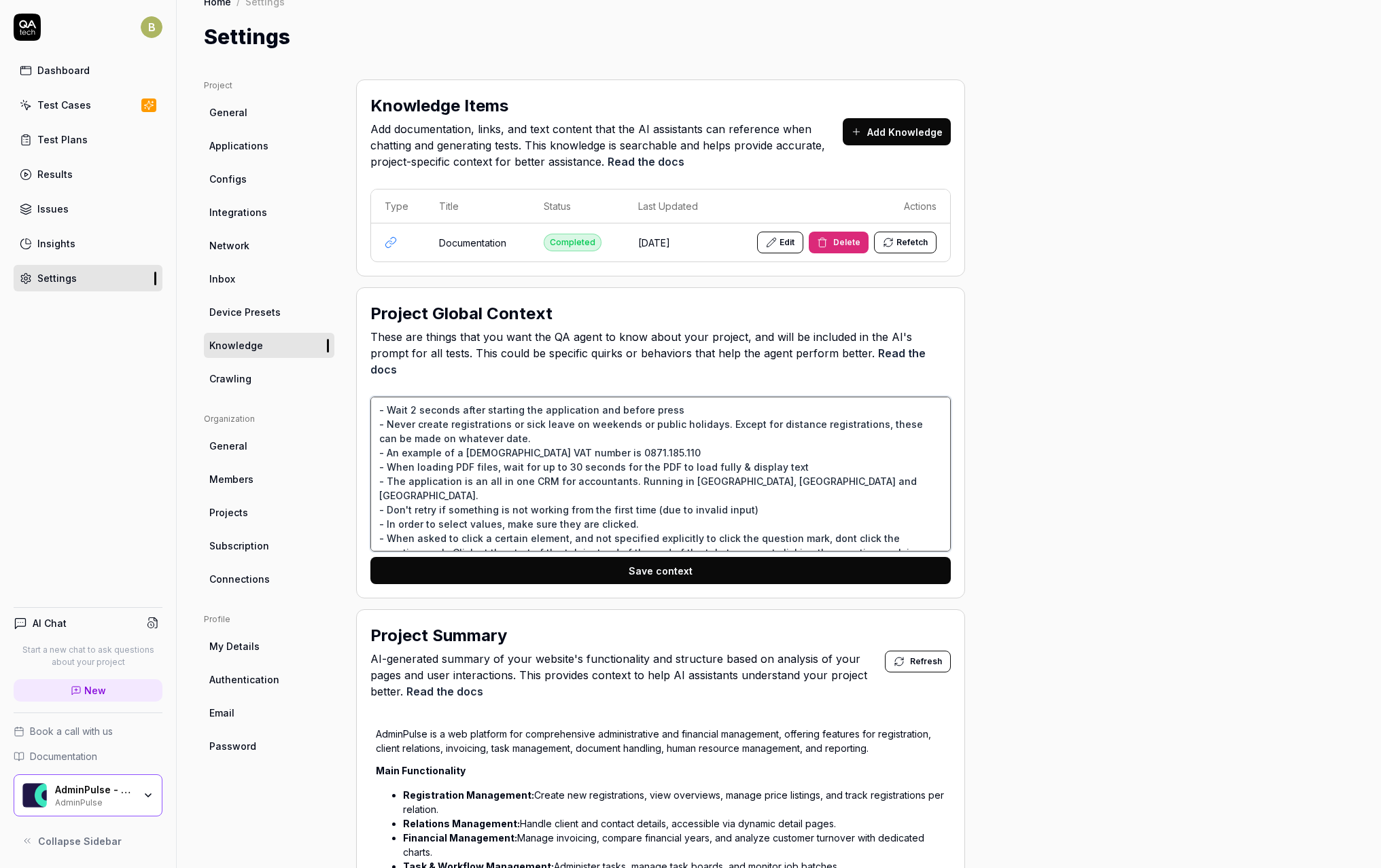
type textarea "*"
type textarea "- Wait 2 seconds after starting the application and before pressi - Never creat…"
type textarea "*"
type textarea "- Wait 2 seconds after starting the application and before pressin - Never crea…"
type textarea "*"
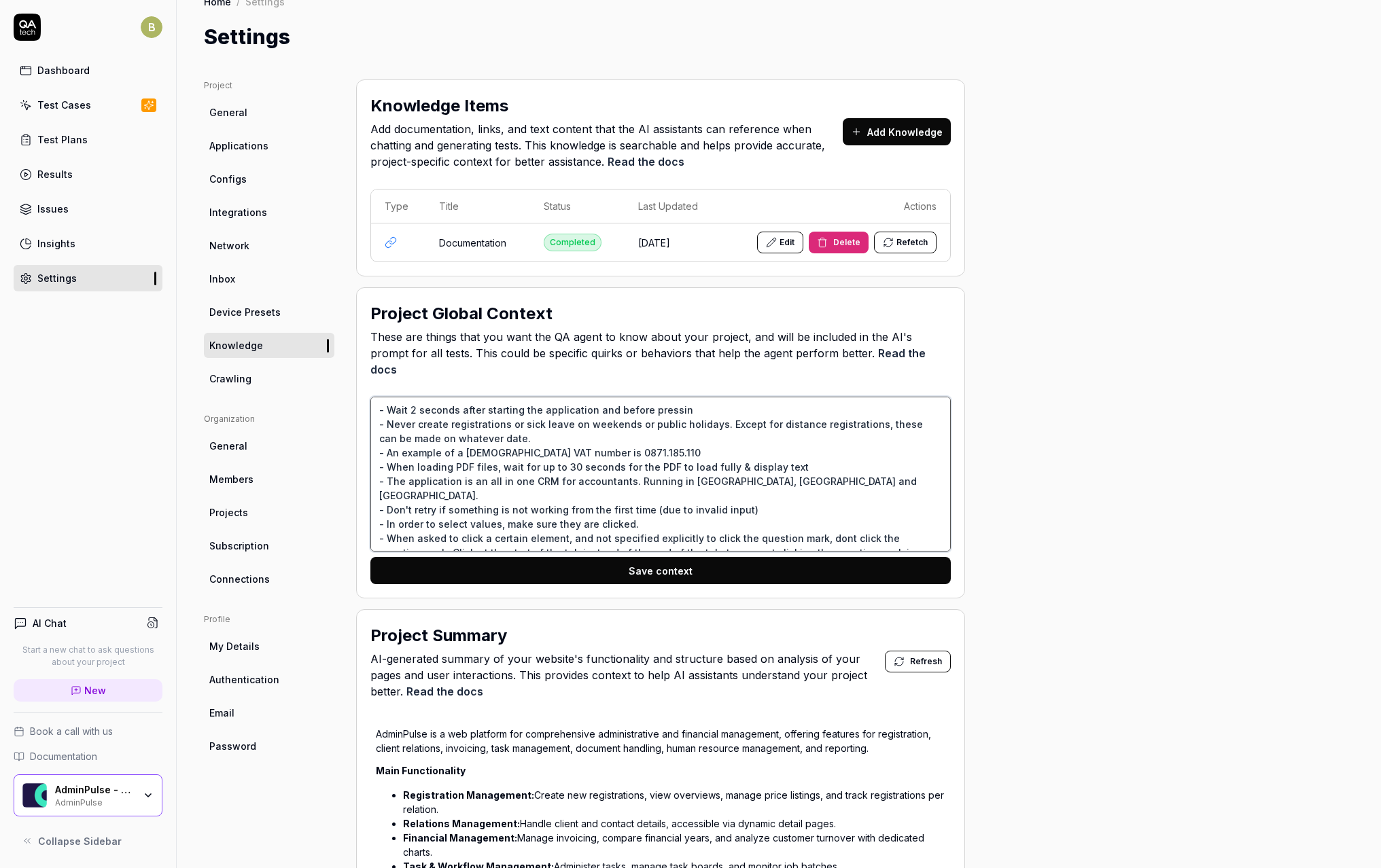
type textarea "- Wait 2 seconds after starting the application and before pressing - Never cre…"
type textarea "*"
type textarea "- Wait 2 seconds after starting the application and before pressing - Never cre…"
type textarea "*"
type textarea "- Wait 2 seconds after starting the application and before pressing m - Never c…"
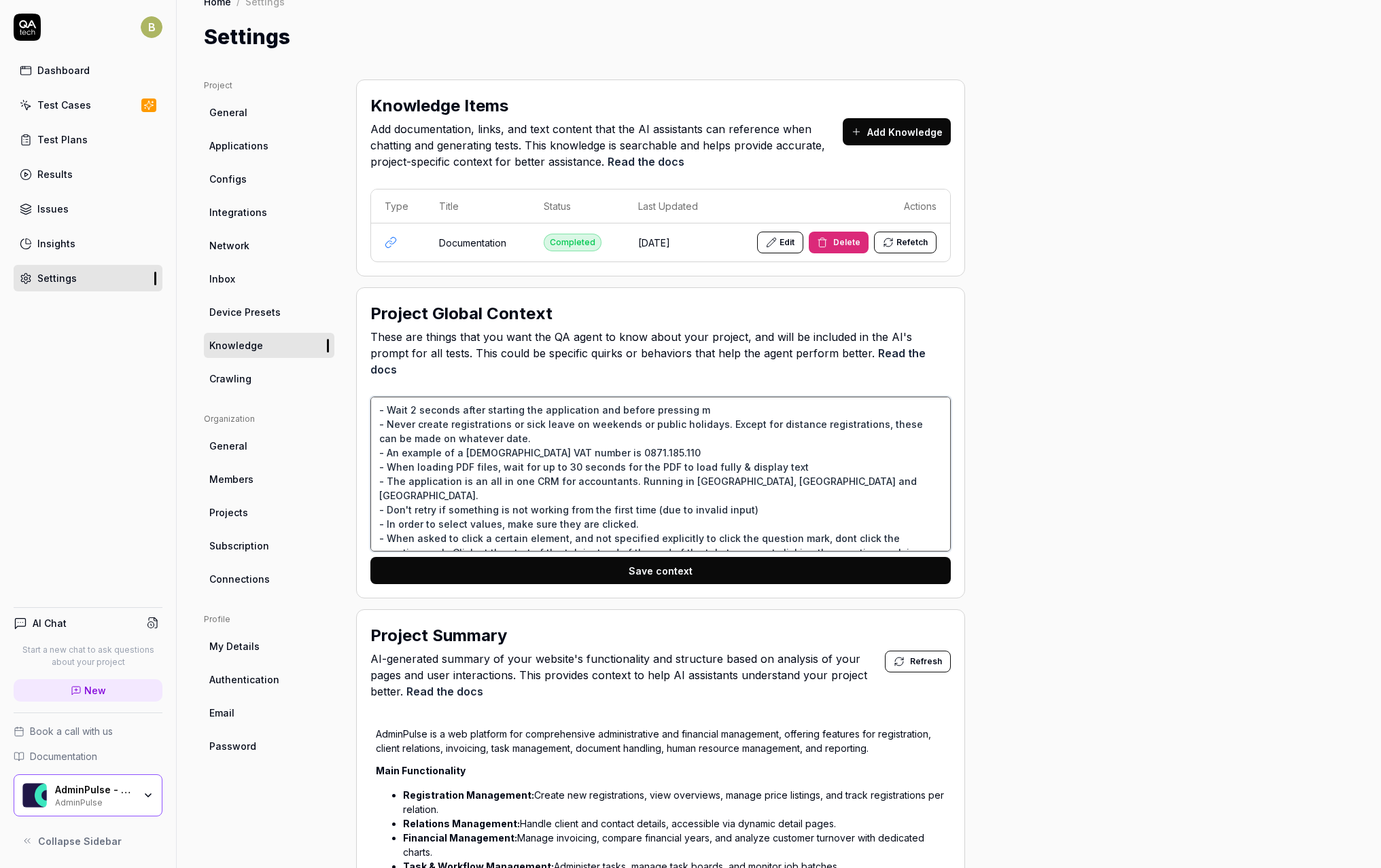
type textarea "*"
type textarea "- Wait 2 seconds after starting the application and before pressing me - Never …"
type textarea "*"
type textarea "- Wait 2 seconds after starting the application and before pressing men - Never…"
type textarea "*"
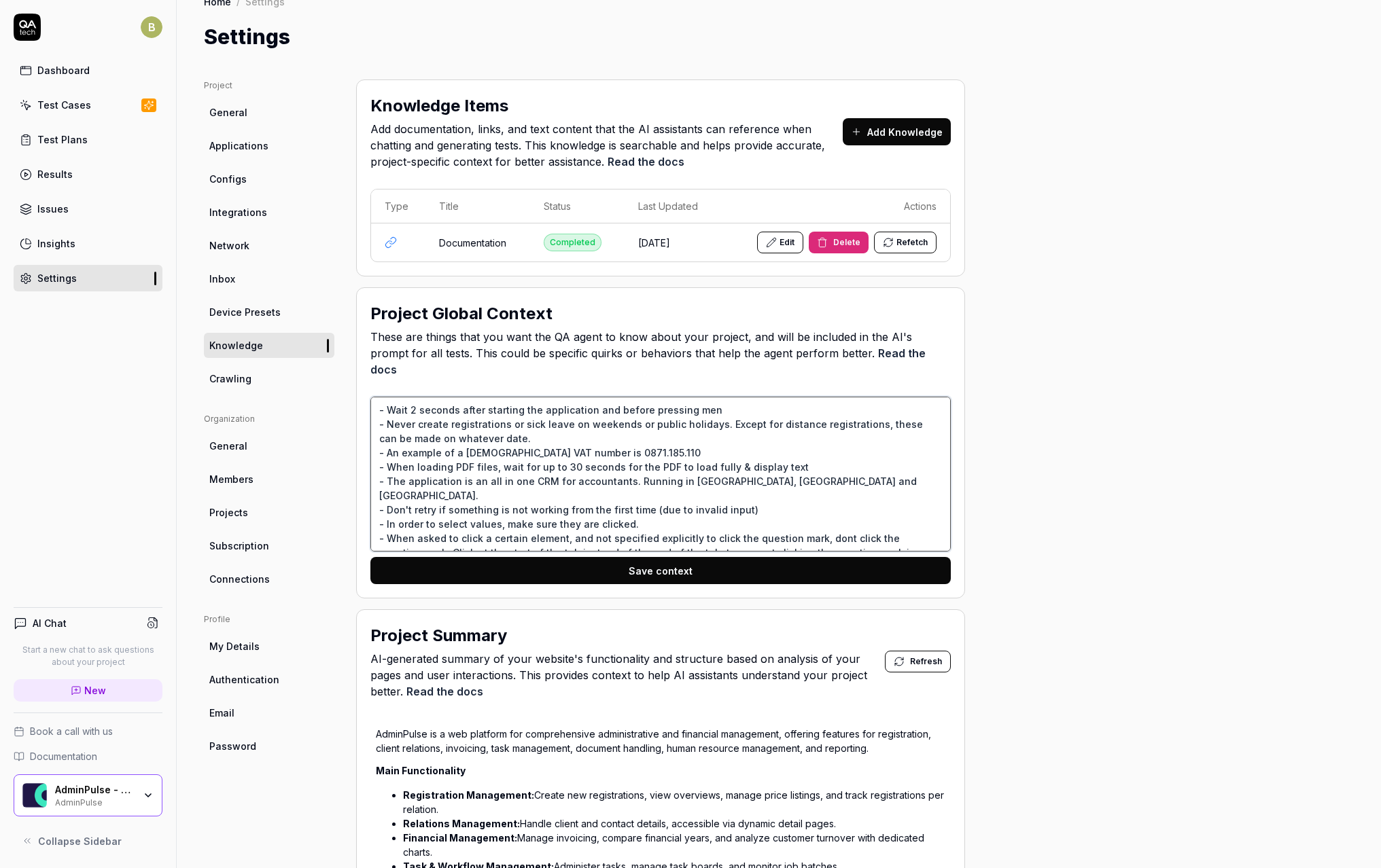
type textarea "- Wait 2 seconds after starting the application and before pressing menu - Neve…"
type textarea "*"
type textarea "- Wait 2 seconds after starting the application and before pressing menu - Neve…"
type textarea "*"
type textarea "- Wait 2 seconds after starting the application and before pressing menu i - Ne…"
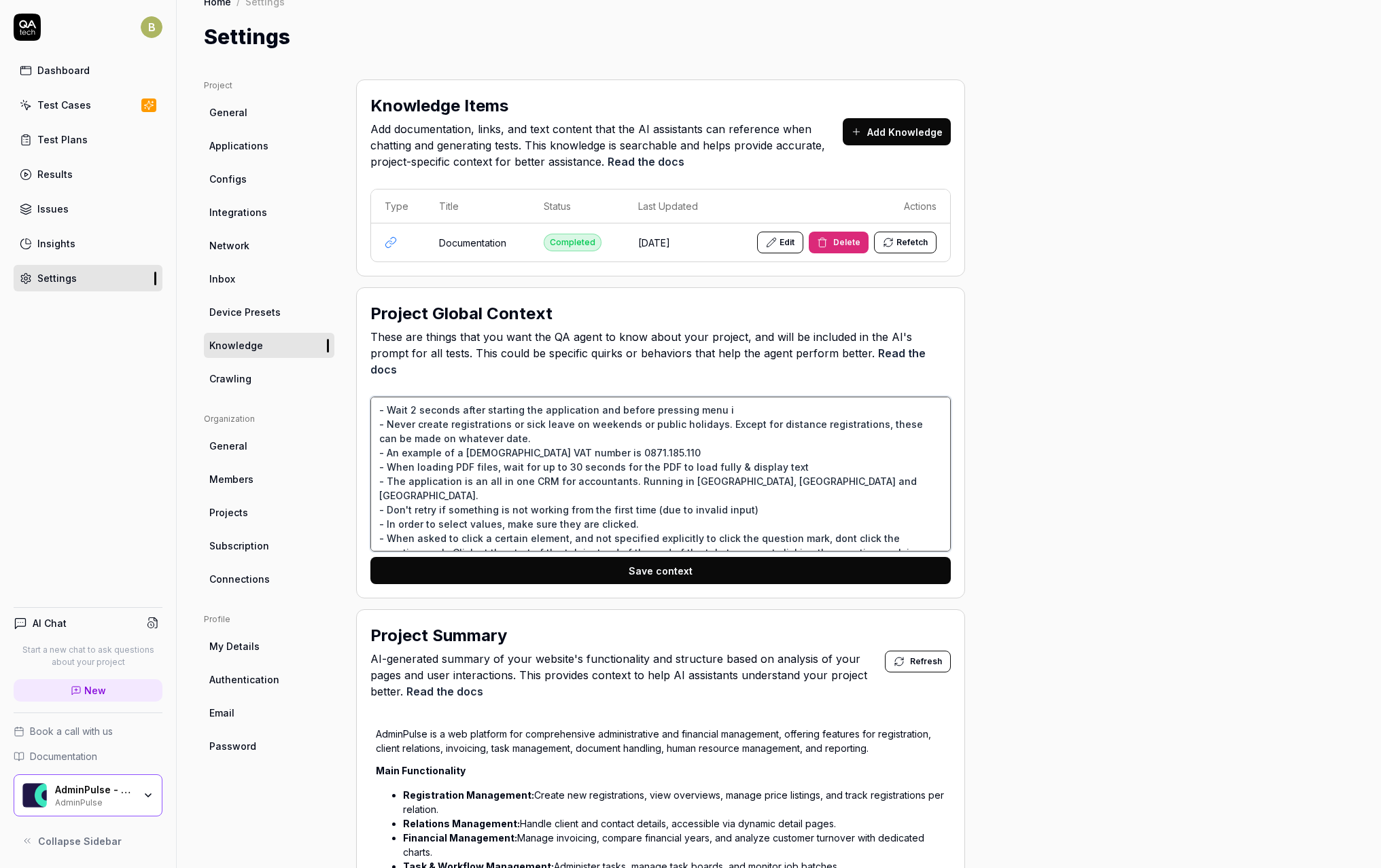
type textarea "*"
type textarea "- Wait 2 seconds after starting the application and before pressing menu it - N…"
type textarea "*"
type textarea "- Wait 2 seconds after starting the application and before pressing menu ite - …"
type textarea "*"
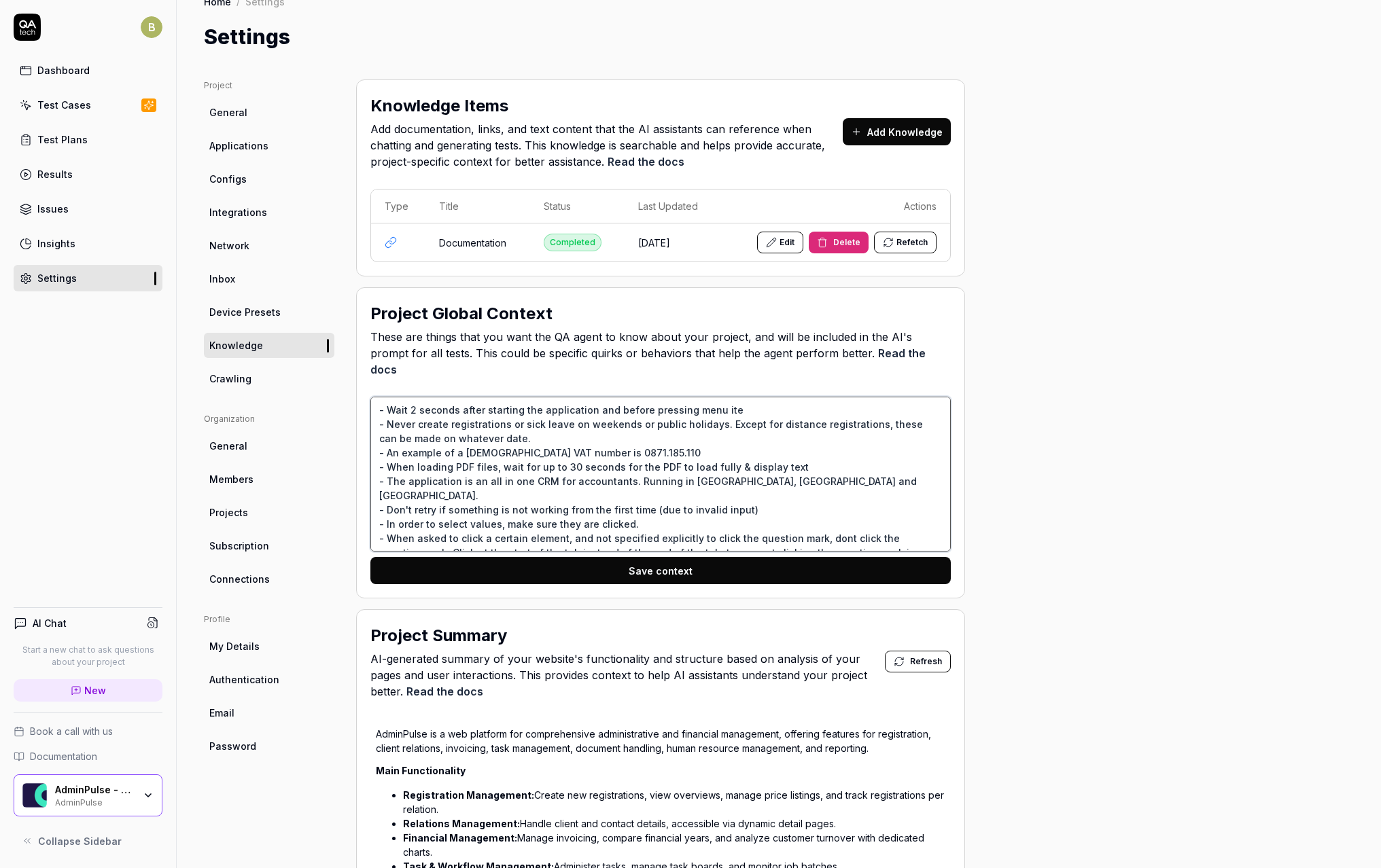
type textarea "- Wait 2 seconds after starting the application and before pressing menu item -…"
type textarea "*"
type textarea "- Wait 2 seconds after starting the application and before pressing menu items …"
click at [704, 557] on button "Save context" at bounding box center [660, 570] width 580 height 27
type textarea "*"
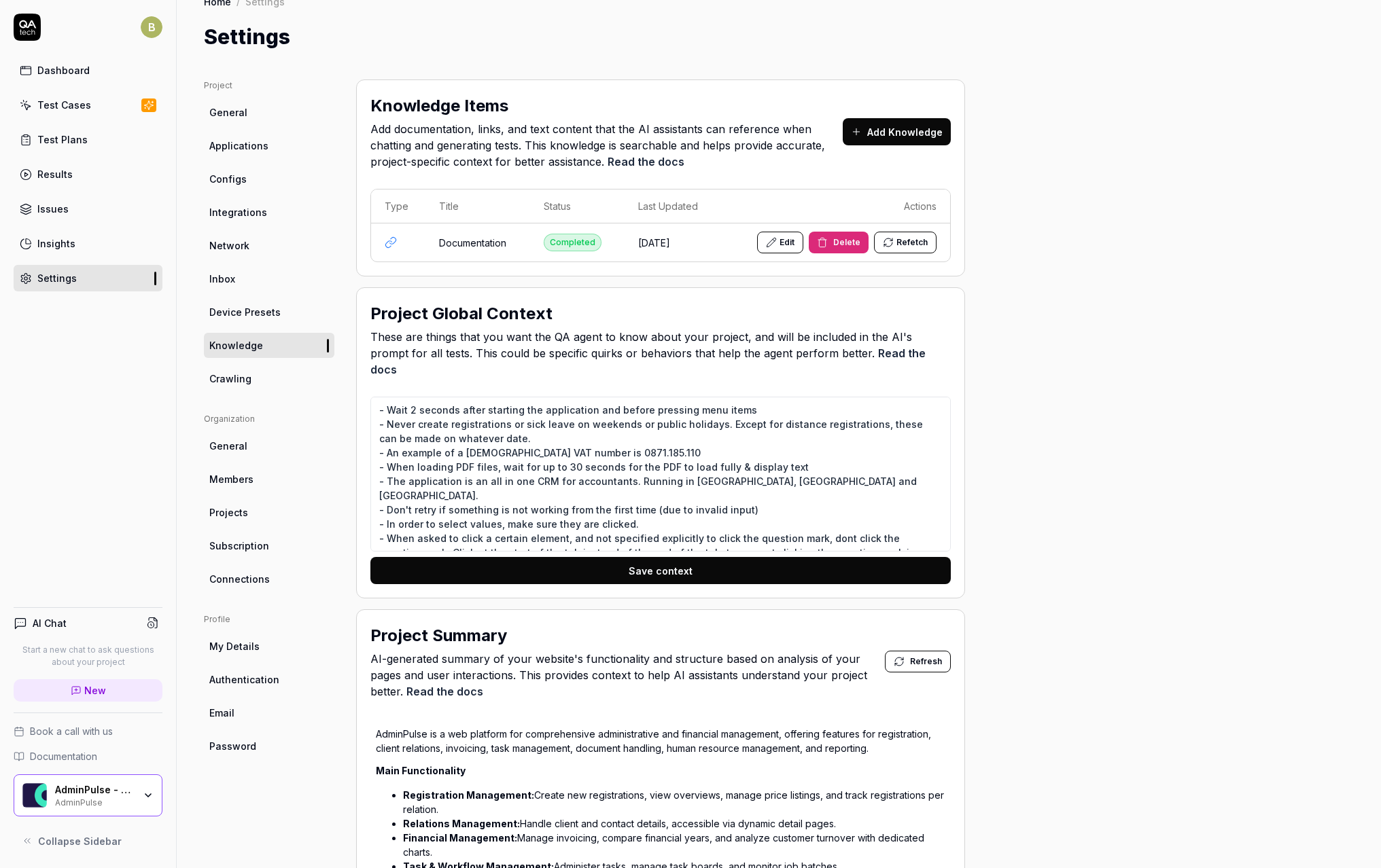
click at [250, 470] on link "Members" at bounding box center [269, 479] width 130 height 25
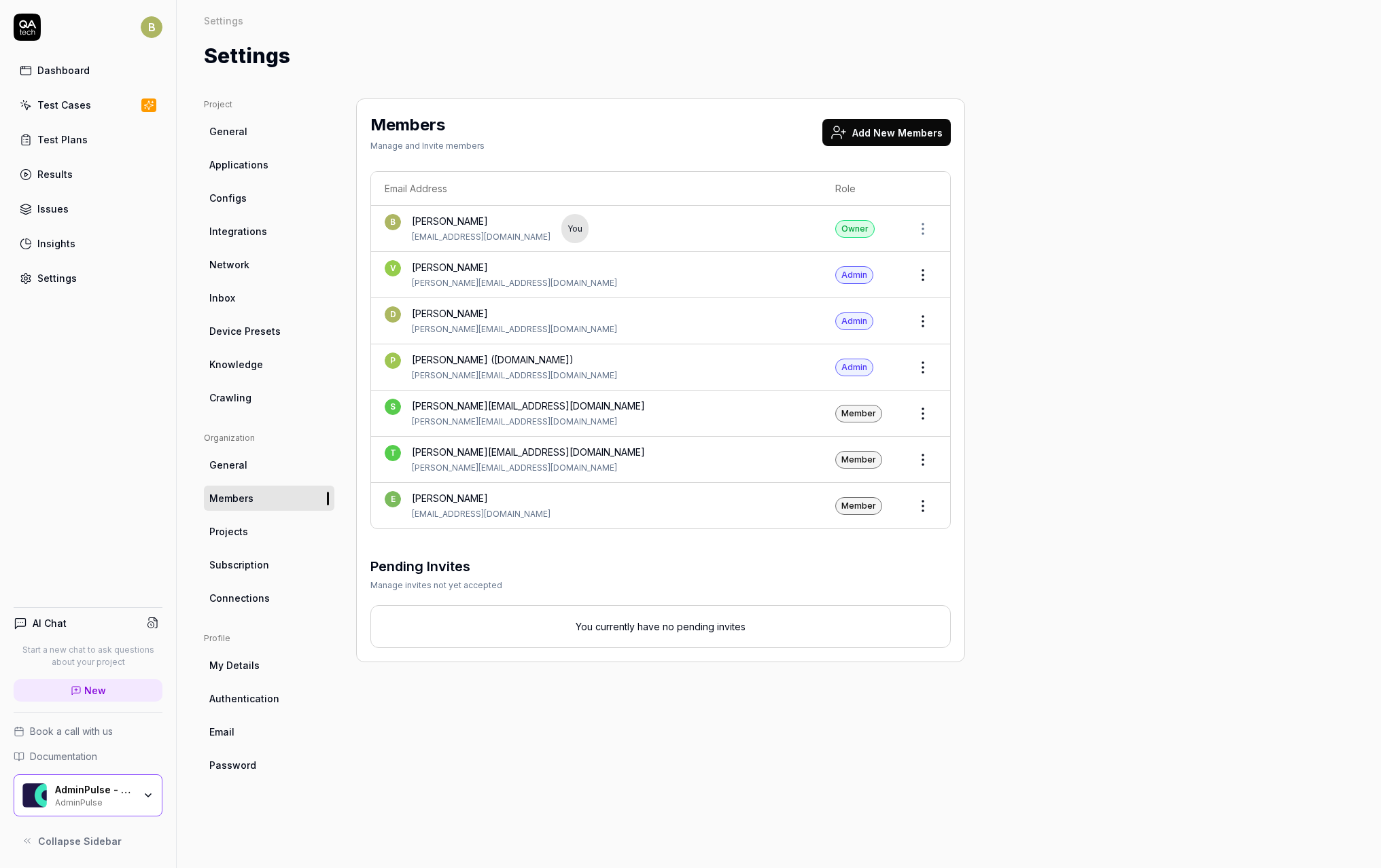
click at [851, 130] on button "Add New Members" at bounding box center [887, 132] width 129 height 27
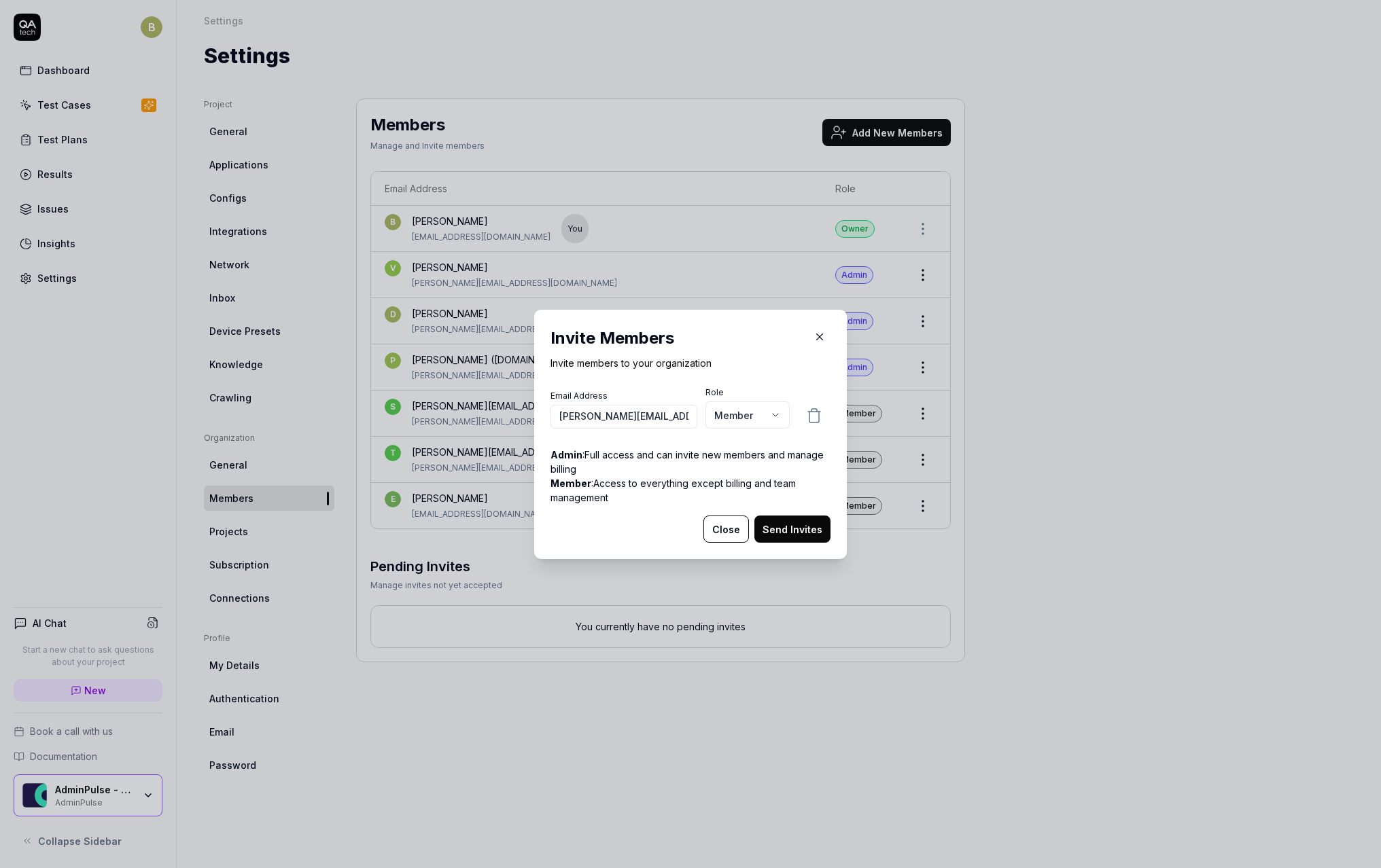
scroll to position [0, 2]
type input "[PERSON_NAME][EMAIL_ADDRESS][PERSON_NAME][DOMAIN_NAME]"
click at [728, 419] on body "B Dashboard Test Cases Test Plans Results Issues Insights Settings AI Chat Star…" at bounding box center [690, 434] width 1381 height 868
click at [782, 516] on button "Send Invites" at bounding box center [792, 528] width 76 height 27
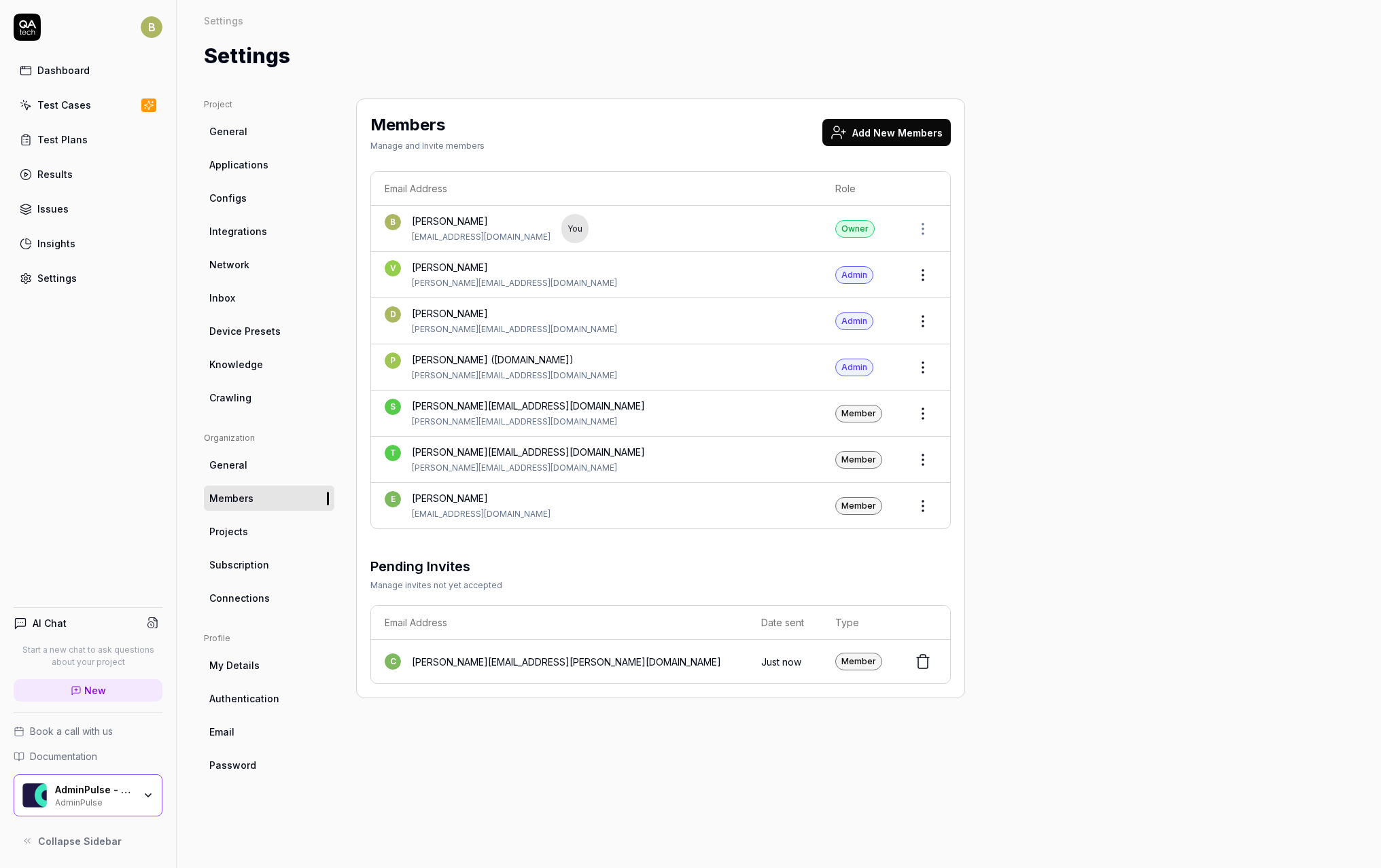
click at [88, 72] on link "Dashboard" at bounding box center [88, 70] width 149 height 26
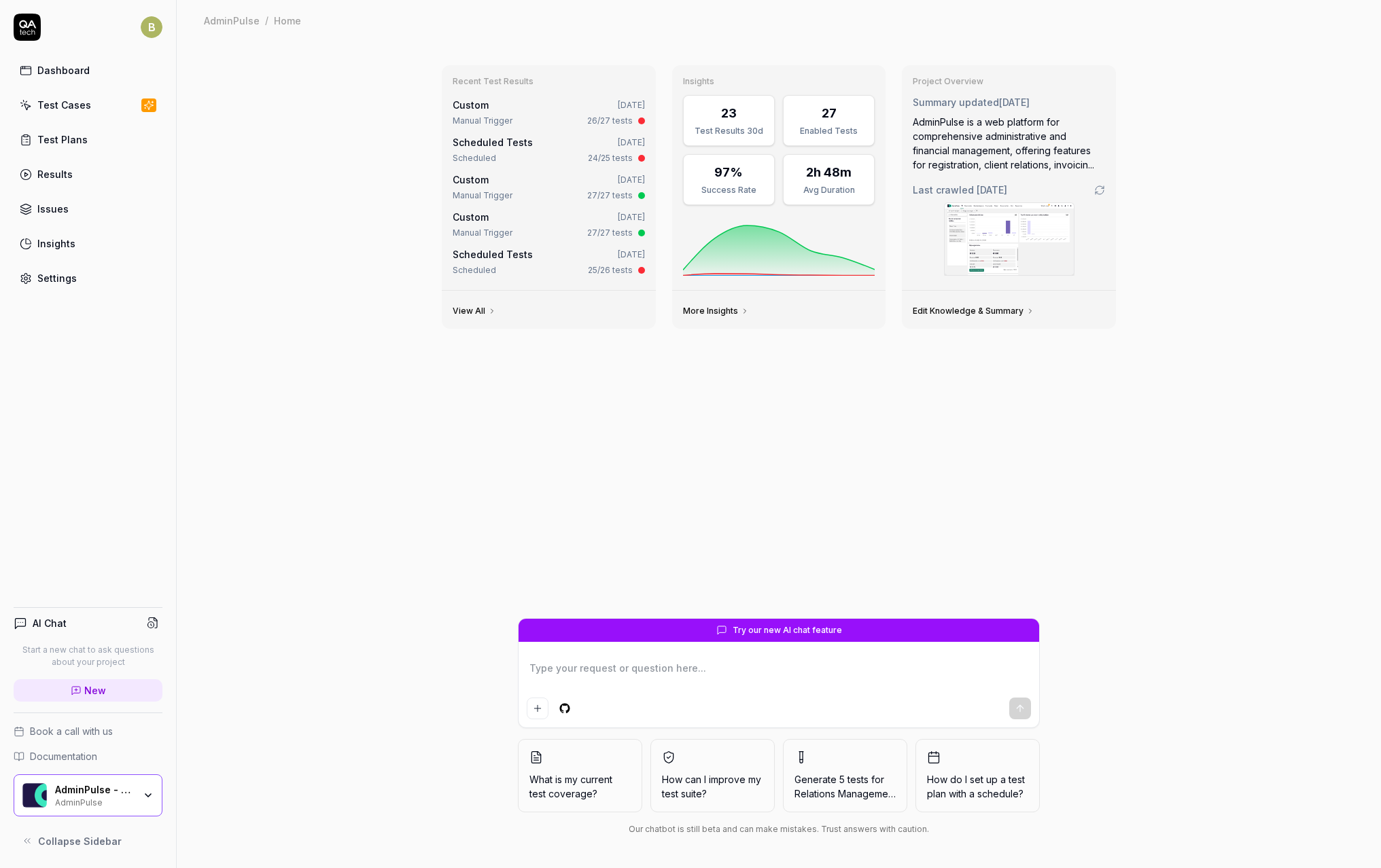
click at [553, 759] on button "What is my current test coverage?" at bounding box center [580, 776] width 124 height 74
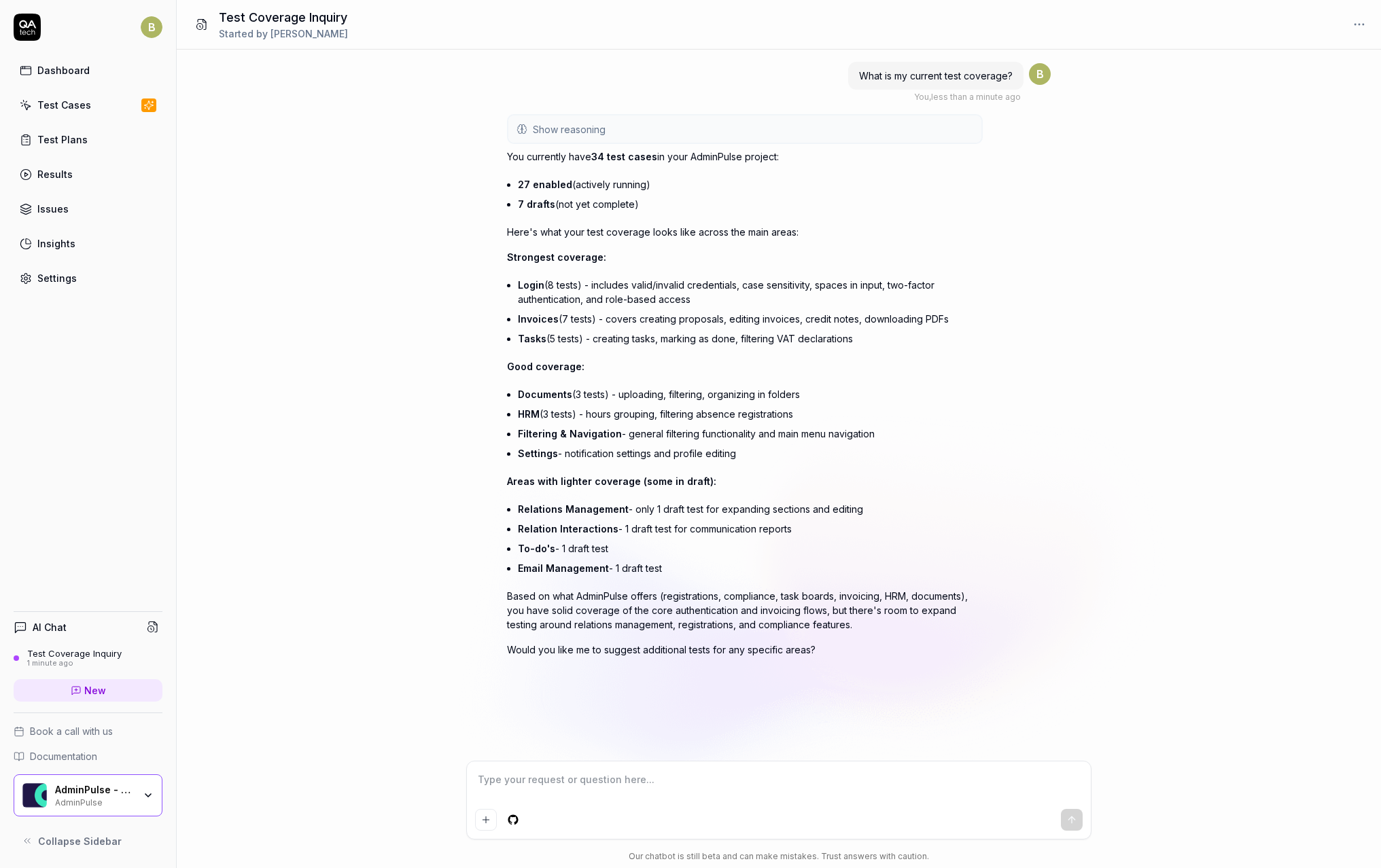
click at [77, 133] on div "Test Plans" at bounding box center [62, 139] width 50 height 14
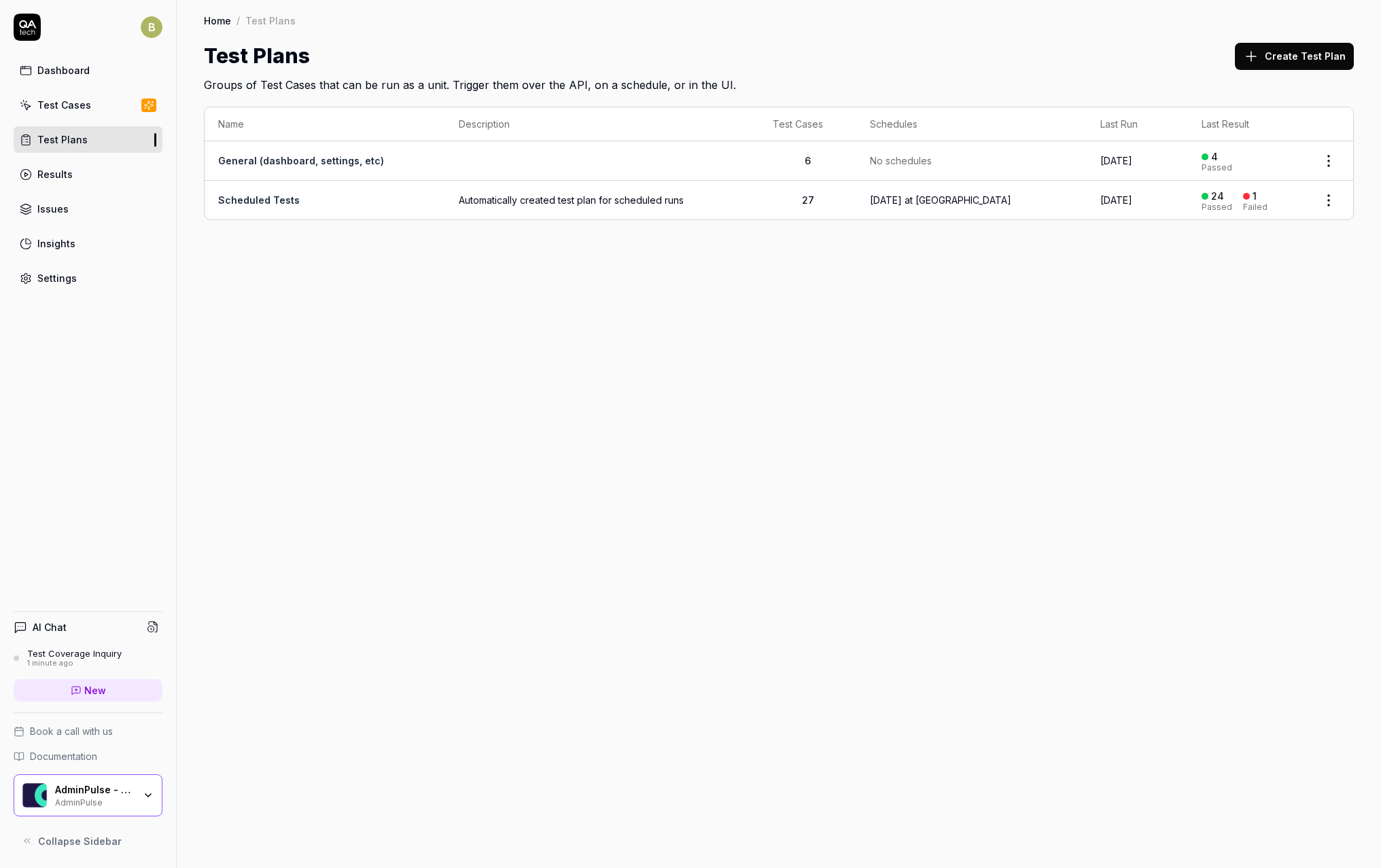
click at [86, 109] on div "Test Cases" at bounding box center [64, 105] width 53 height 14
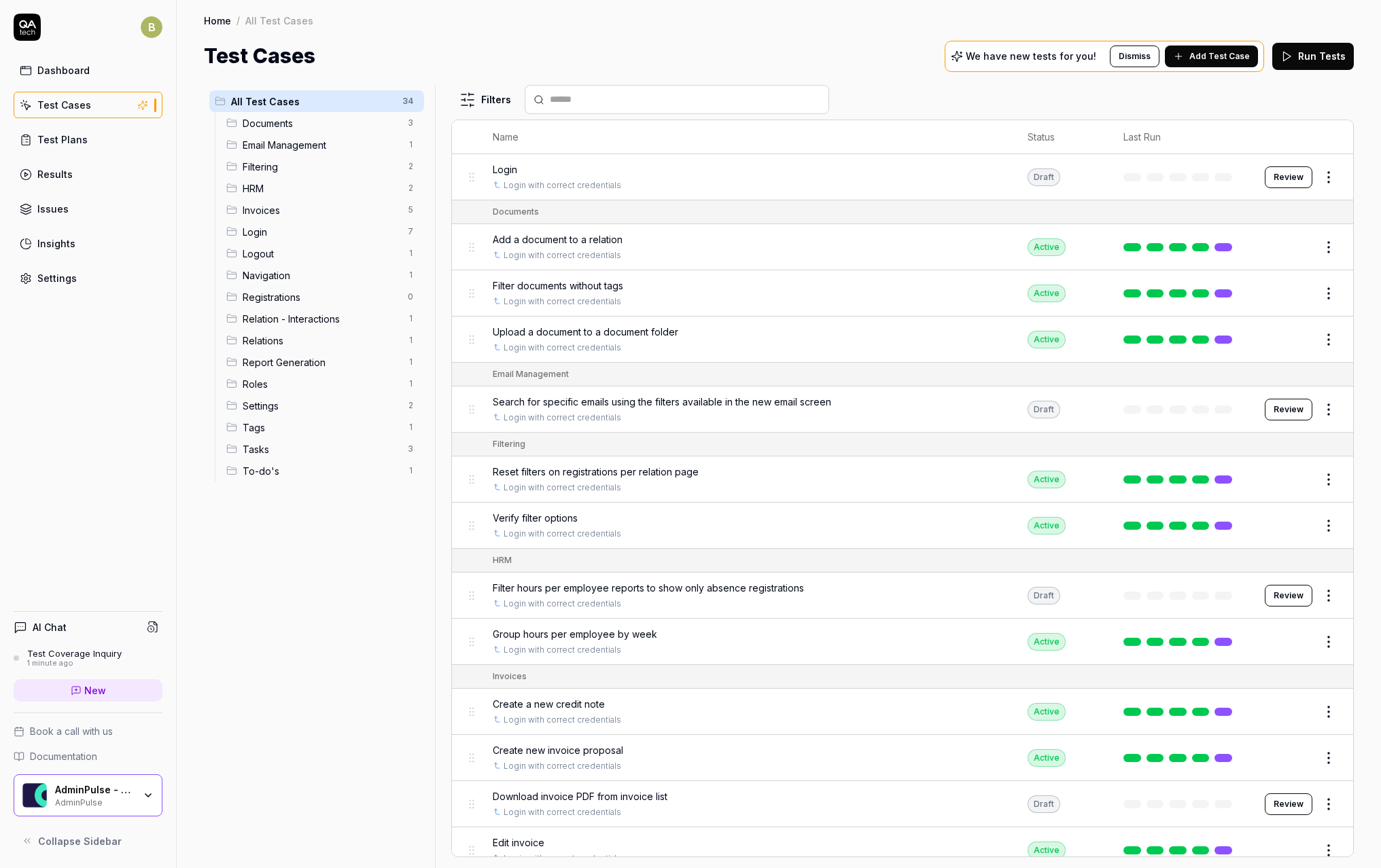
click at [84, 141] on div "Test Plans" at bounding box center [62, 139] width 50 height 14
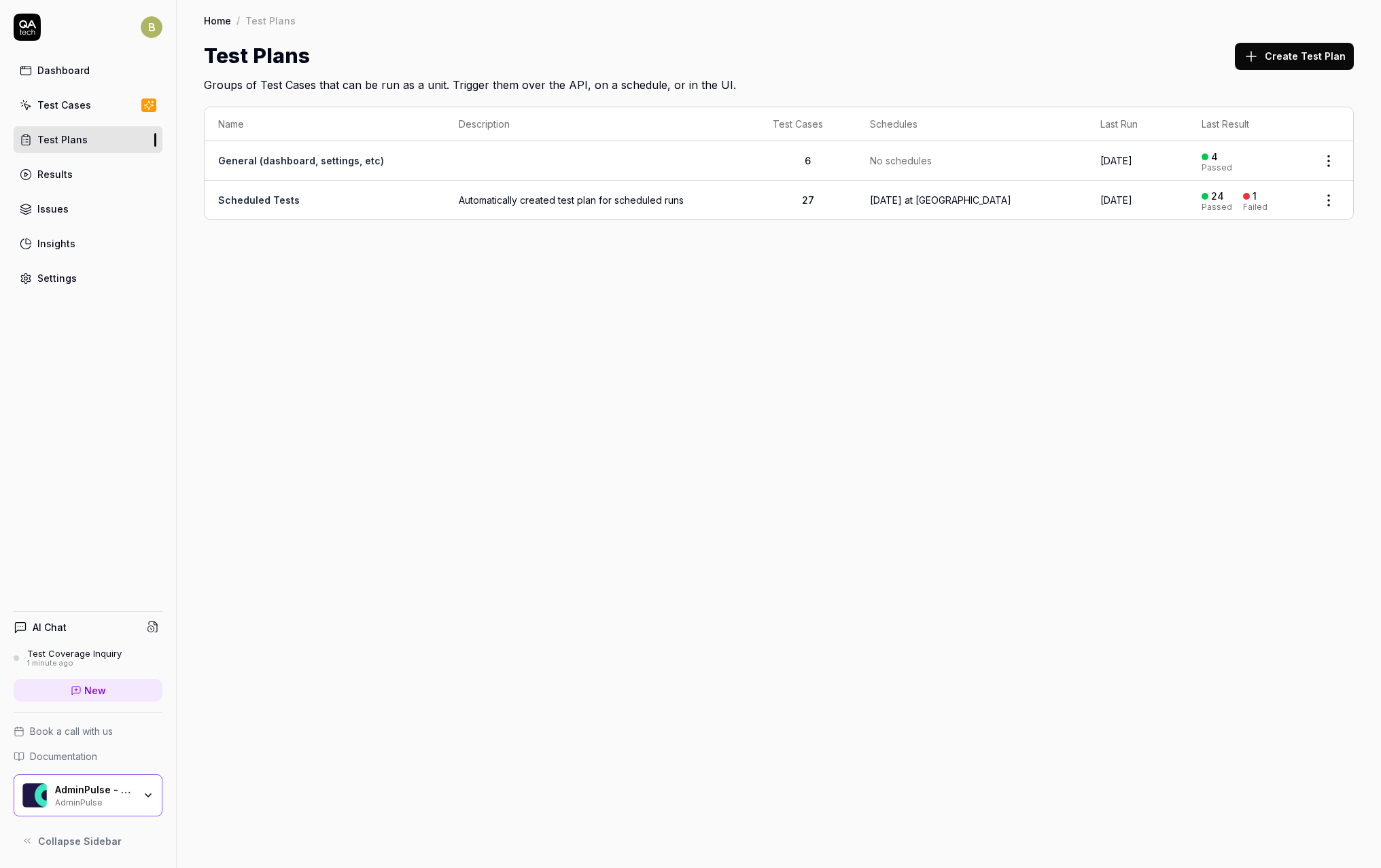
click at [88, 117] on link "Test Cases" at bounding box center [88, 105] width 149 height 26
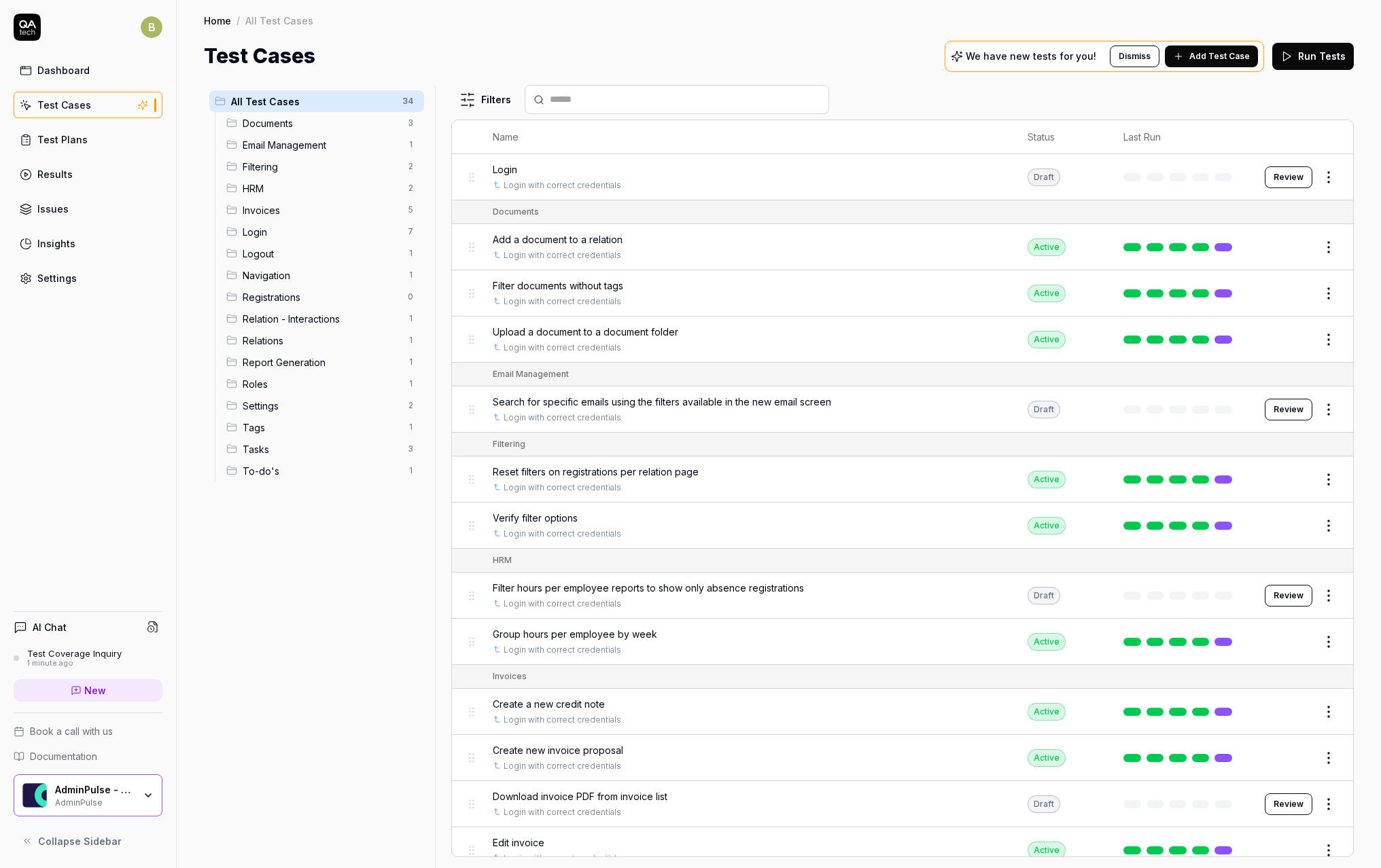
click at [268, 464] on span "To-do's" at bounding box center [320, 471] width 157 height 14
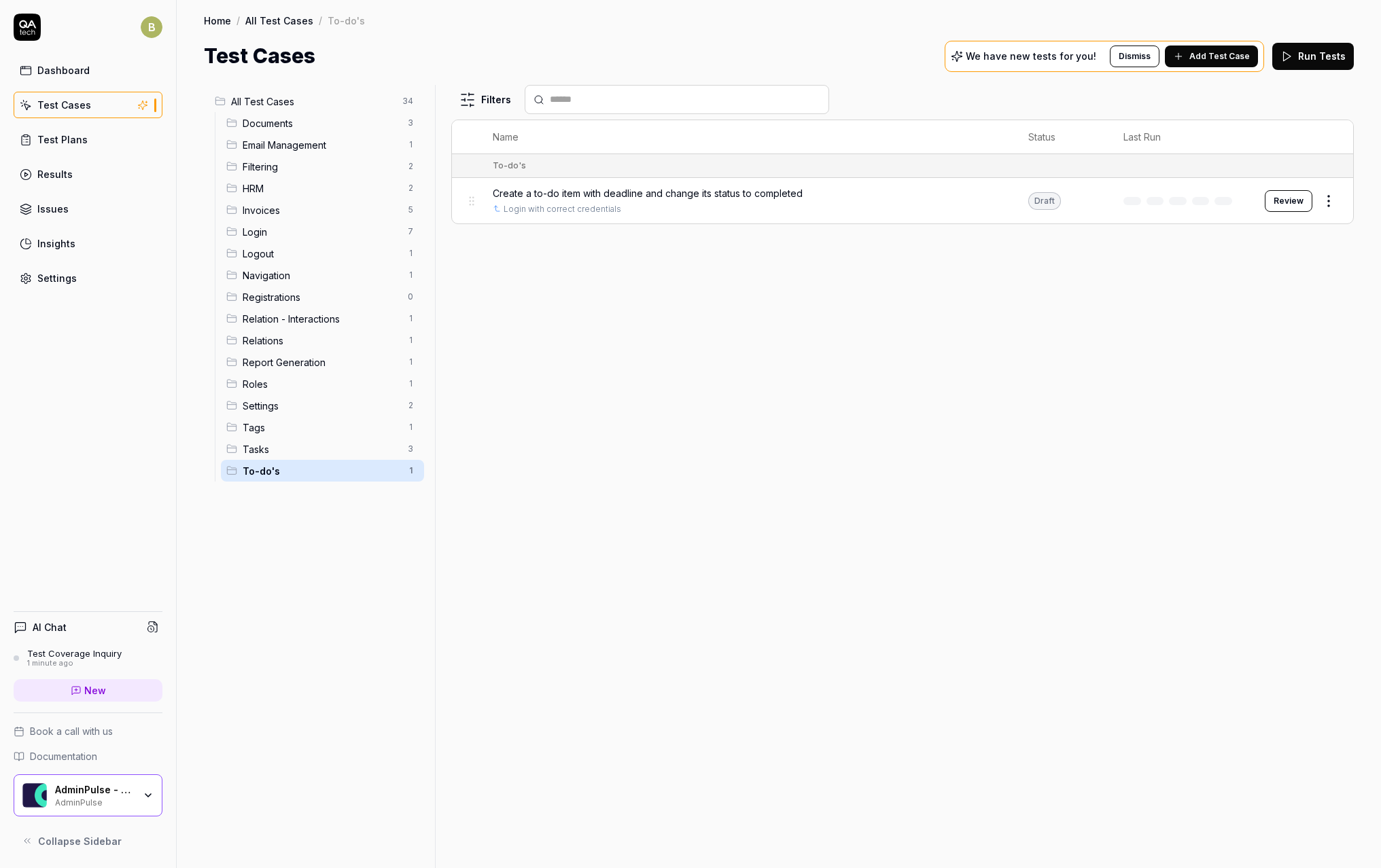
click at [1307, 200] on button "Review" at bounding box center [1288, 200] width 47 height 22
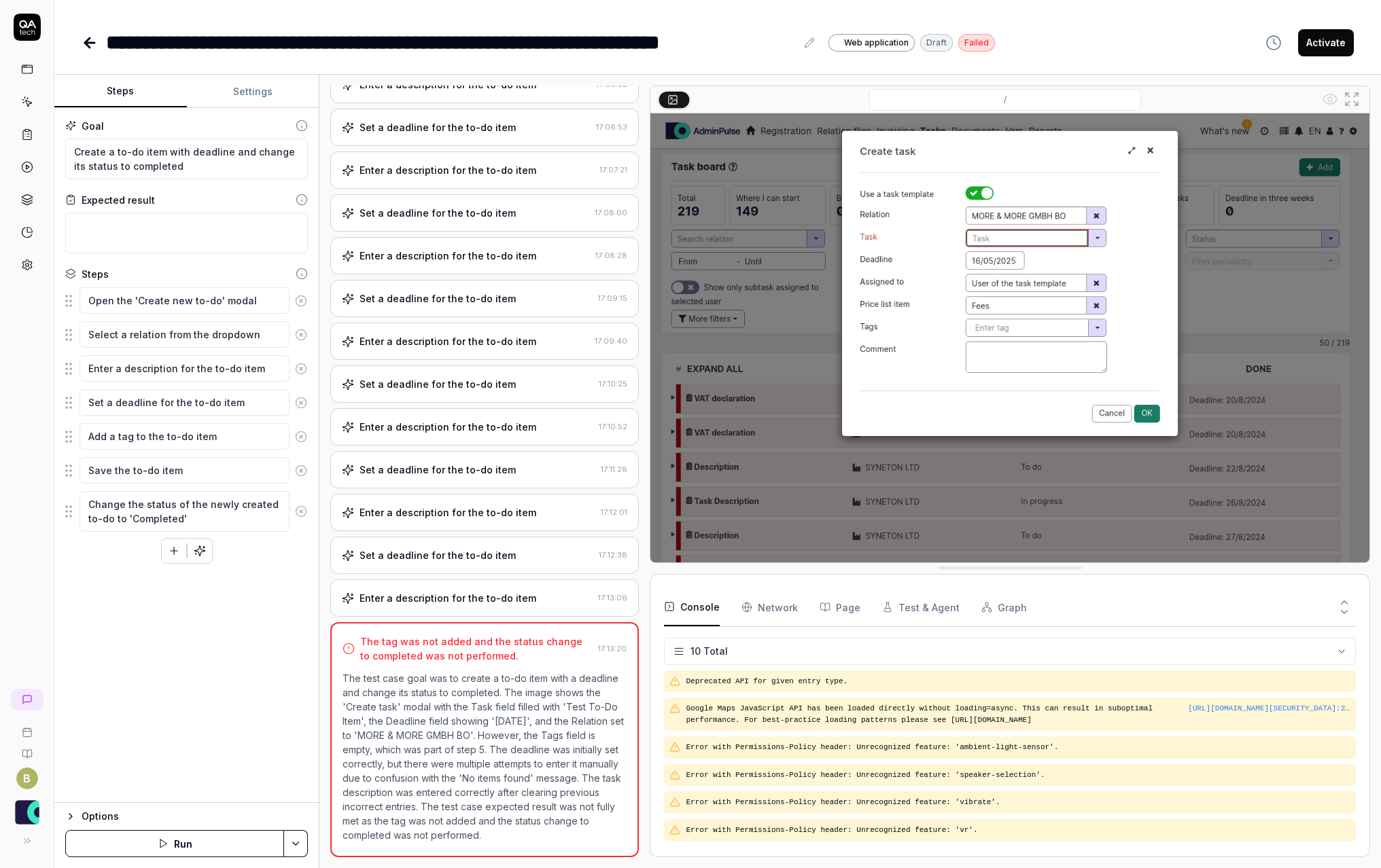
scroll to position [120, 0]
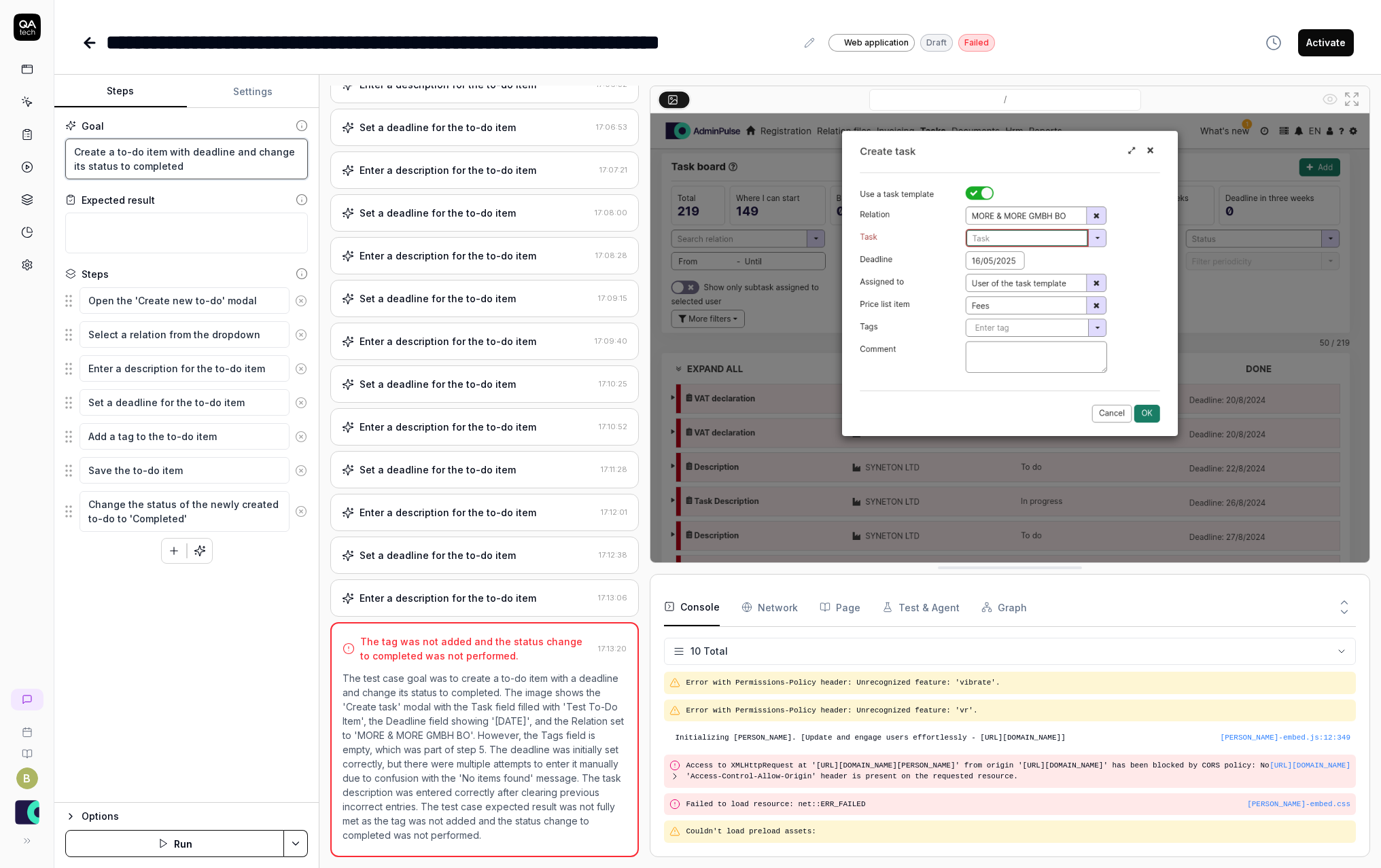
click at [196, 165] on textarea "Create a to-do item with deadline and change its status to completed" at bounding box center [186, 158] width 242 height 41
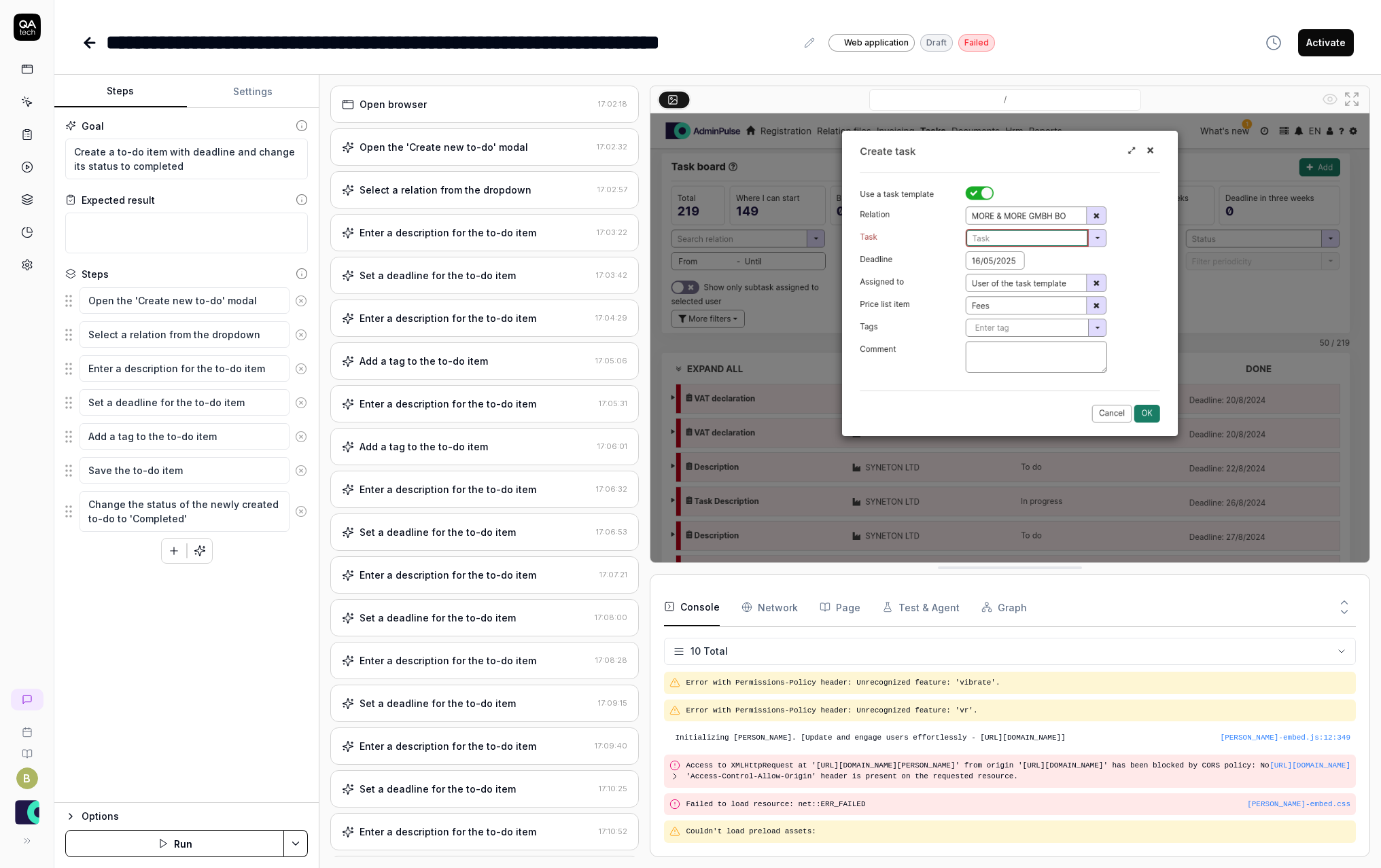
click at [93, 50] on icon at bounding box center [89, 43] width 17 height 17
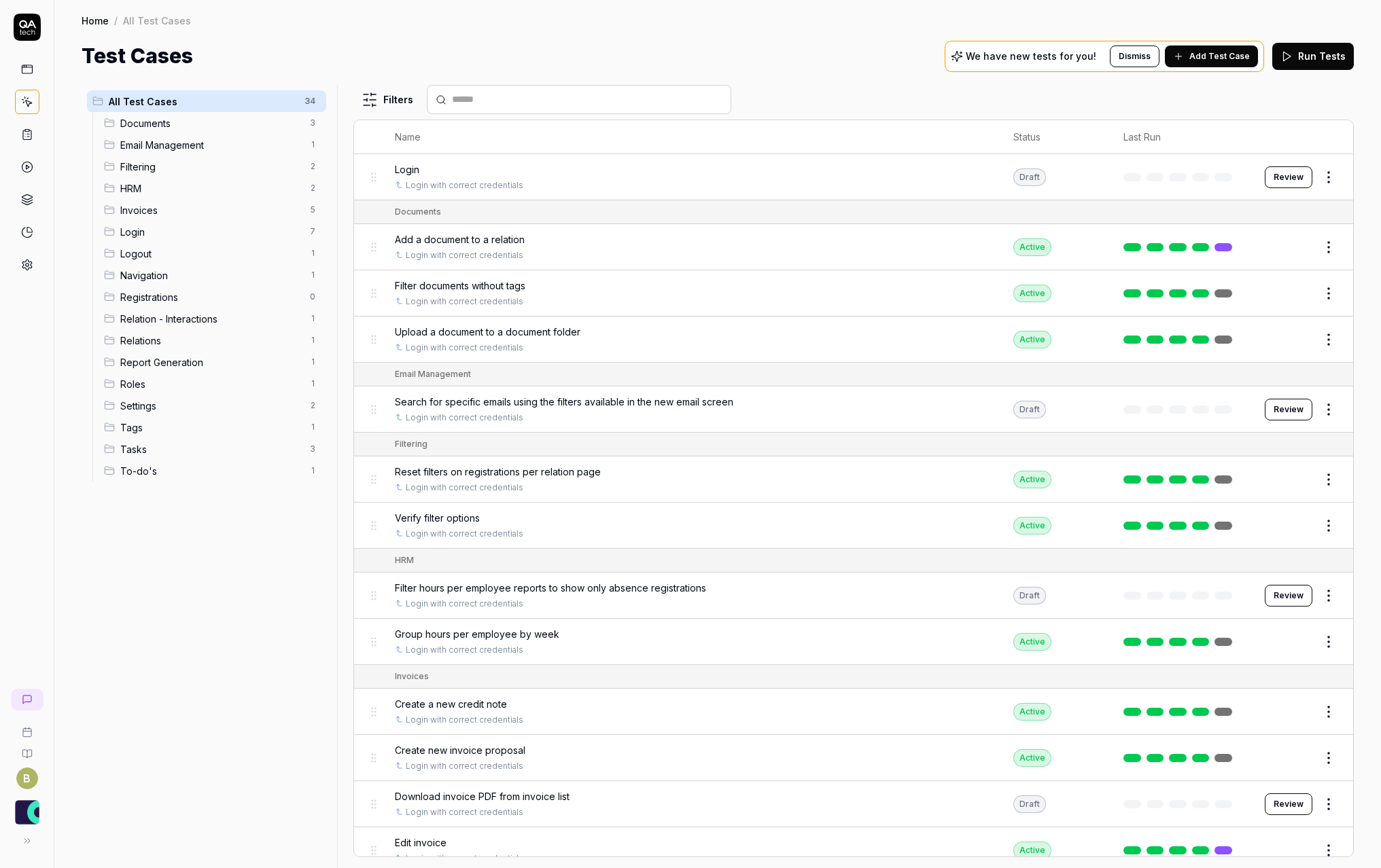
click at [184, 471] on span "To-do's" at bounding box center [210, 471] width 181 height 14
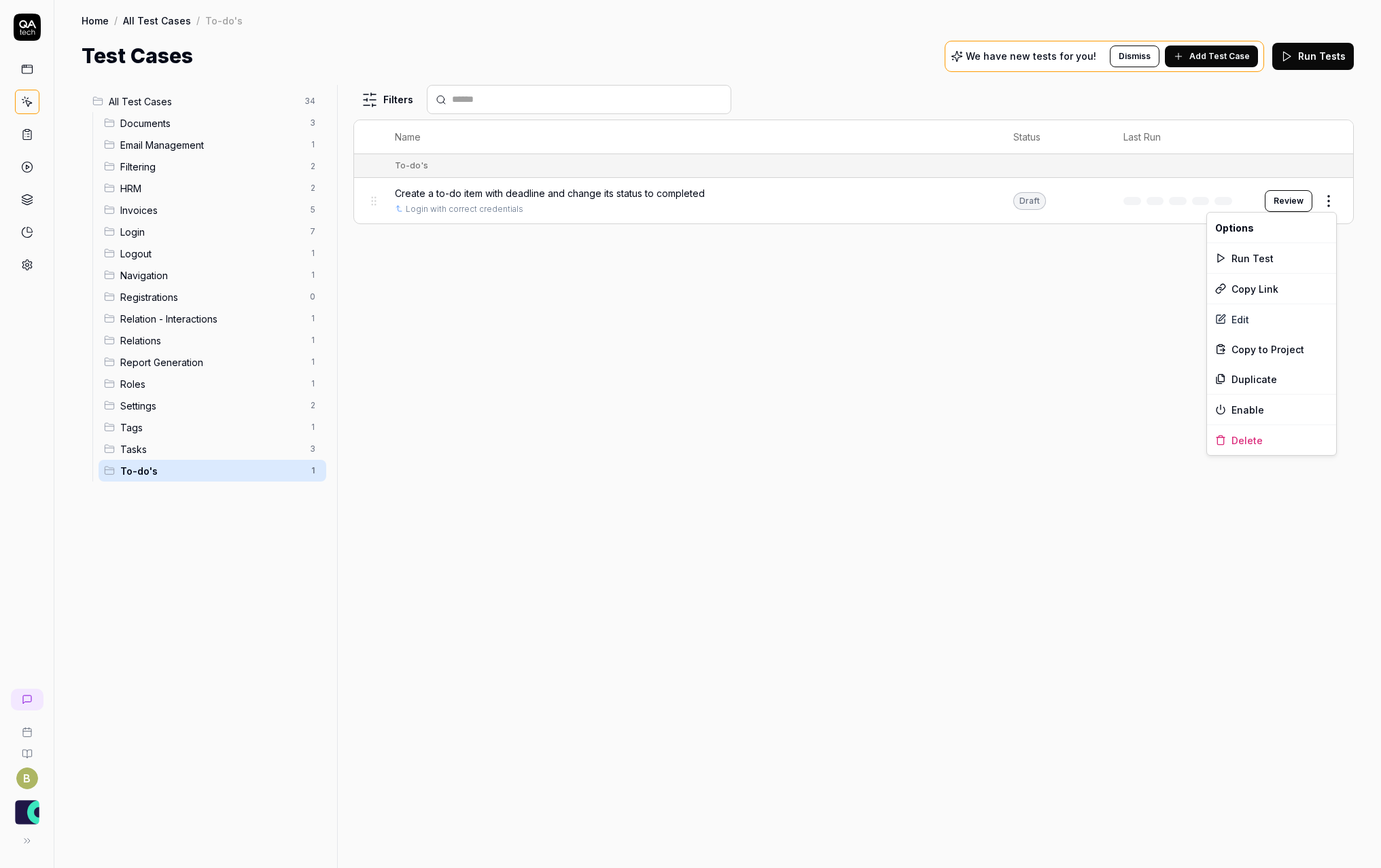
click at [1328, 200] on html "B Home / All Test Cases / To-do's Home / All Test Cases / To-do's Test Cases We…" at bounding box center [690, 434] width 1381 height 868
click at [1287, 326] on div "Edit" at bounding box center [1272, 319] width 130 height 30
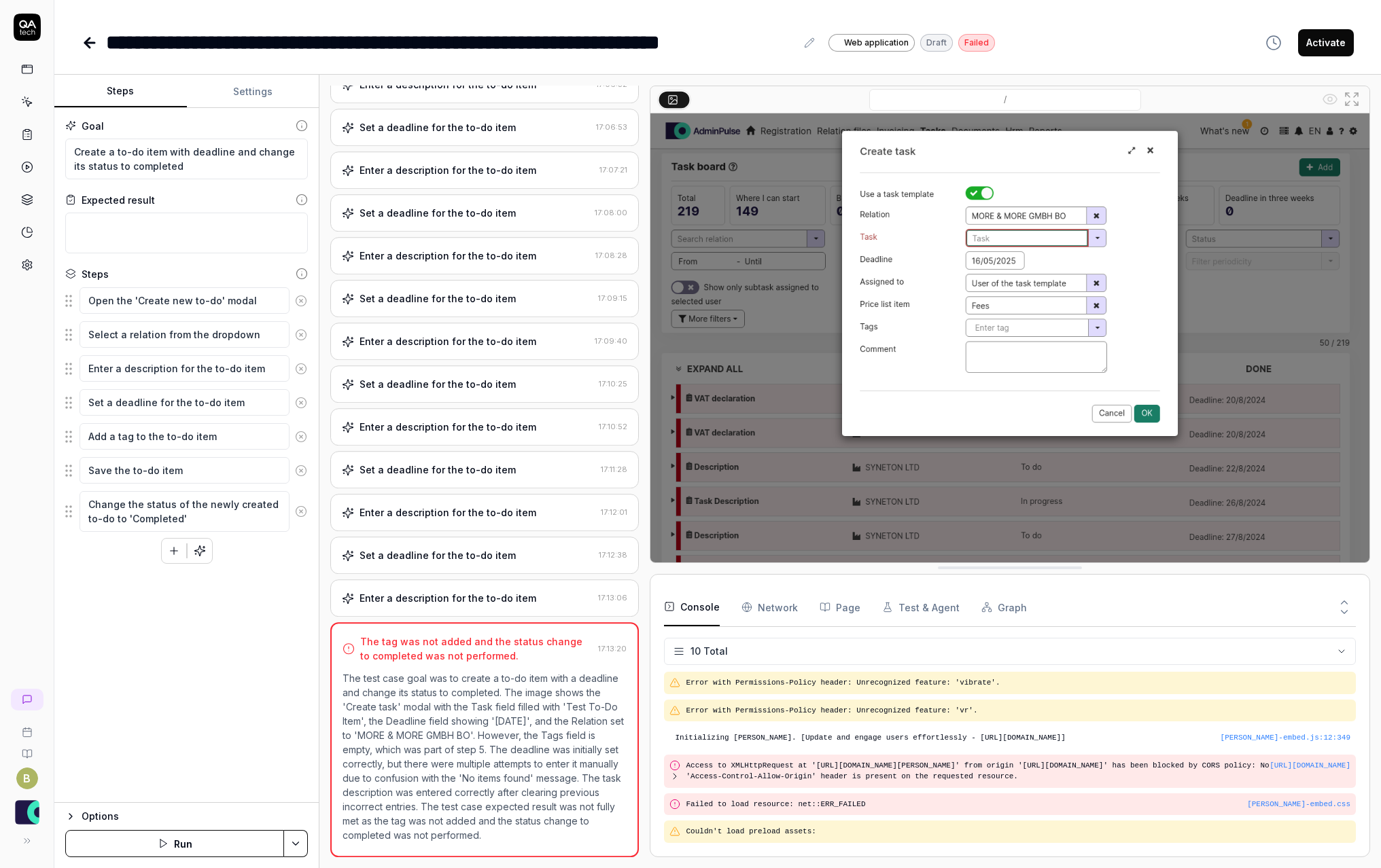
scroll to position [405, 0]
click at [175, 172] on textarea "Create a to-do item with deadline and change its status to completed" at bounding box center [186, 158] width 242 height 41
type textarea "*"
type textarea "Create a to-do item with deadline and change its status to completed."
type textarea "*"
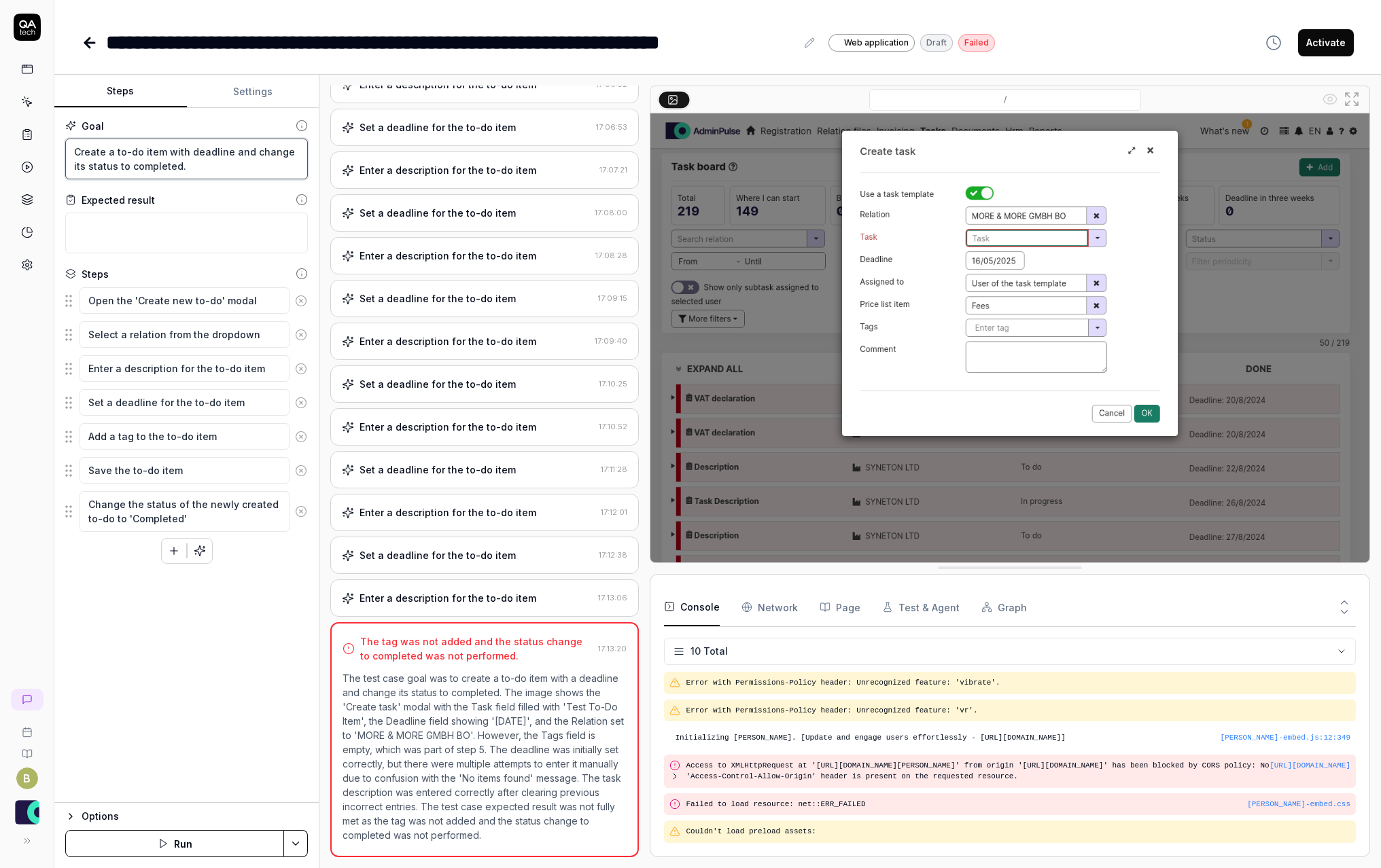
type textarea "Create a to-do item with deadline and change its status to completed."
type textarea "*"
type textarea "Create a to-do item with deadline and change its status to completed. W"
type textarea "*"
type textarea "Create a to-do item with deadline and change its status to completed. Wh"
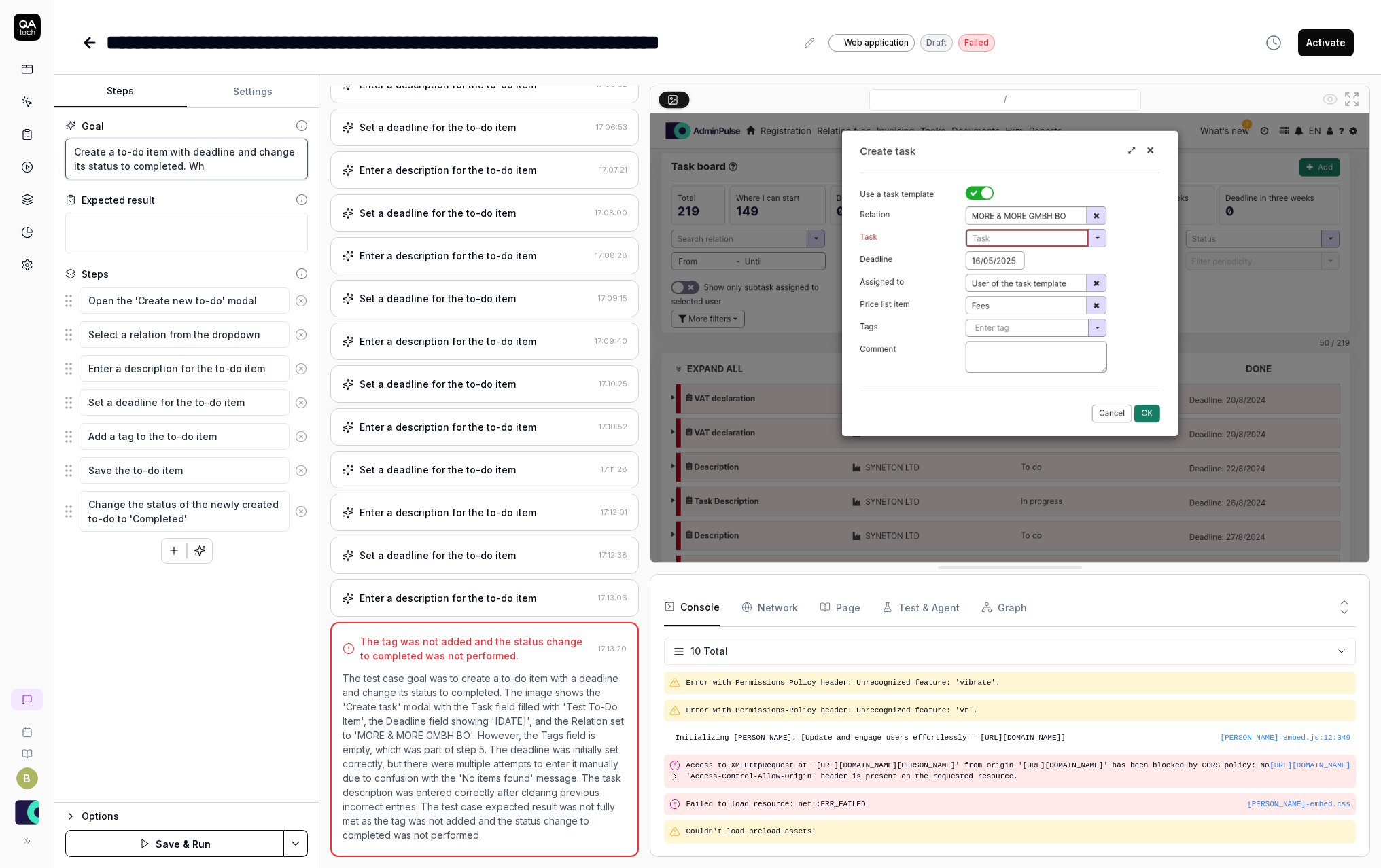
type textarea "*"
type textarea "Create a to-do item with deadline and change its status to completed. Whe"
type textarea "*"
type textarea "Create a to-do item with deadline and change its status to completed. When"
type textarea "*"
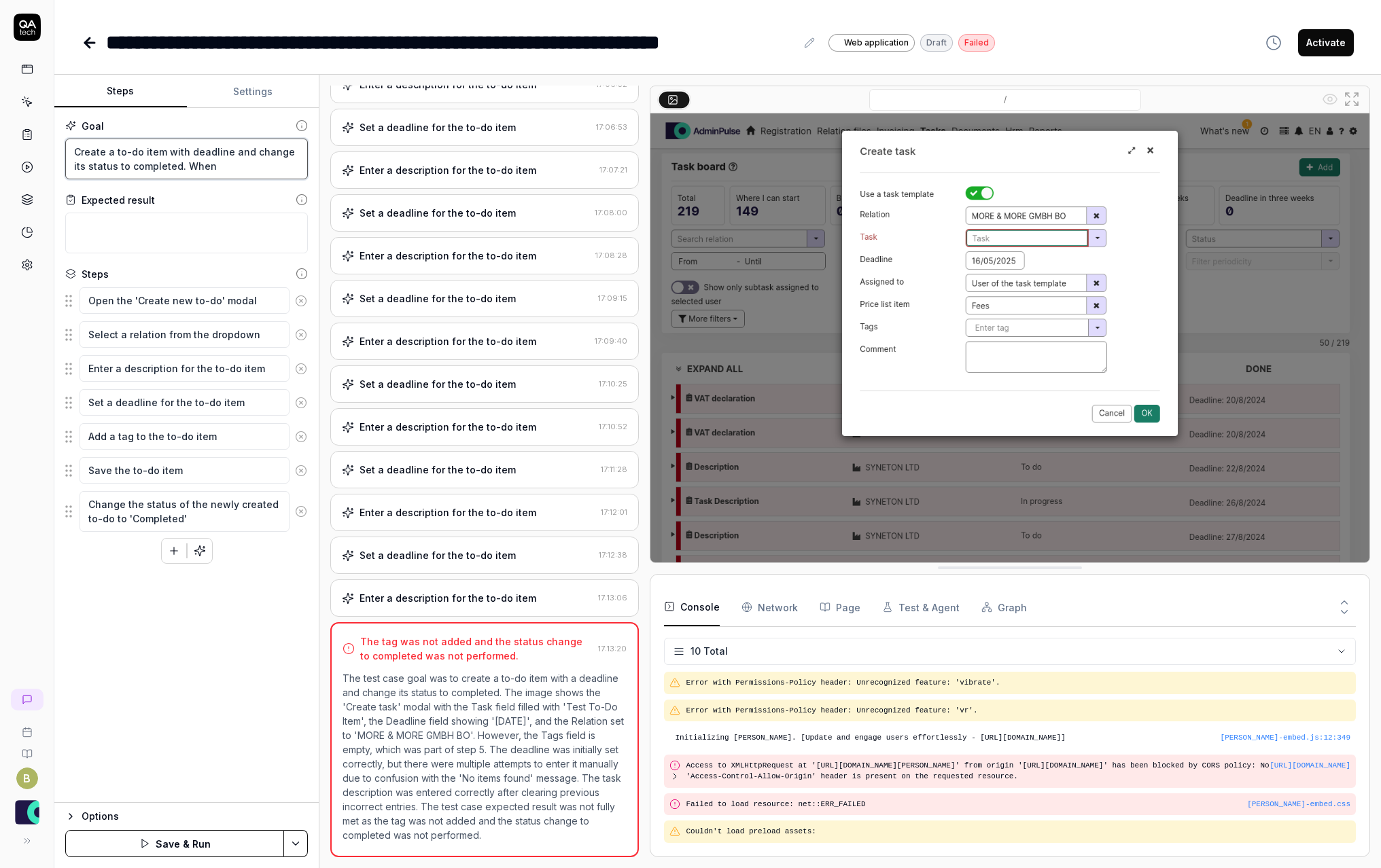
type textarea "Create a to-do item with deadline and change its status to completed. When"
type textarea "*"
type textarea "Create a to-do item with deadline and change its status to completed. When c"
type textarea "*"
type textarea "Create a to-do item with deadline and change its status to completed. When cr"
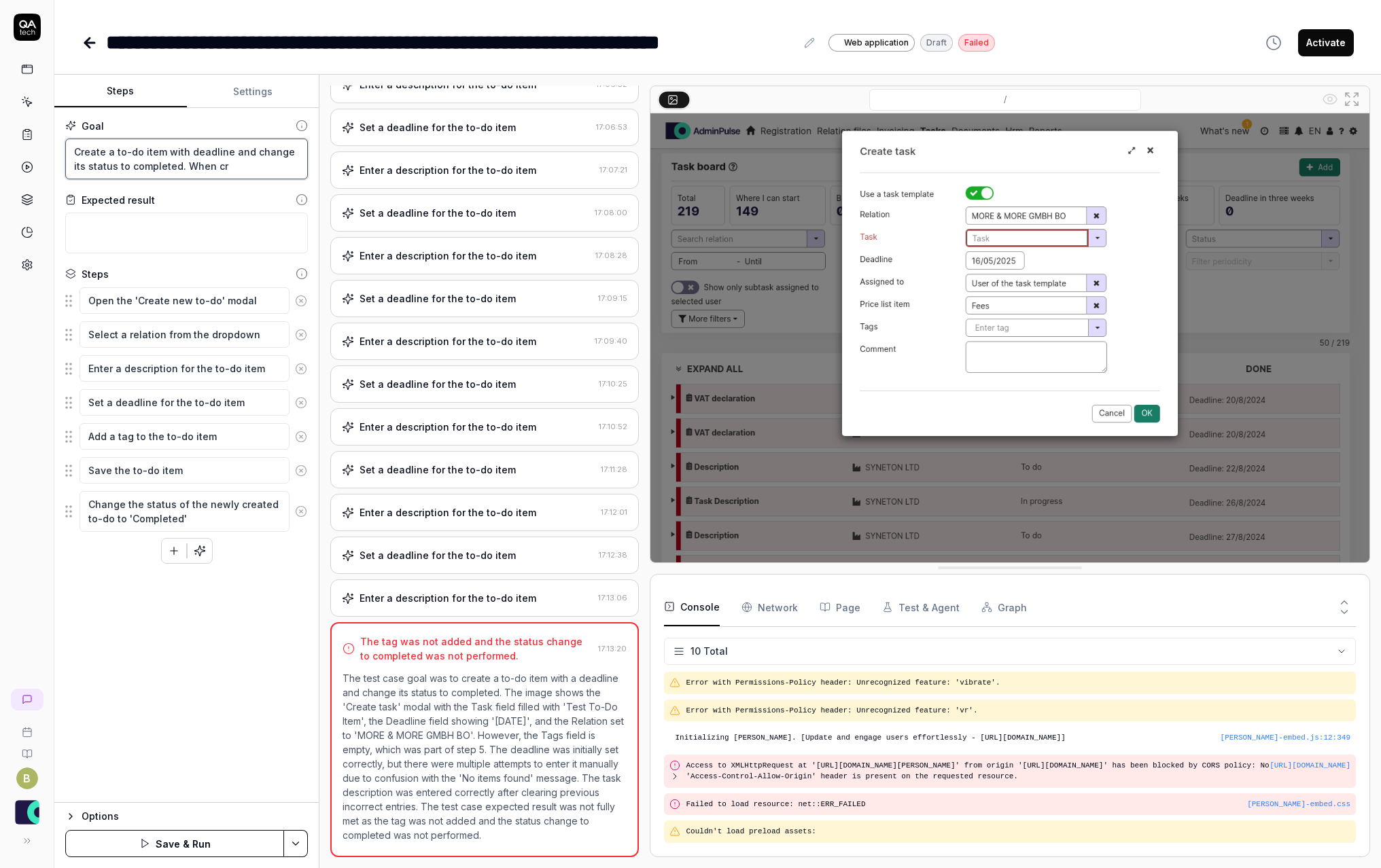
type textarea "*"
type textarea "Create a to-do item with deadline and change its status to completed. When cre"
type textarea "*"
type textarea "Create a to-do item with deadline and change its status to completed. When crea"
type textarea "*"
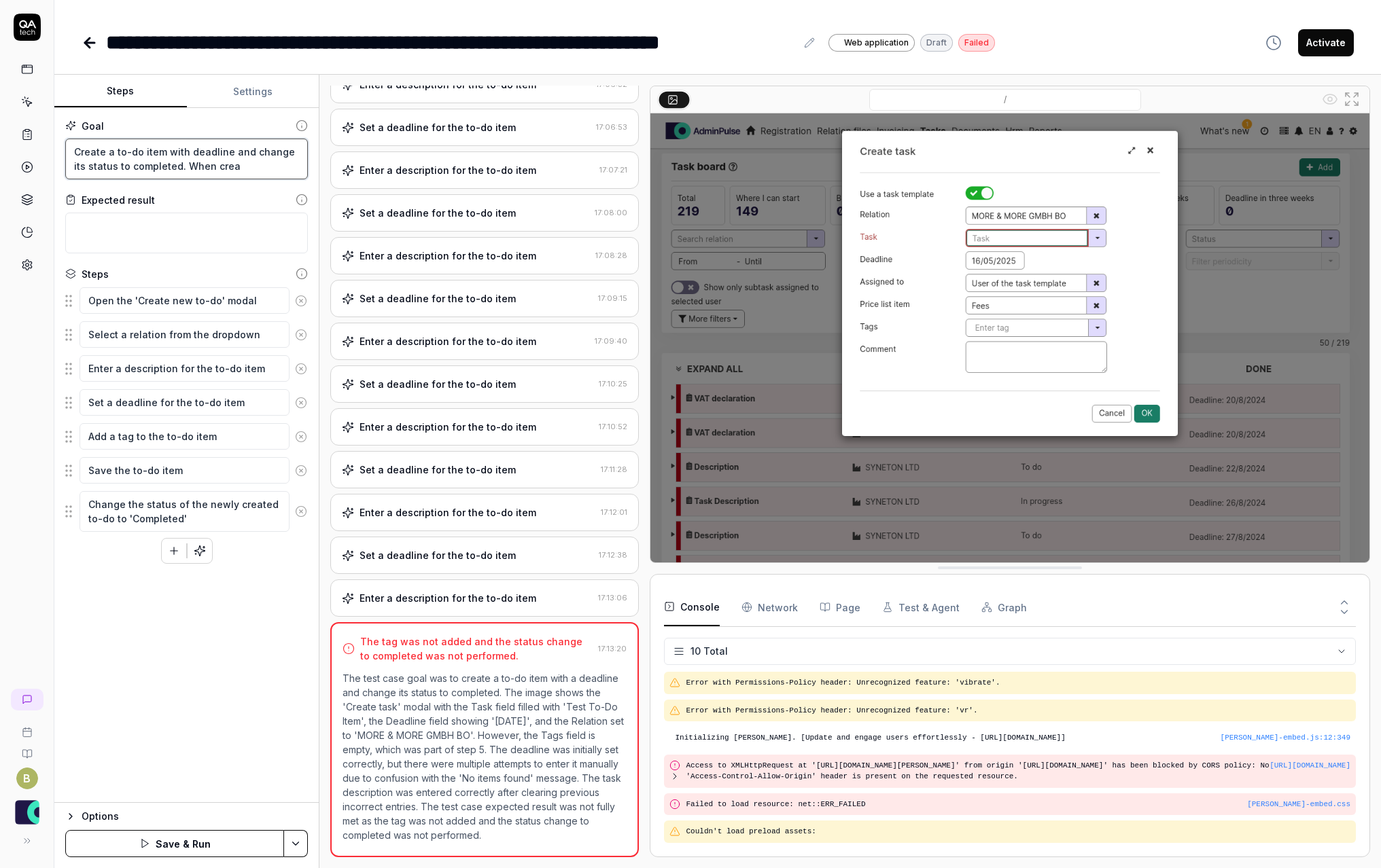
type textarea "Create a to-do item with deadline and change its status to completed. When creat"
type textarea "*"
type textarea "Create a to-do item with deadline and change its status to completed. When crea…"
type textarea "*"
type textarea "Create a to-do item with deadline and change its status to completed. When crea…"
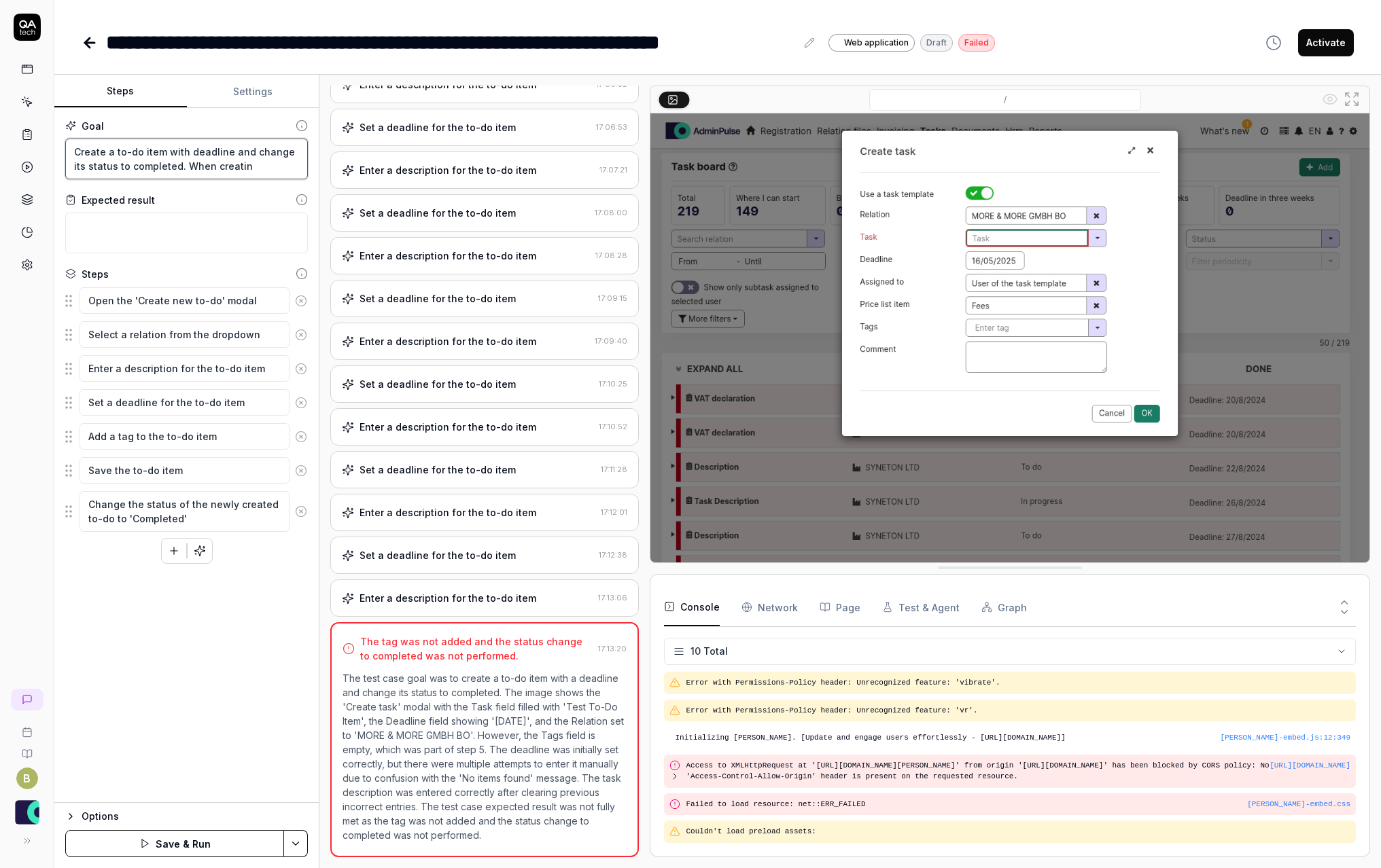
type textarea "*"
type textarea "Create a to-do item with deadline and change its status to completed. When crea…"
type textarea "*"
type textarea "Create a to-do item with deadline and change its status to completed. When crea…"
type textarea "*"
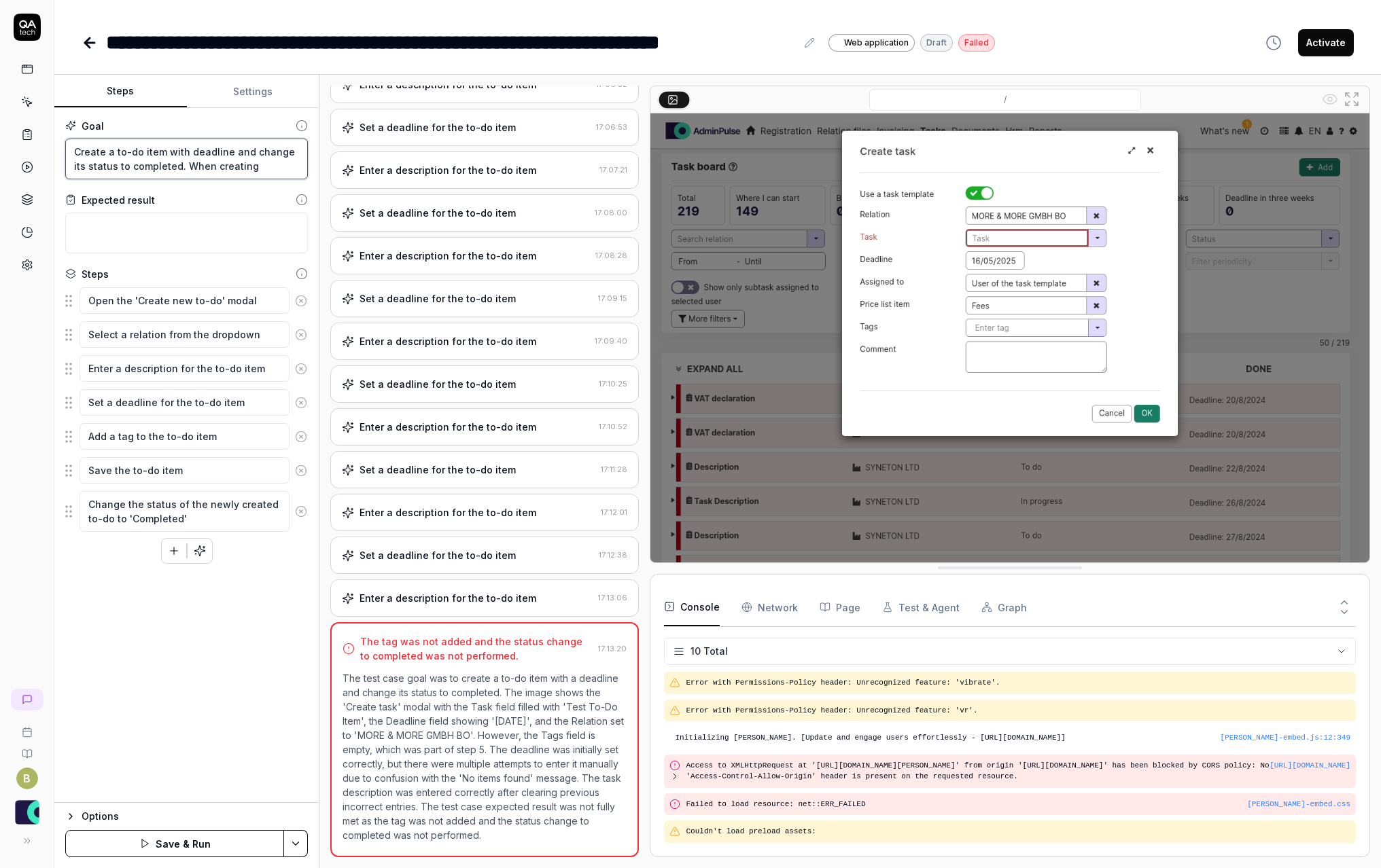
type textarea "Create a to-do item with deadline and change its status to completed. When crea…"
type textarea "*"
type textarea "Create a to-do item with deadline and change its status to completed. When crea…"
type textarea "*"
type textarea "Create a to-do item with deadline and change its status to completed. When crea…"
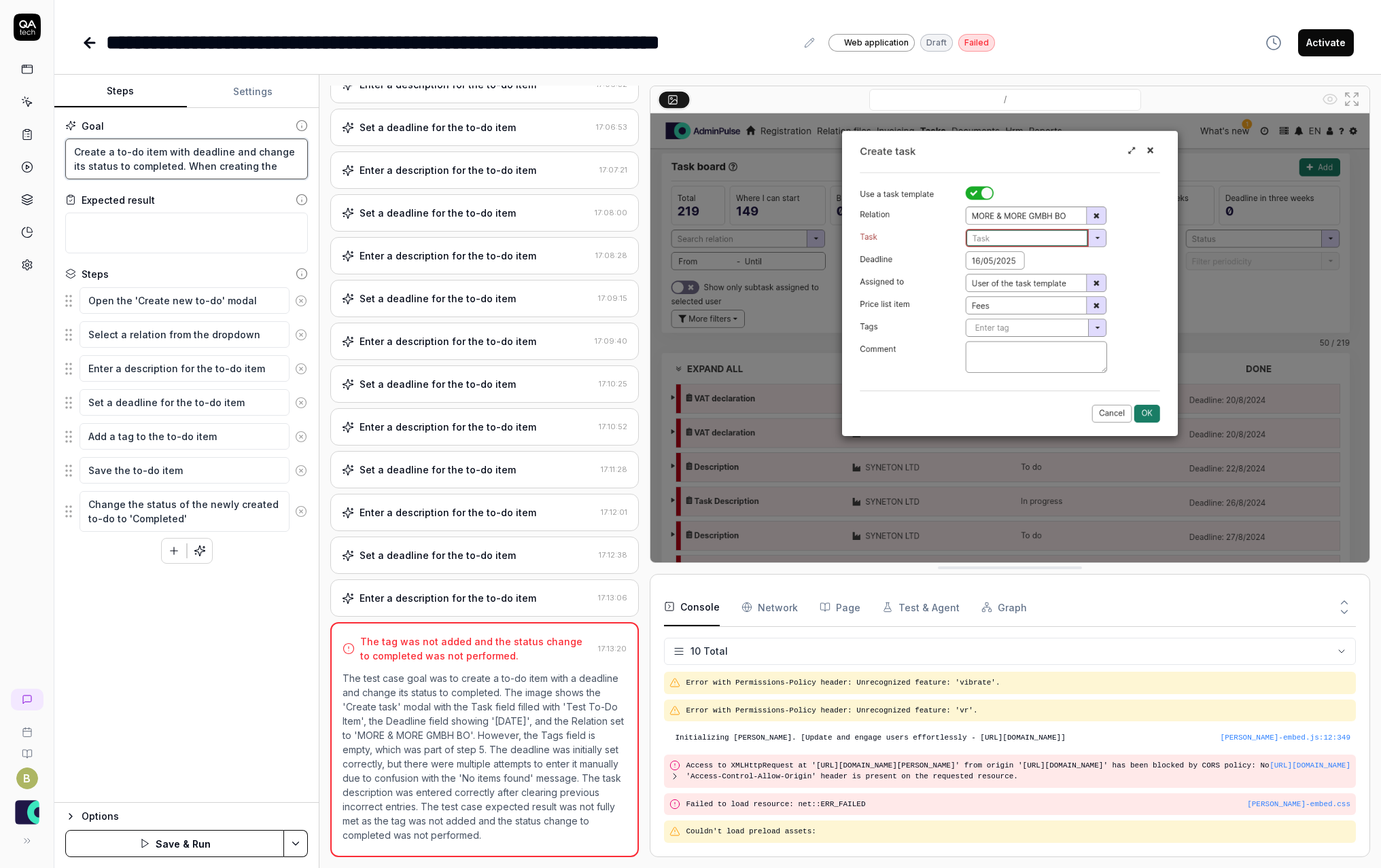
type textarea "*"
type textarea "Create a to-do item with deadline and change its status to completed. When crea…"
type textarea "*"
type textarea "Create a to-do item with deadline and change its status to completed. When crea…"
type textarea "*"
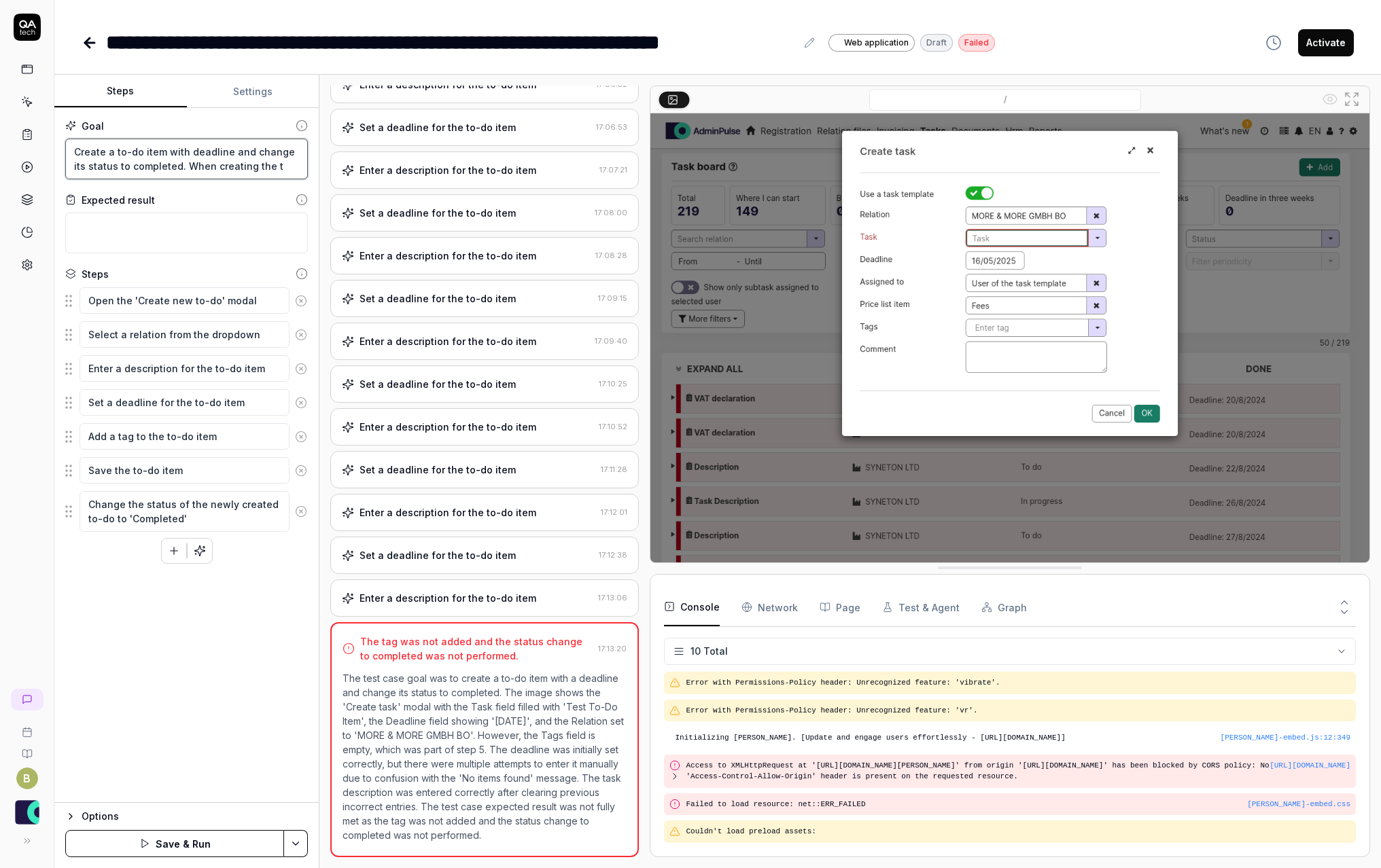
type textarea "Create a to-do item with deadline and change its status to completed. When crea…"
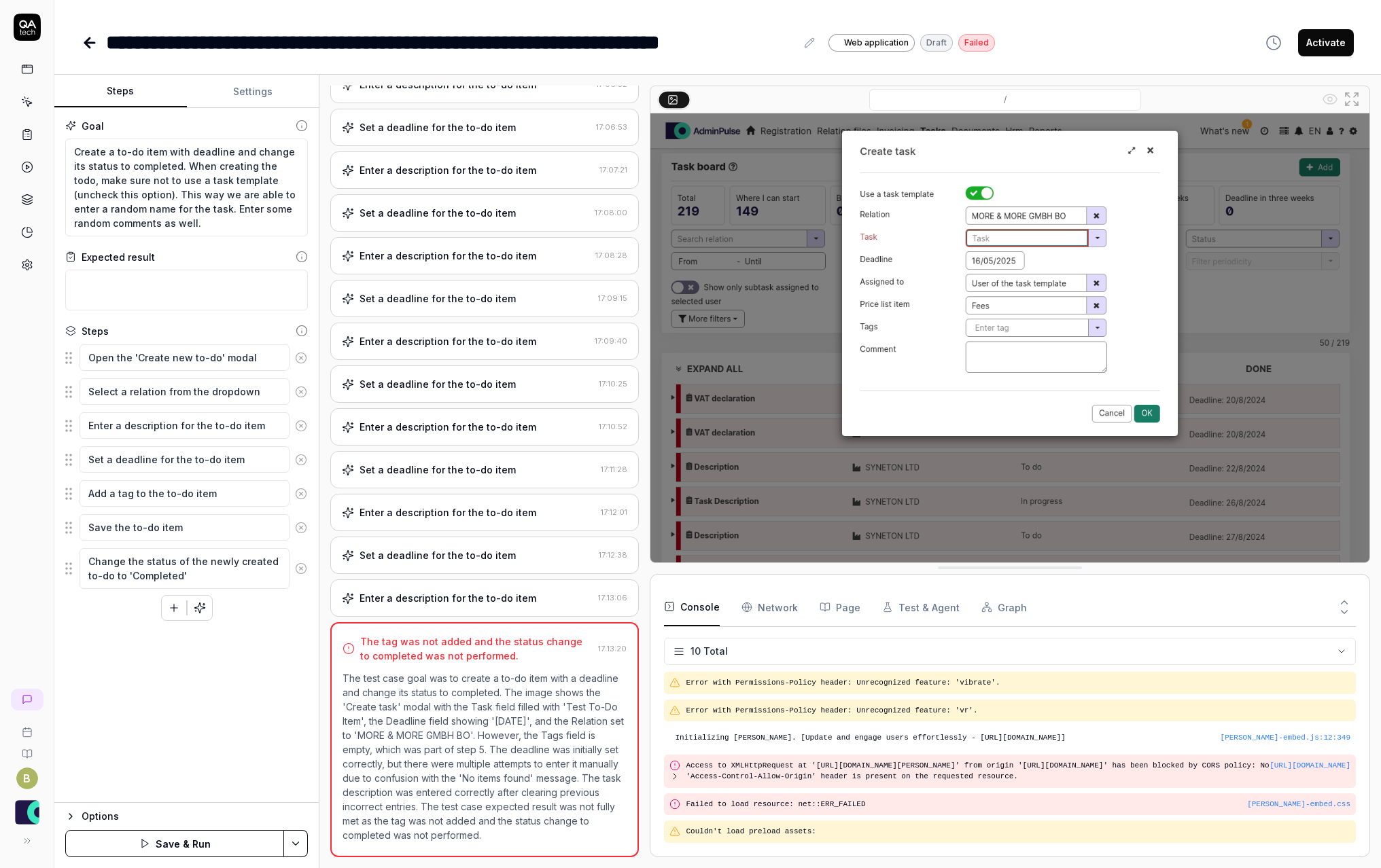
click at [205, 605] on icon "button" at bounding box center [200, 608] width 12 height 12
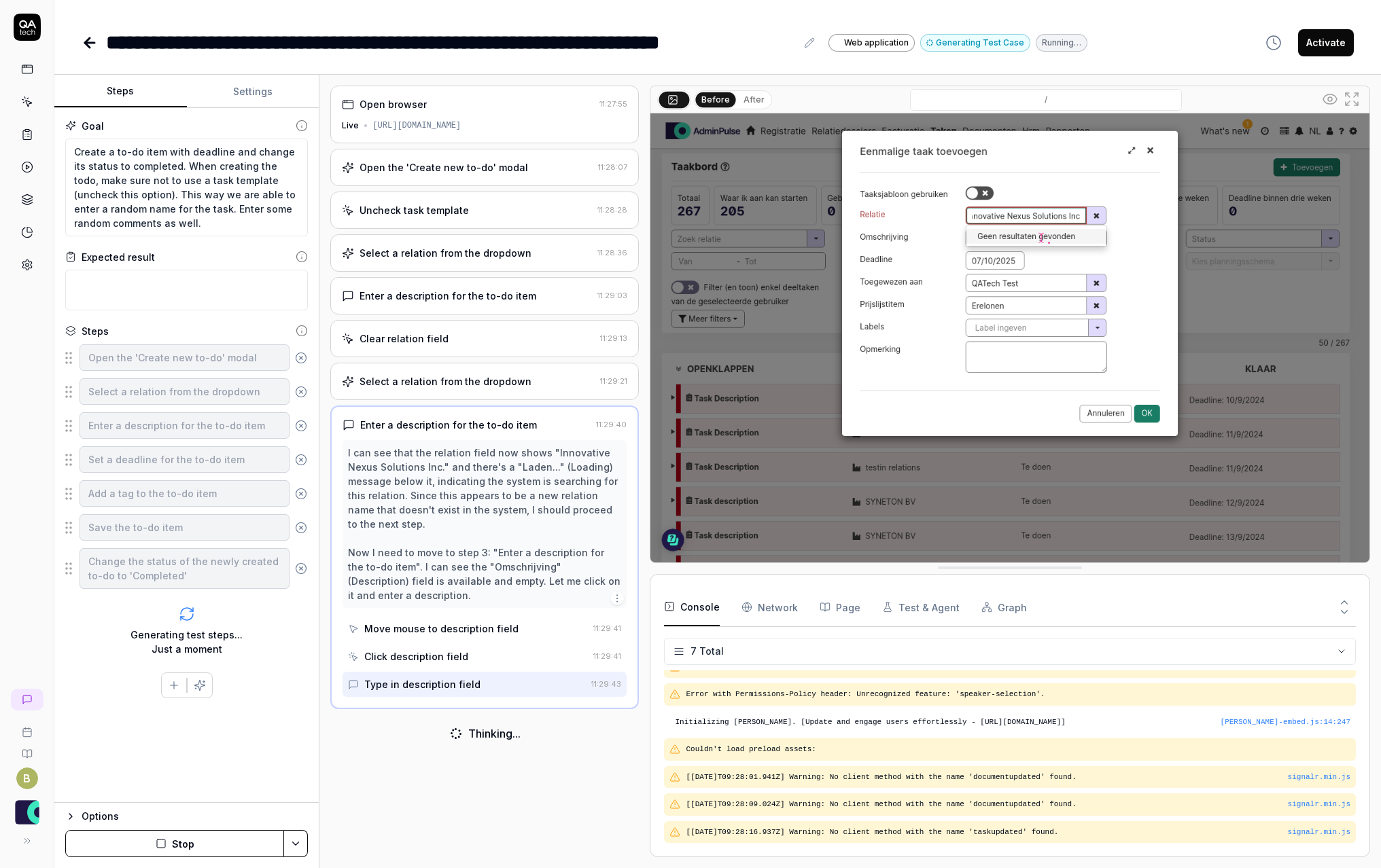
click at [223, 836] on button "Stop" at bounding box center [175, 844] width 219 height 27
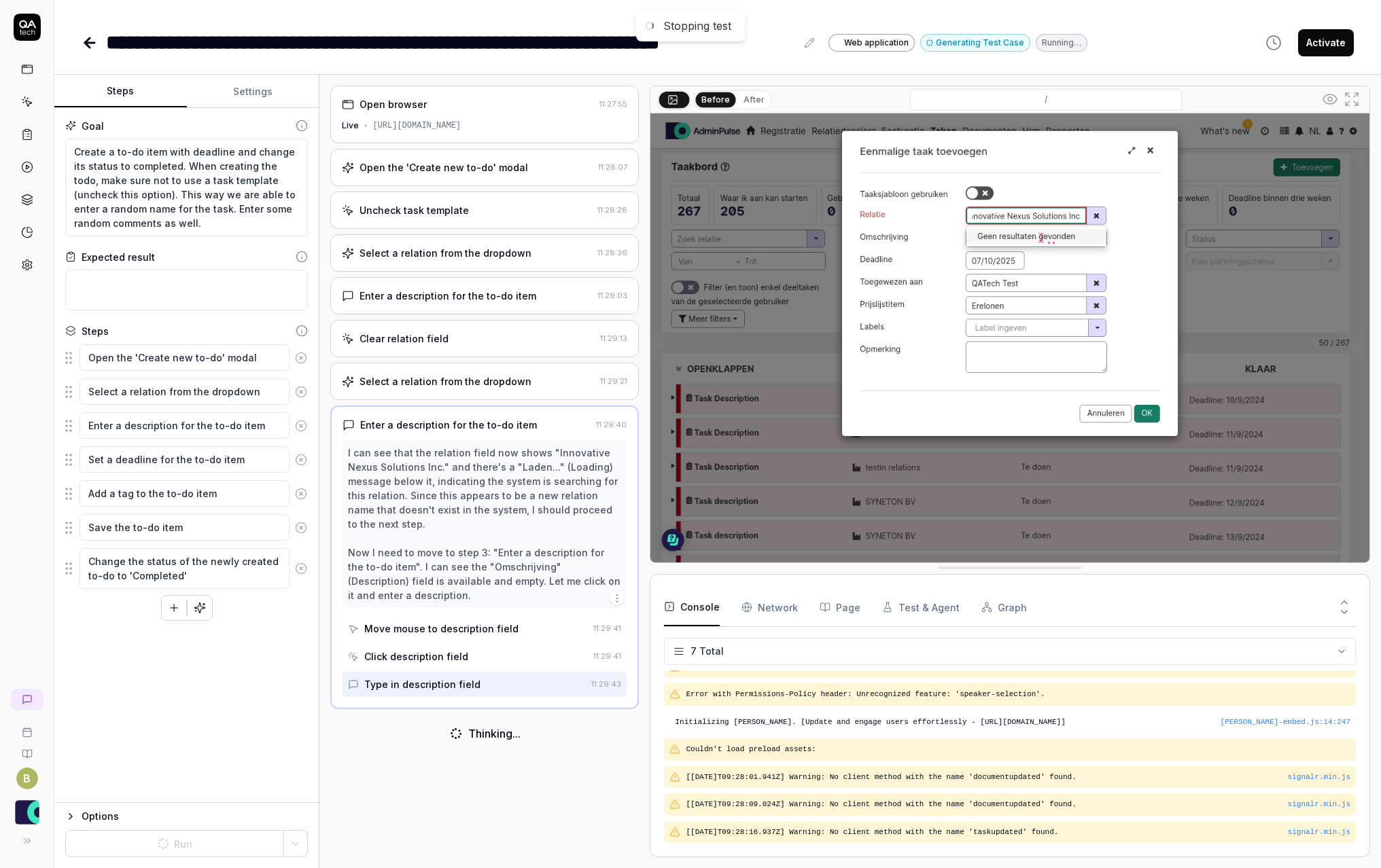
scroll to position [10, 0]
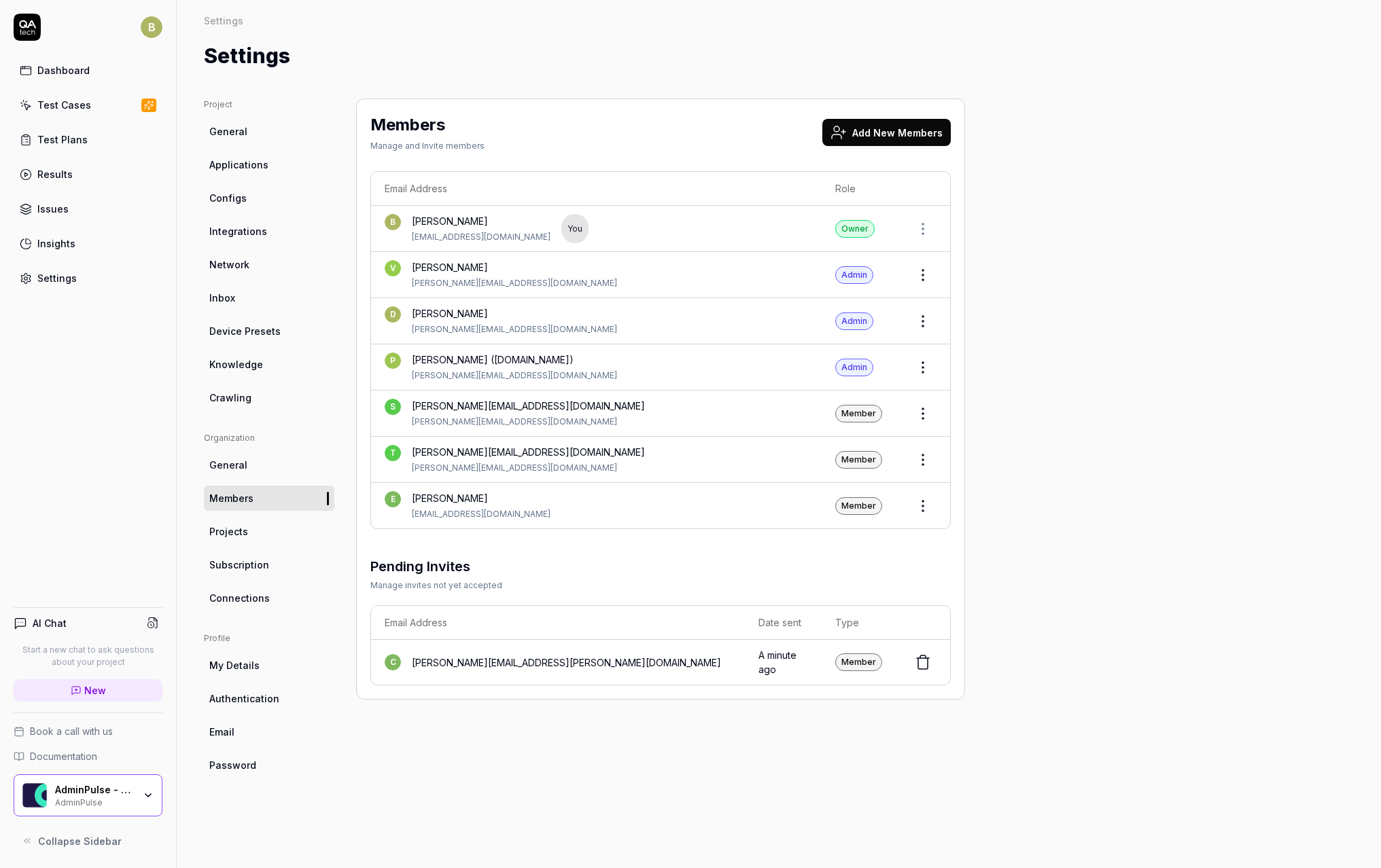
click at [102, 105] on link "Test Cases" at bounding box center [88, 105] width 149 height 26
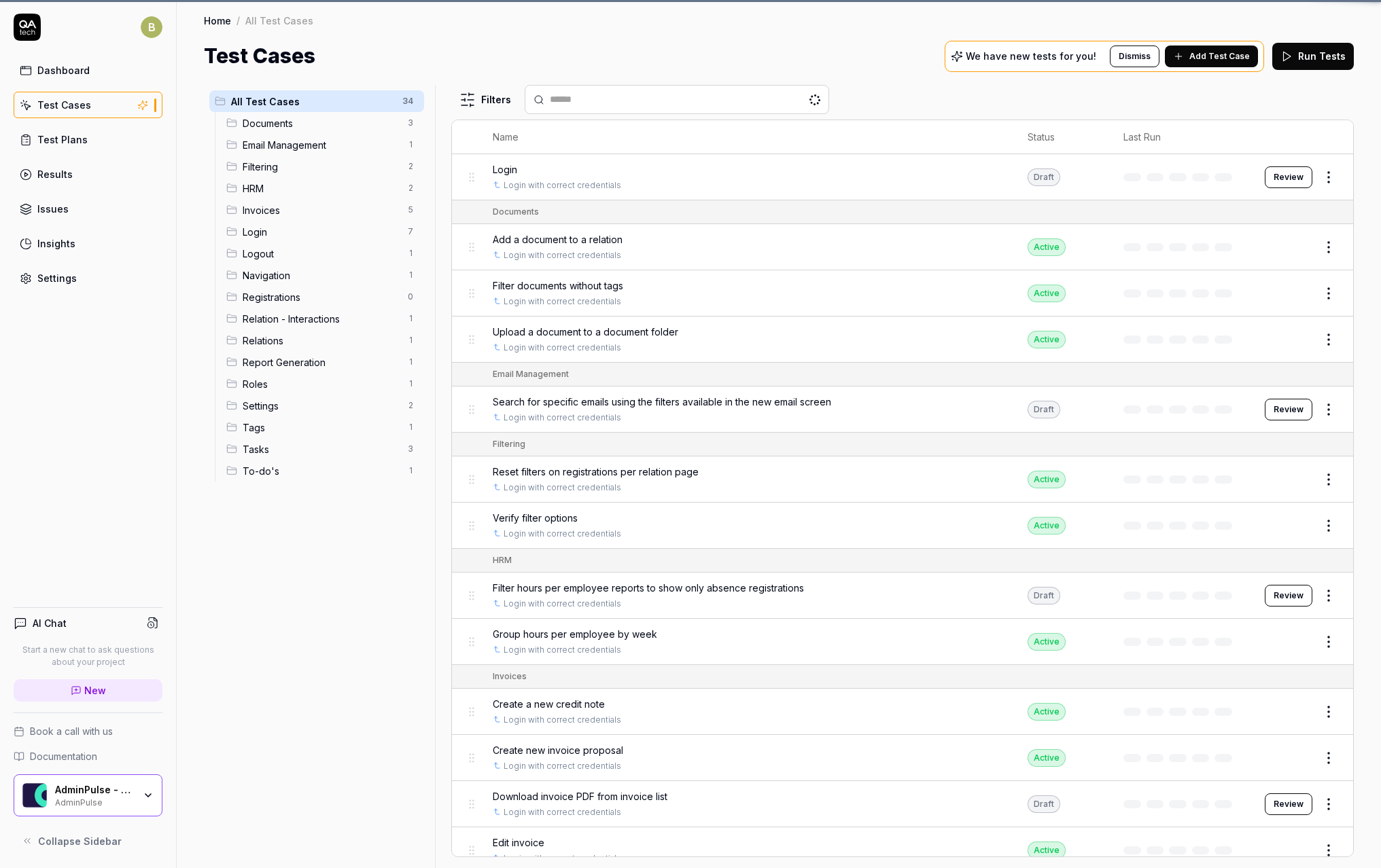
click at [93, 78] on link "Dashboard" at bounding box center [88, 70] width 149 height 26
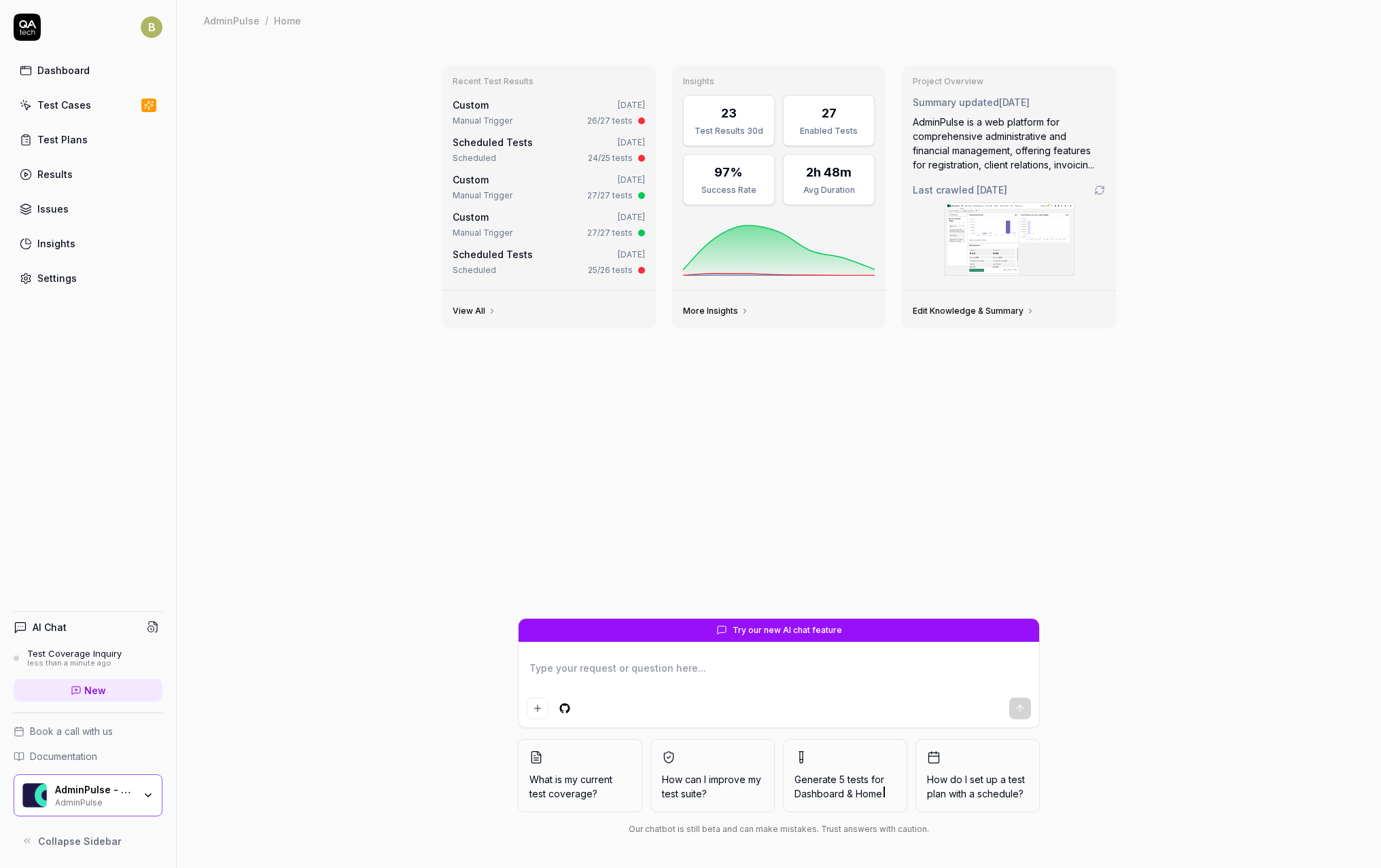
click at [98, 180] on link "Results" at bounding box center [88, 174] width 149 height 26
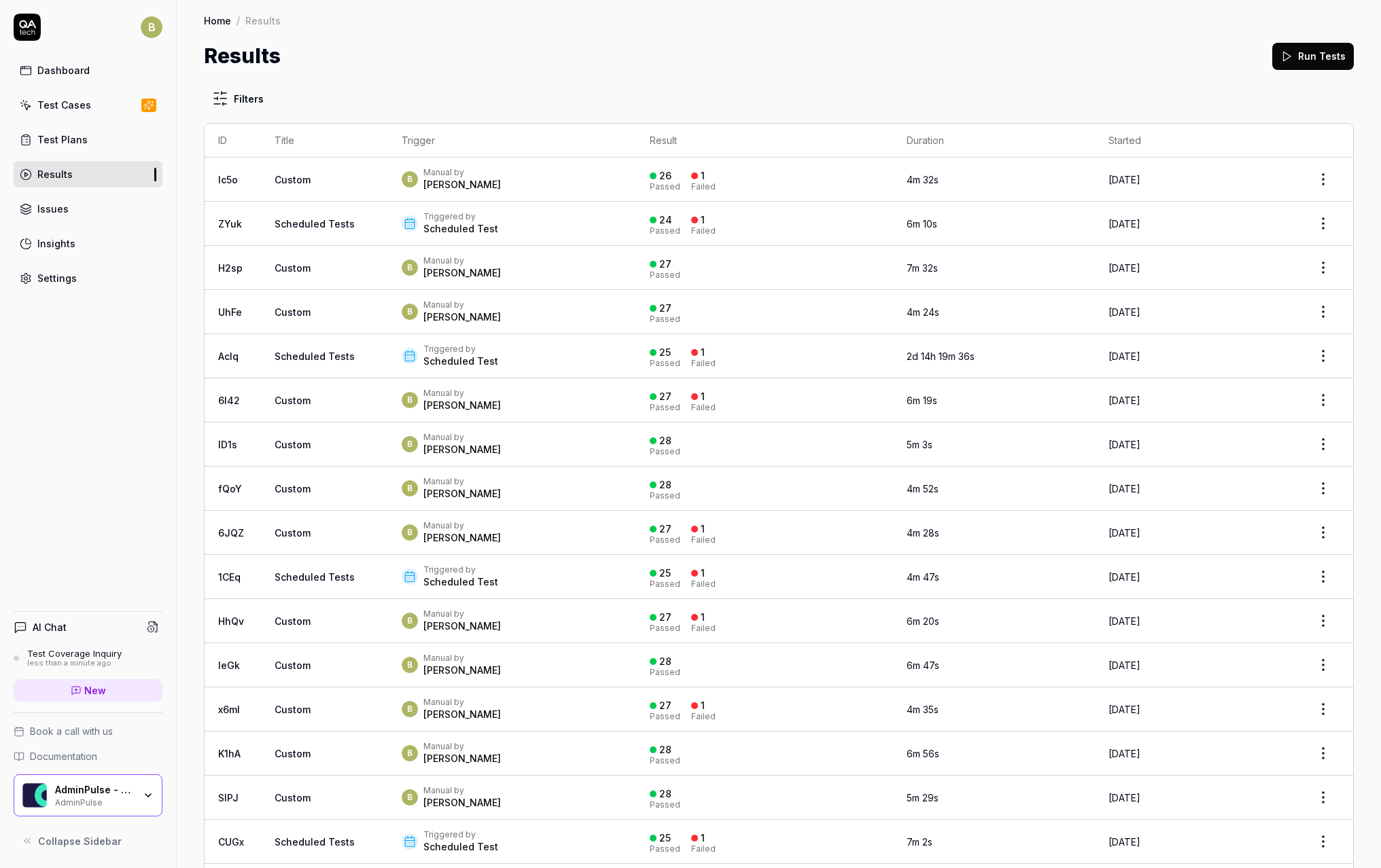
click at [1308, 62] on button "Run Tests" at bounding box center [1313, 56] width 81 height 27
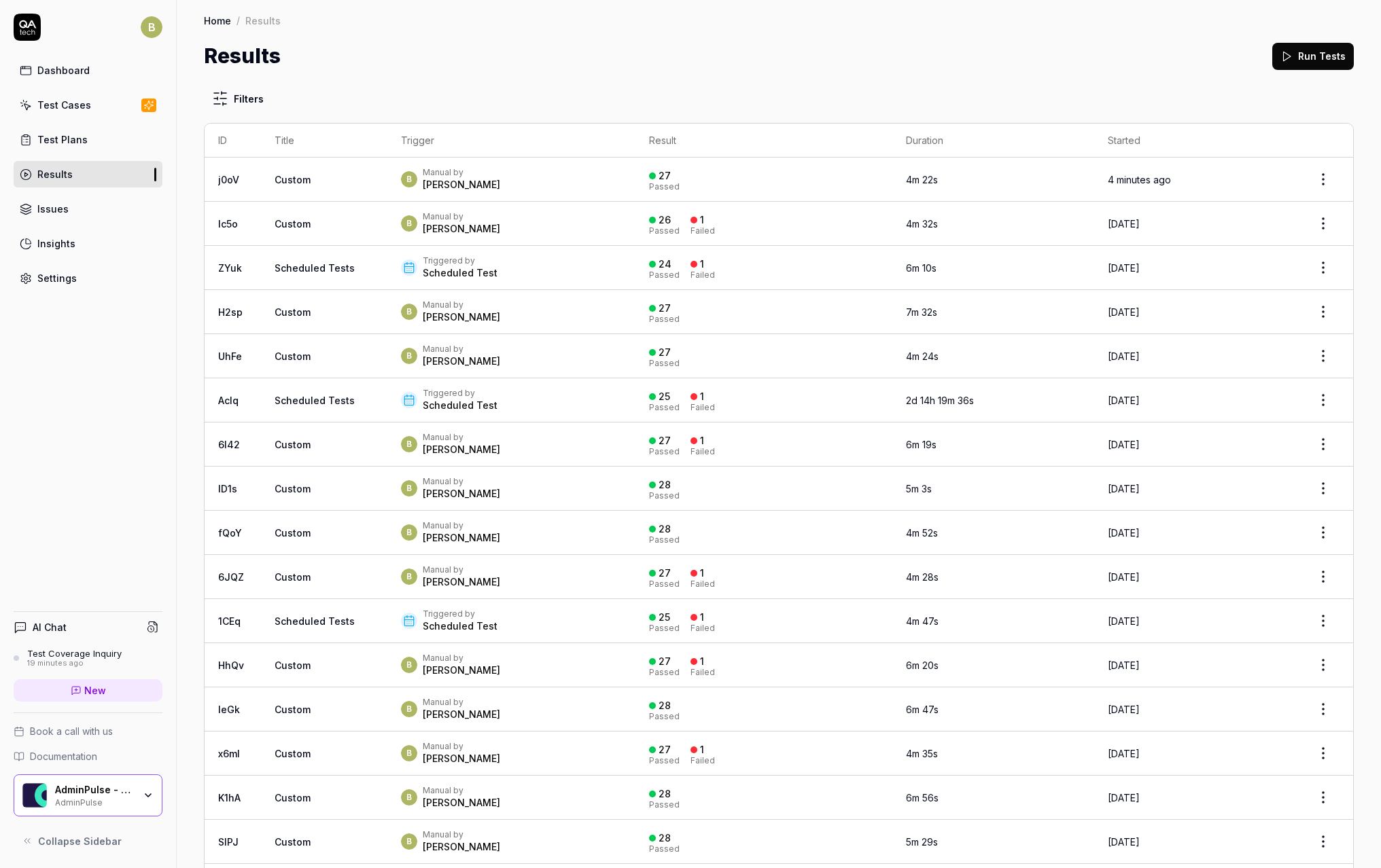
click at [65, 281] on div "Settings" at bounding box center [57, 278] width 39 height 14
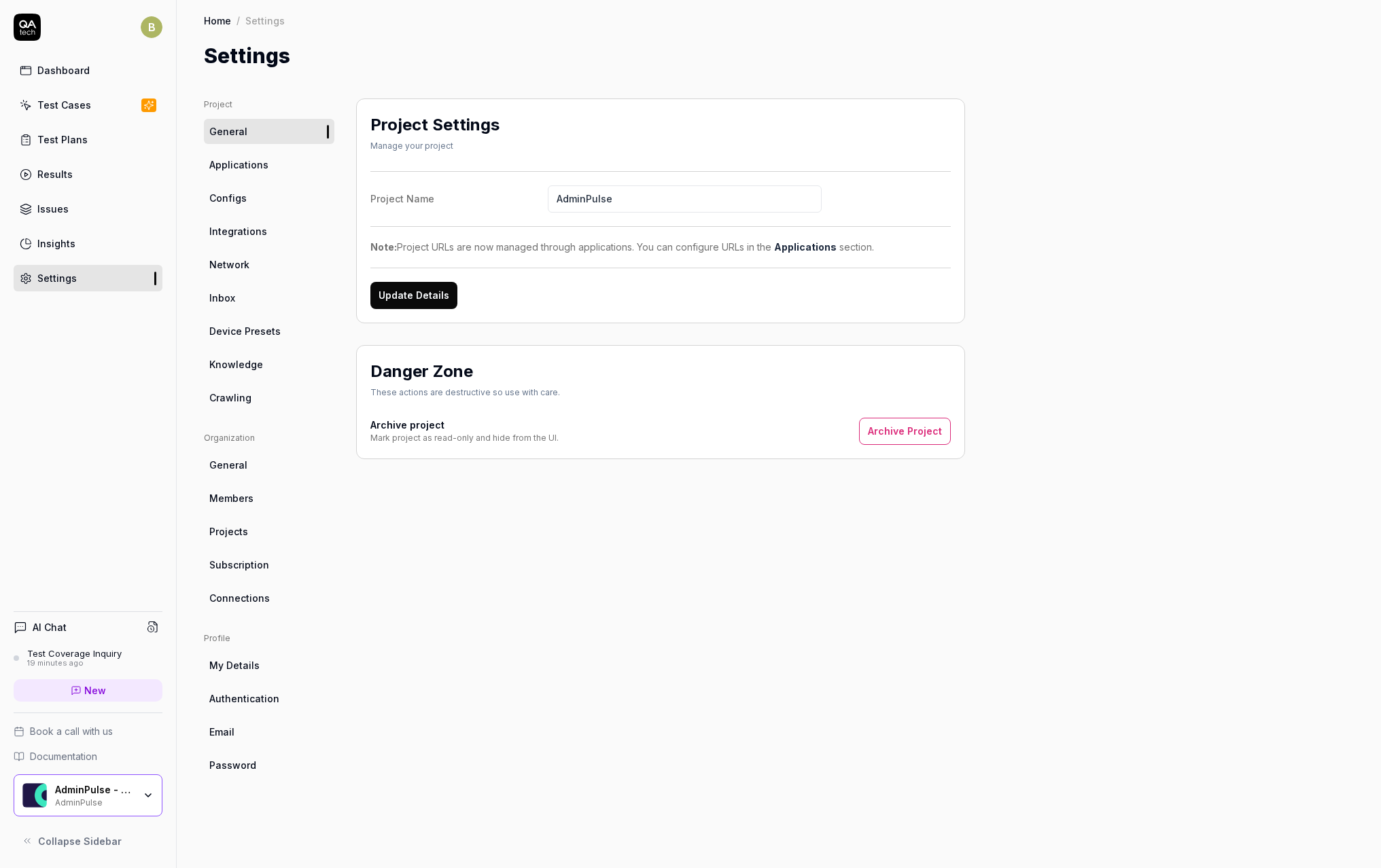
click at [261, 359] on link "Knowledge" at bounding box center [269, 364] width 130 height 25
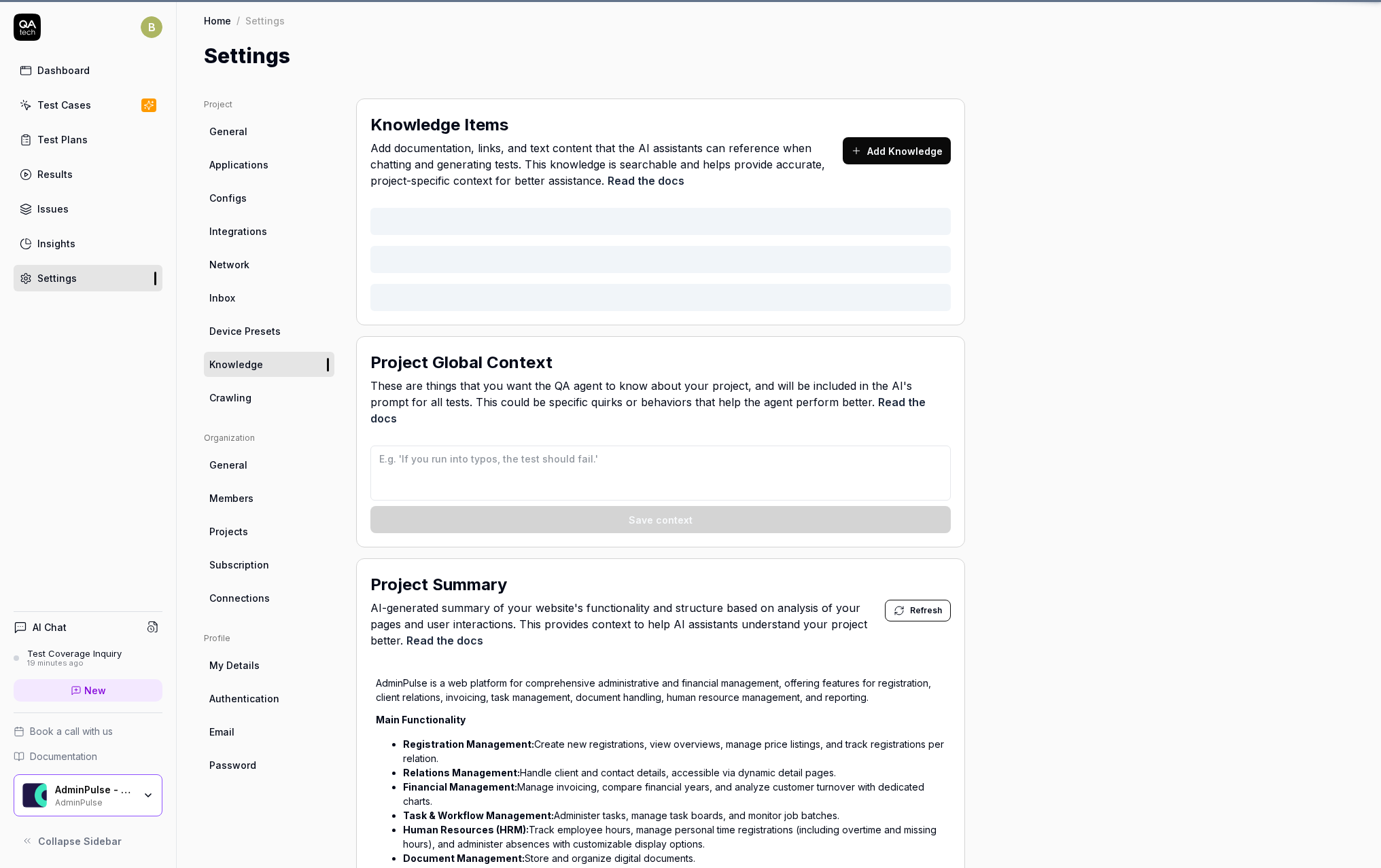
type textarea "*"
type textarea "- Wait 2 seconds after starting the application and before pressing menu items …"
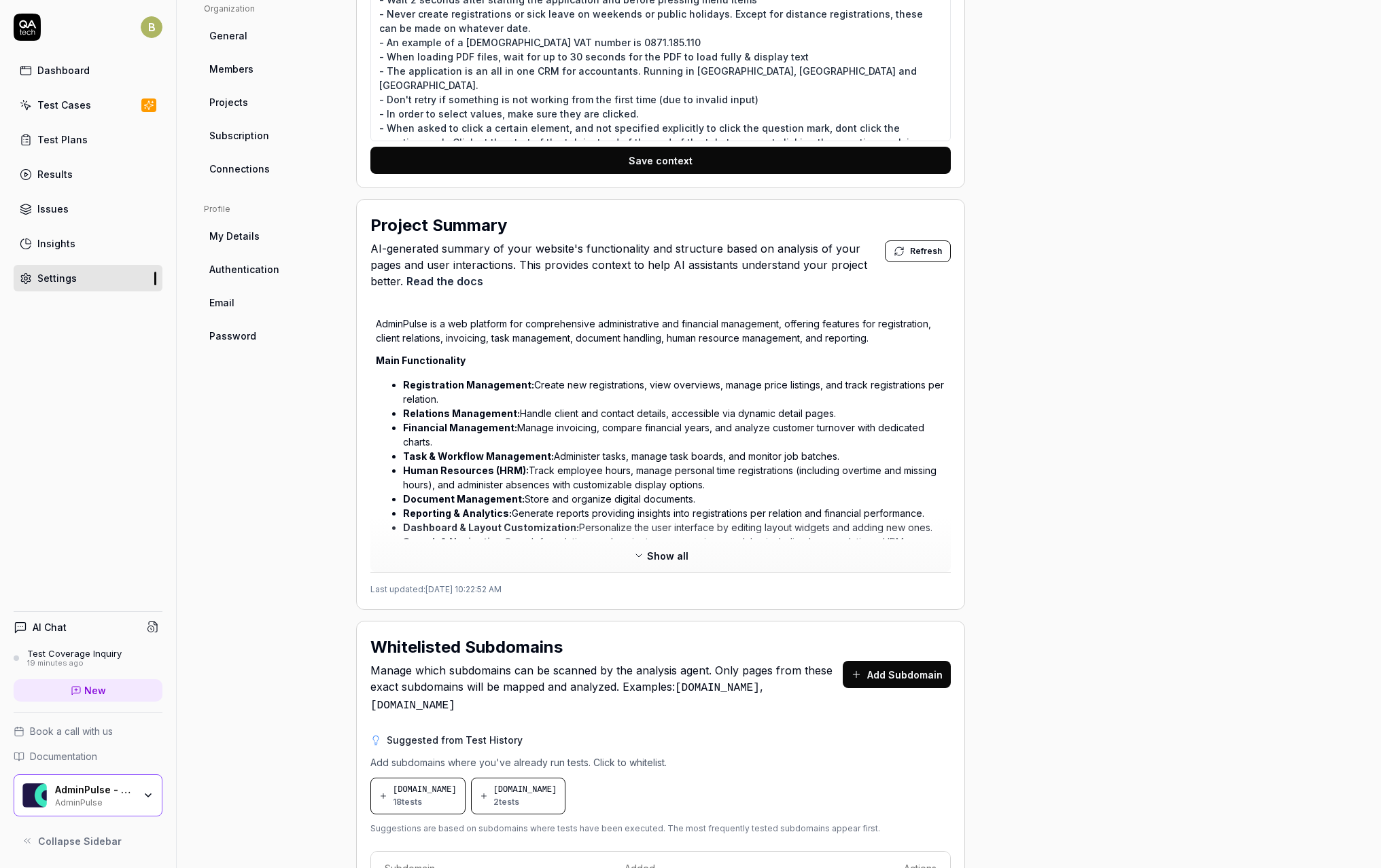
scroll to position [503, 0]
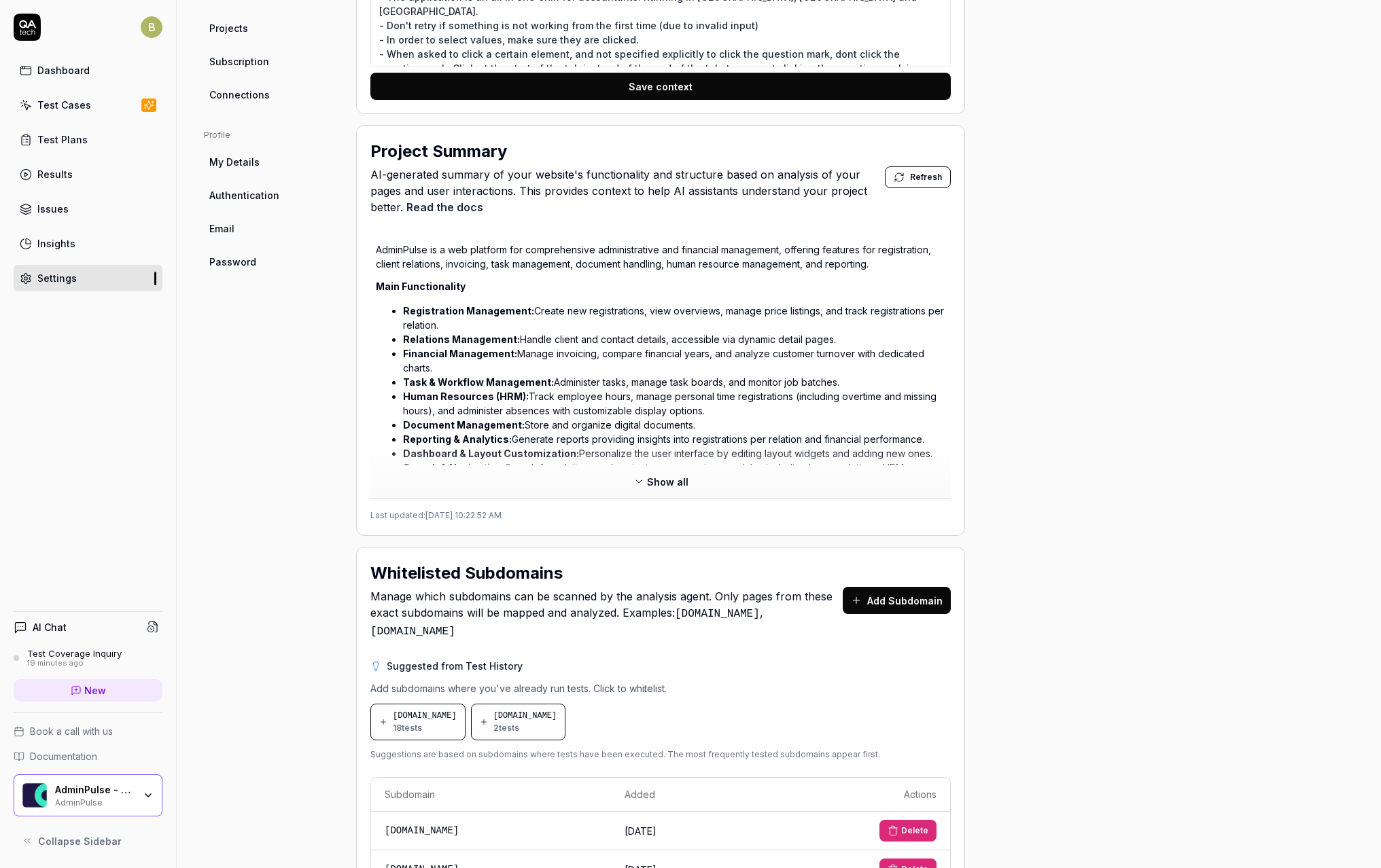
click at [664, 475] on span "Show all" at bounding box center [667, 482] width 41 height 14
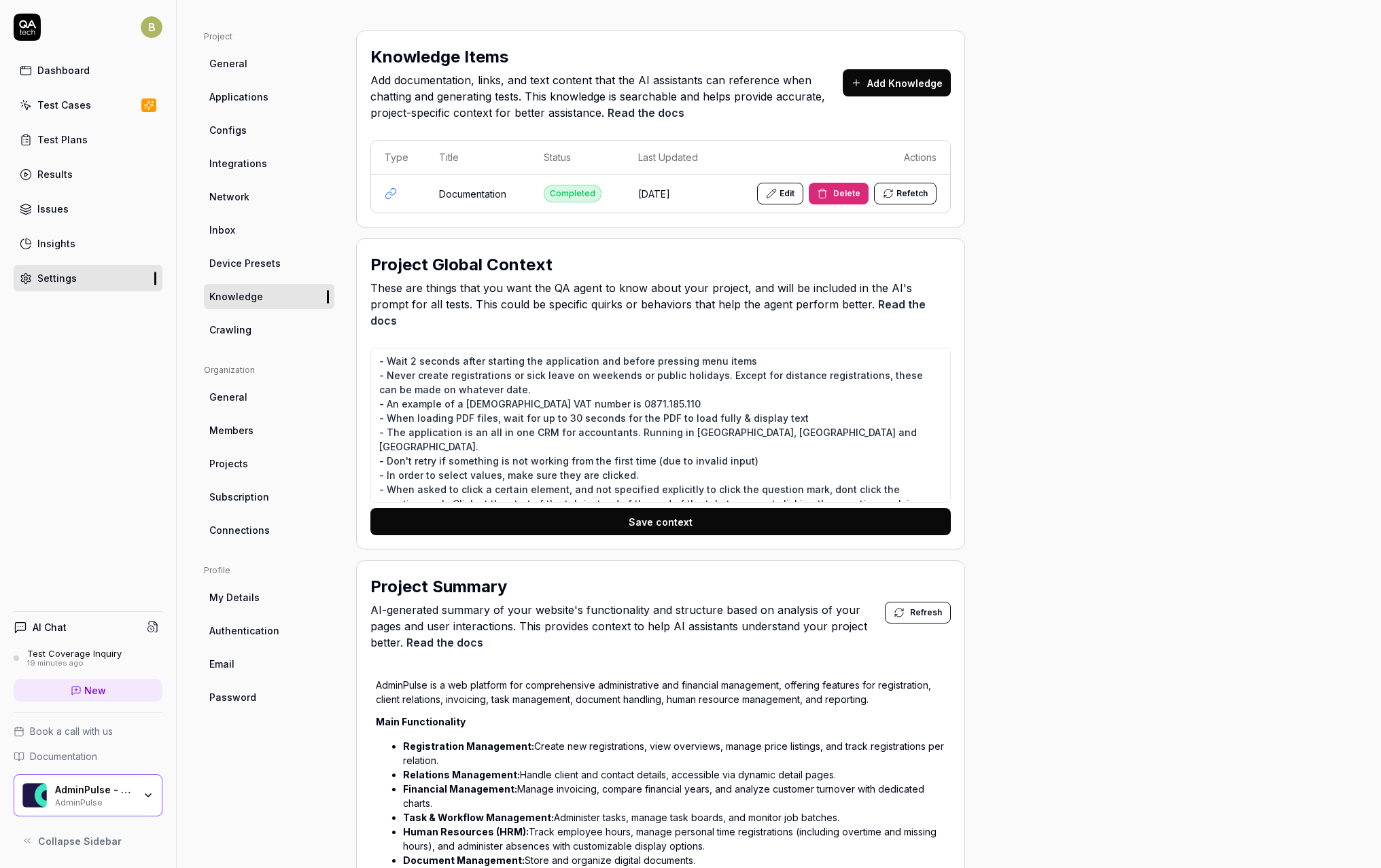
scroll to position [66, 0]
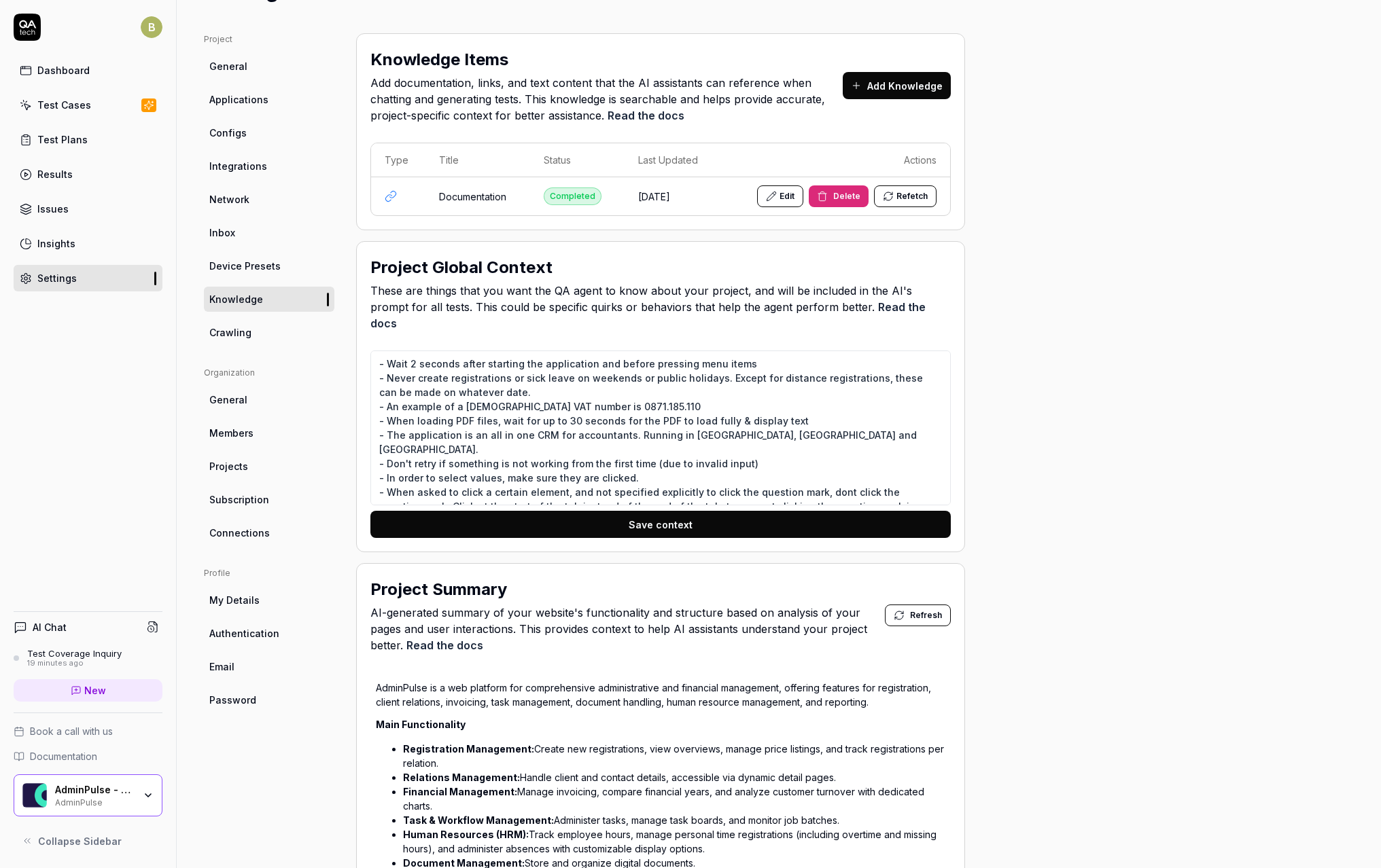
click at [777, 200] on icon at bounding box center [771, 196] width 11 height 10
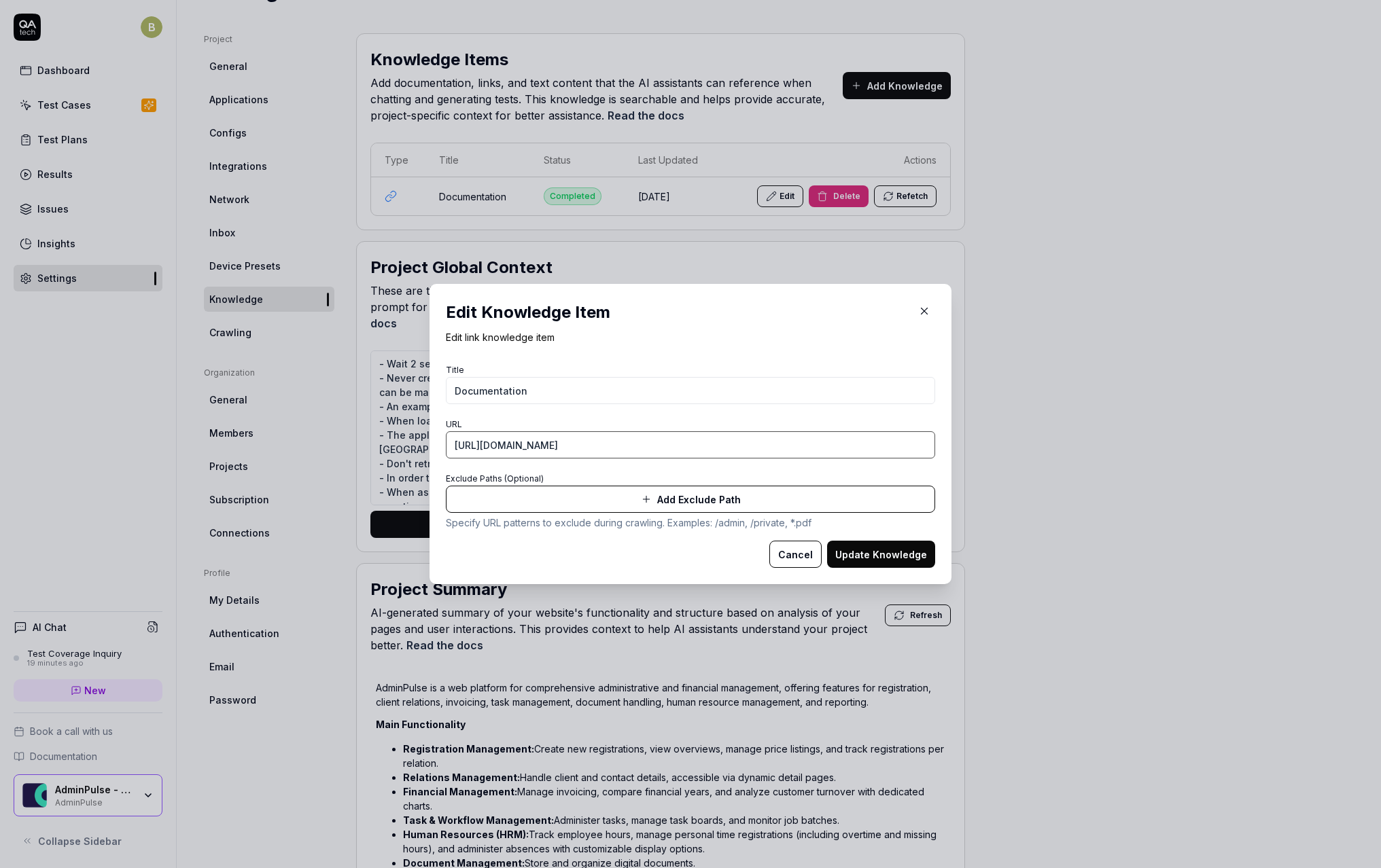
drag, startPoint x: 716, startPoint y: 450, endPoint x: 618, endPoint y: 442, distance: 98.3
click at [618, 442] on input "https://adminpulse.zendesk.com/hc/en-us" at bounding box center [690, 444] width 489 height 27
click at [783, 554] on button "Cancel" at bounding box center [796, 554] width 53 height 27
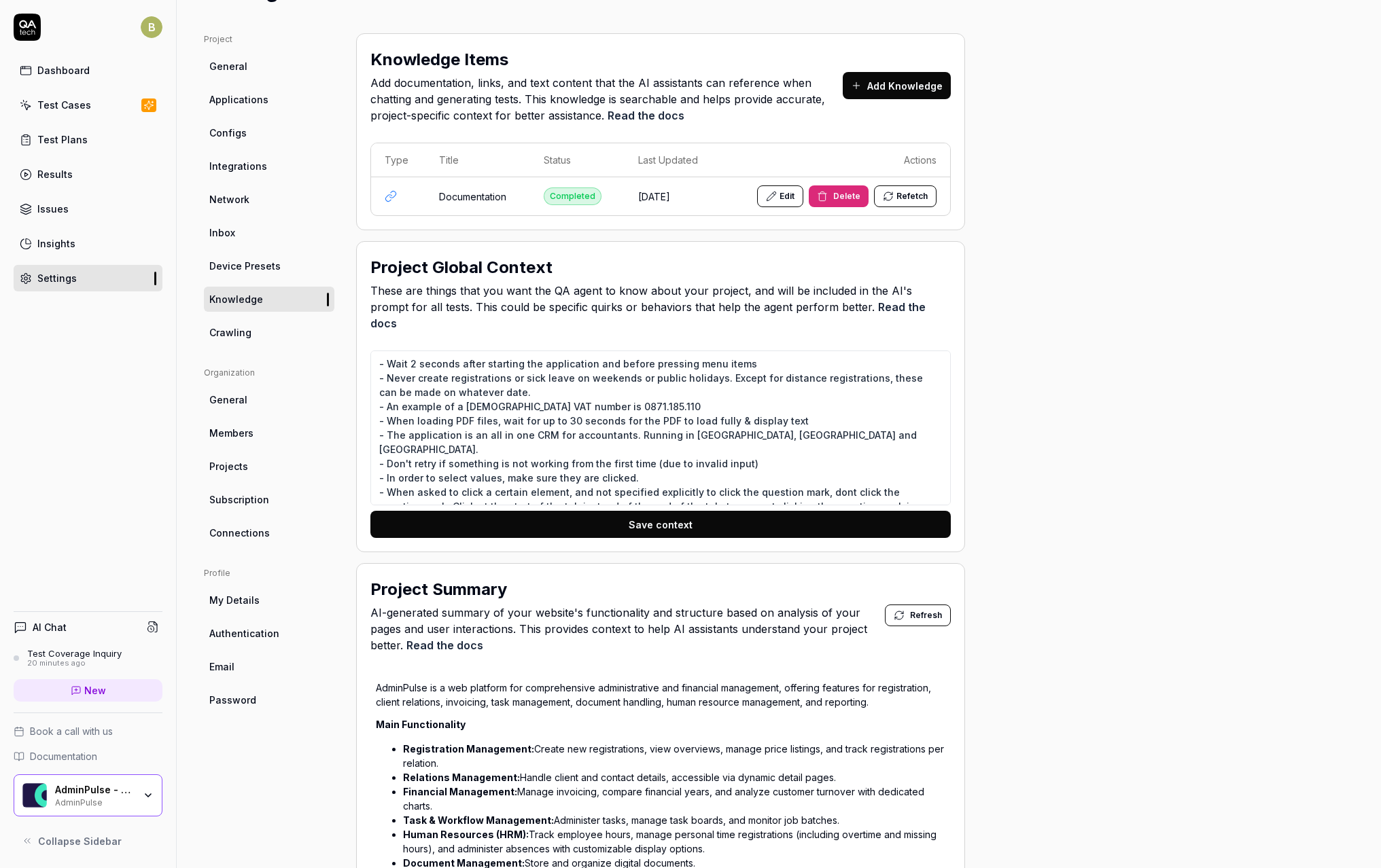
click at [66, 181] on link "Results" at bounding box center [88, 174] width 149 height 26
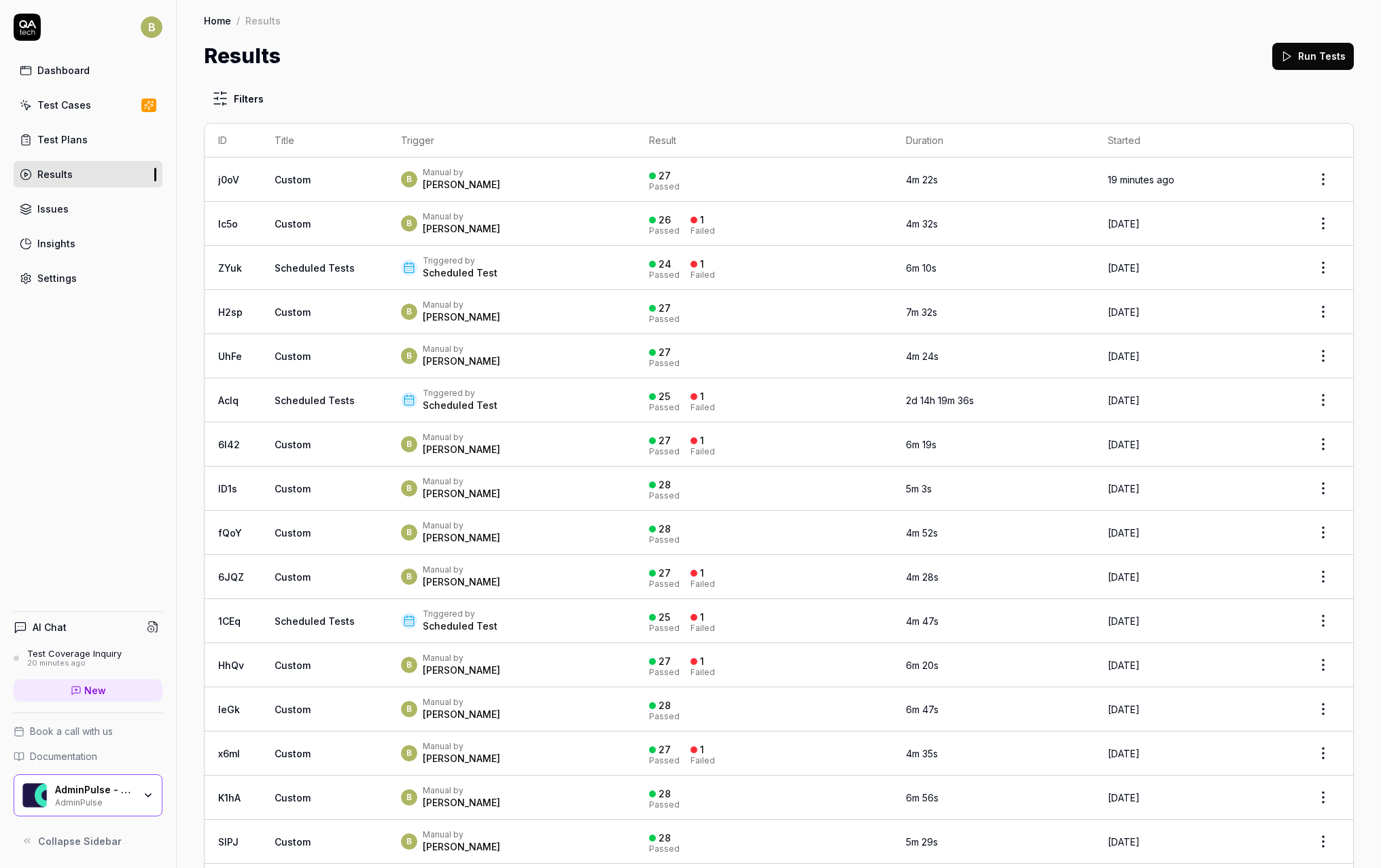
click at [373, 177] on td "Custom" at bounding box center [324, 179] width 126 height 44
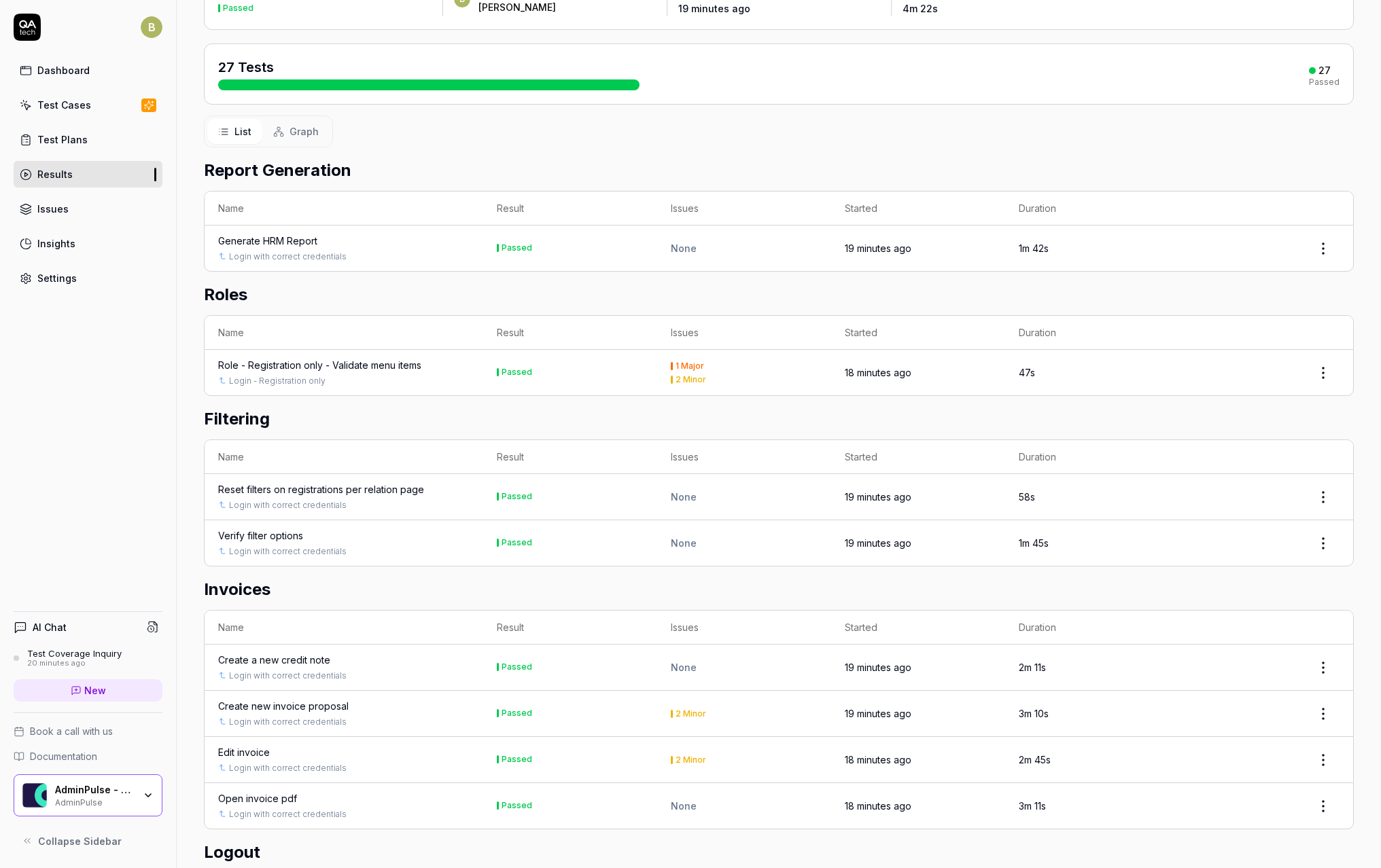
scroll to position [159, 0]
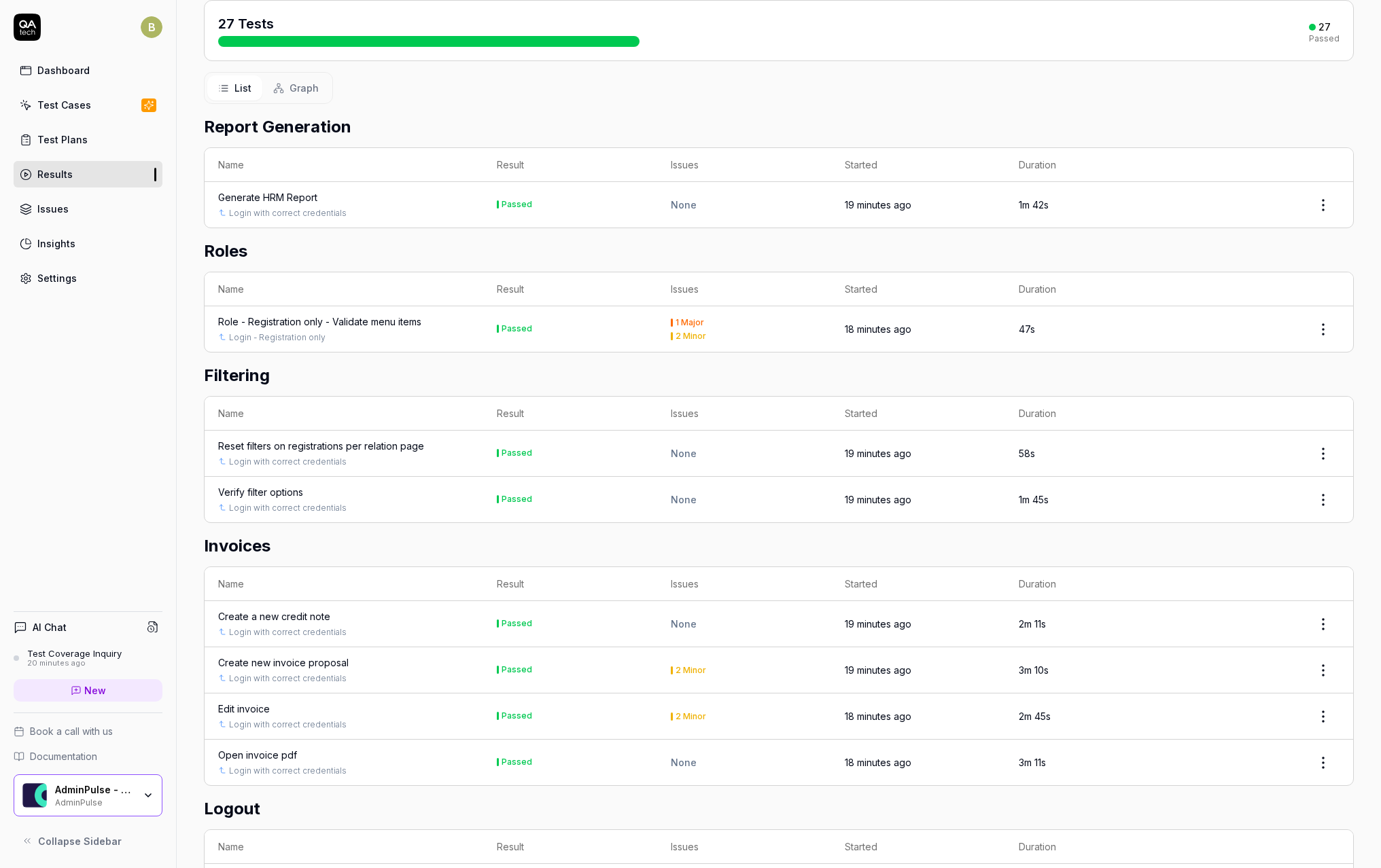
click at [452, 445] on div "Reset filters on registrations per relation page" at bounding box center [343, 446] width 251 height 14
click at [407, 448] on div "Reset filters on registrations per relation page" at bounding box center [320, 446] width 206 height 14
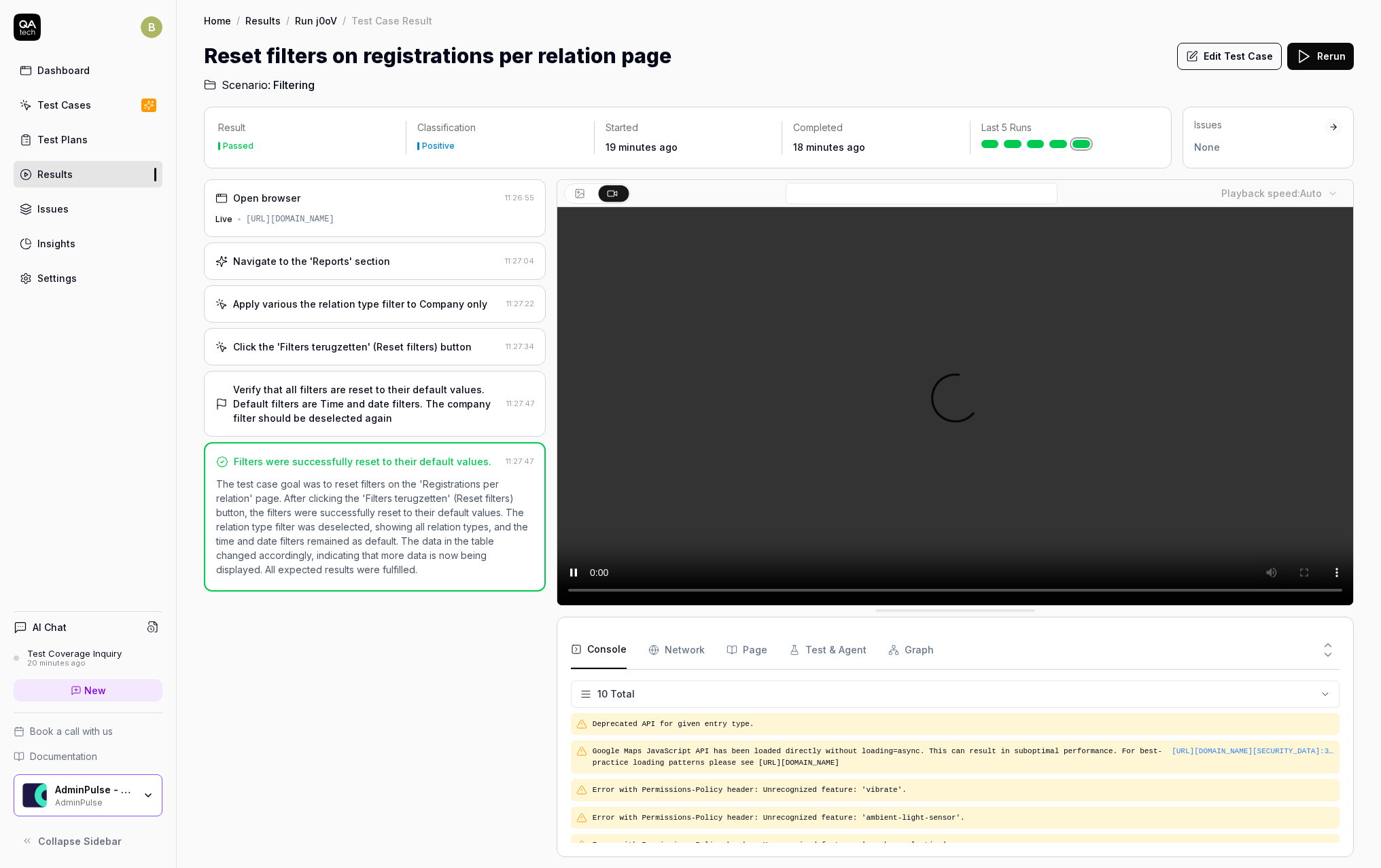
scroll to position [200, 0]
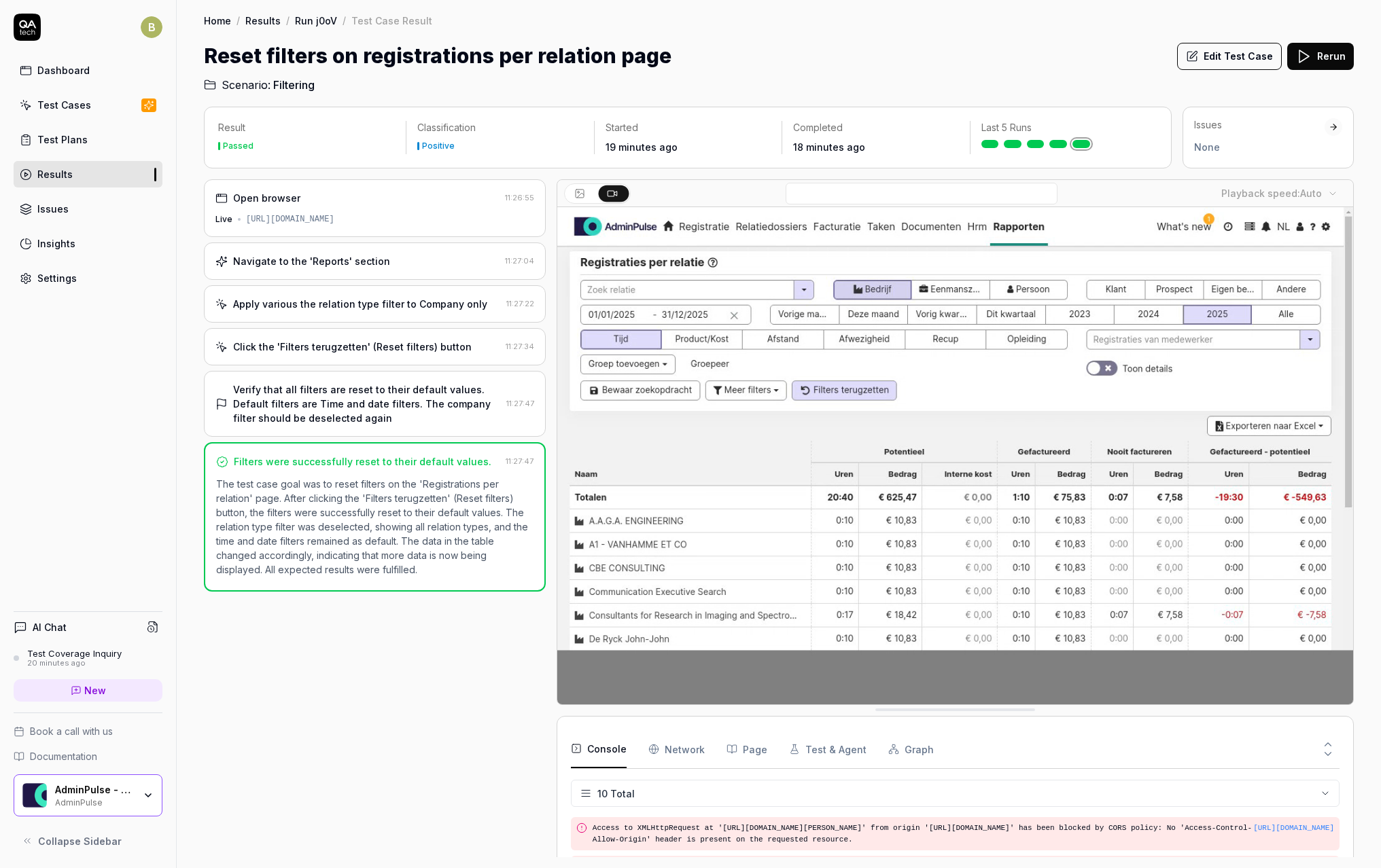
click at [1237, 65] on button "Edit Test Case" at bounding box center [1230, 56] width 105 height 27
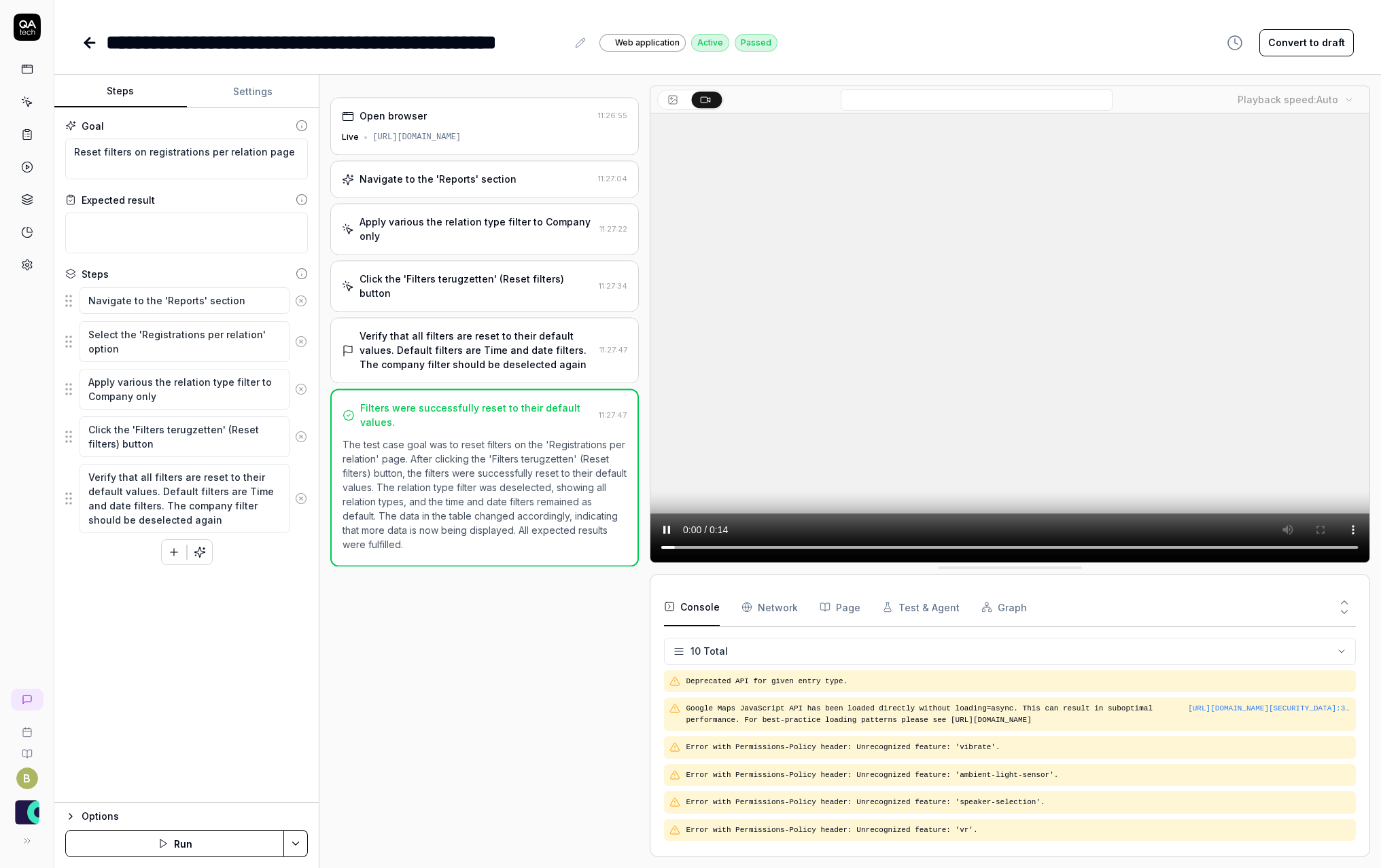
scroll to position [120, 0]
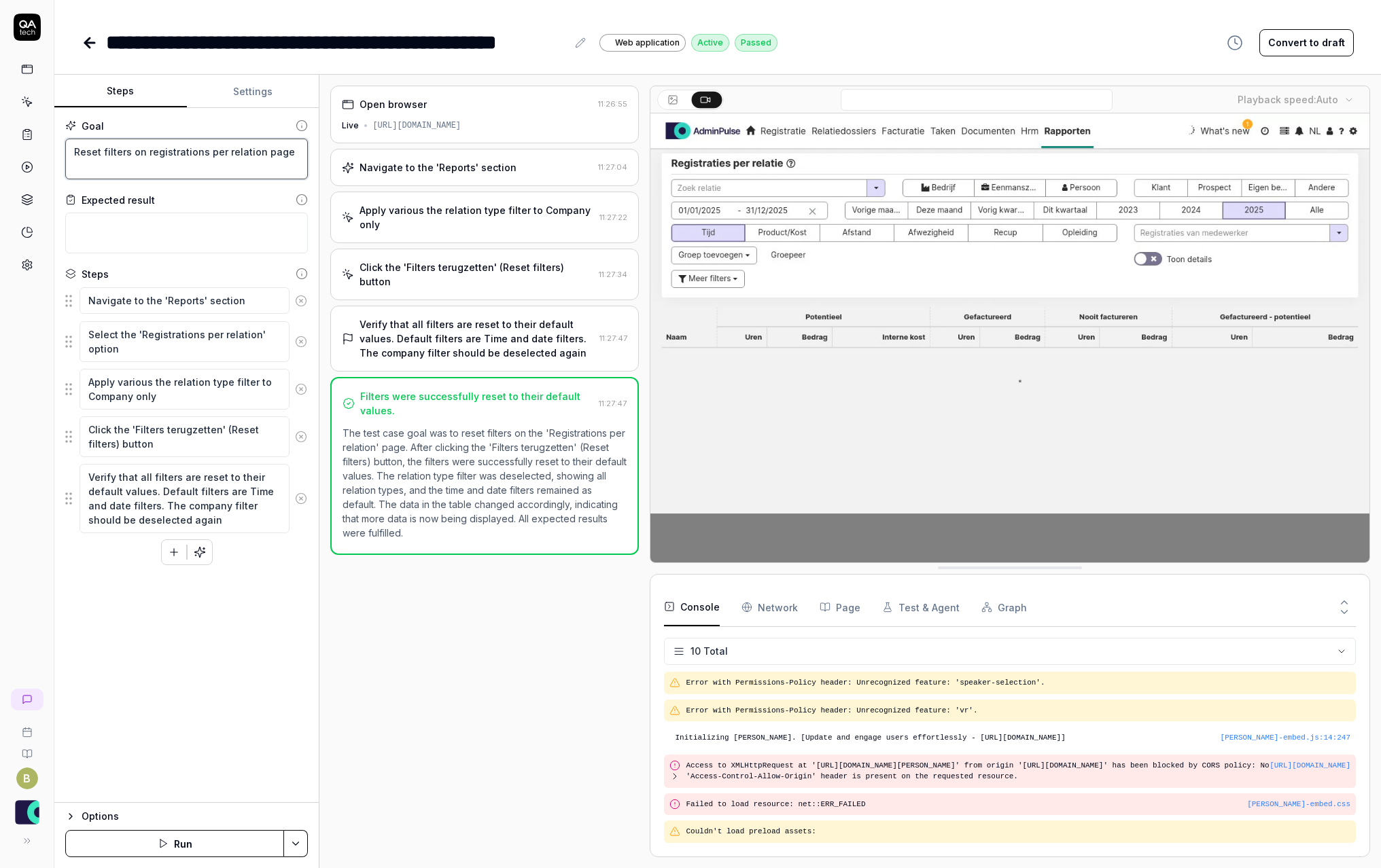
drag, startPoint x: 74, startPoint y: 152, endPoint x: 299, endPoint y: 153, distance: 225.0
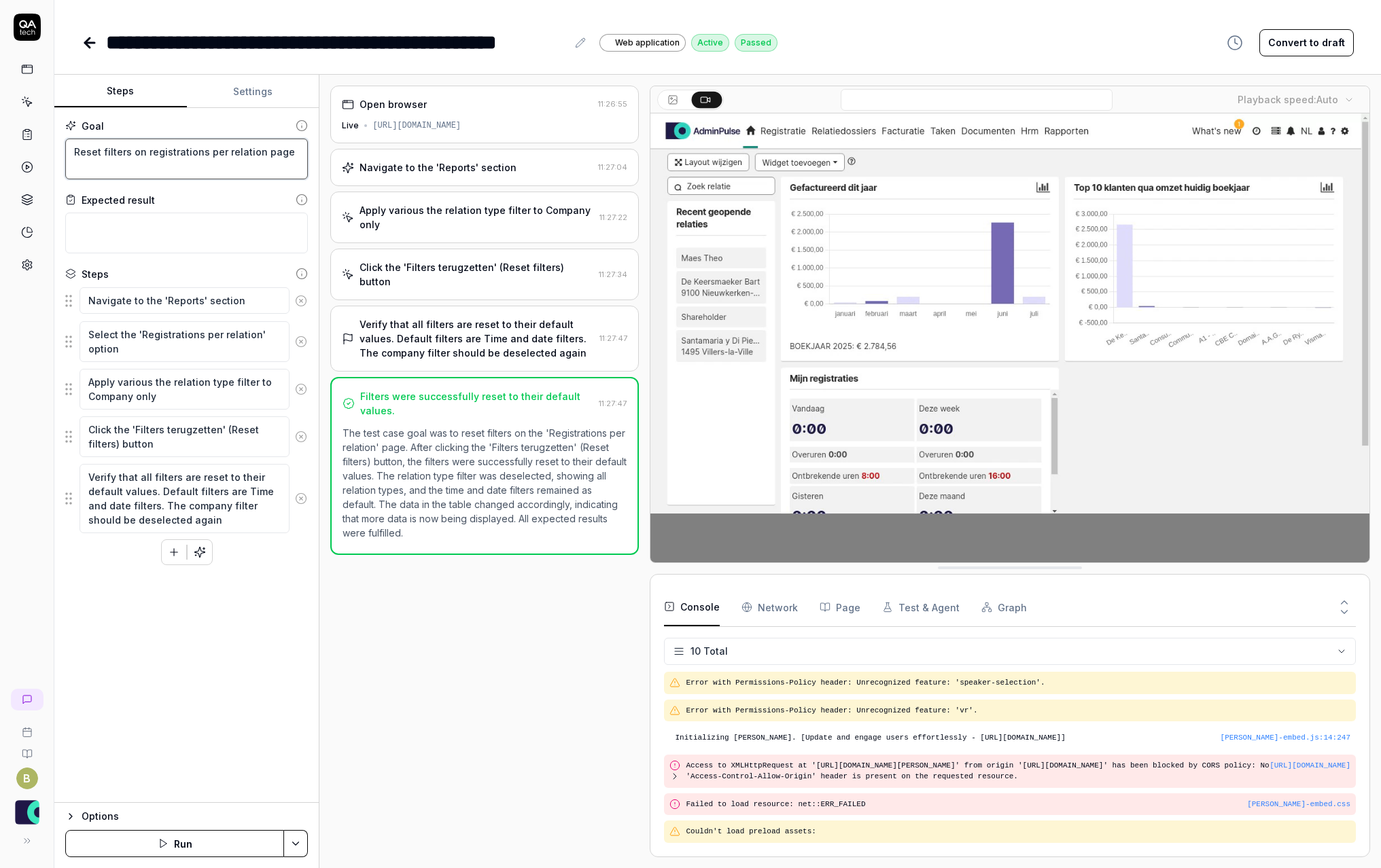
click at [299, 153] on textarea "Reset filters on registrations per relation page" at bounding box center [186, 158] width 242 height 41
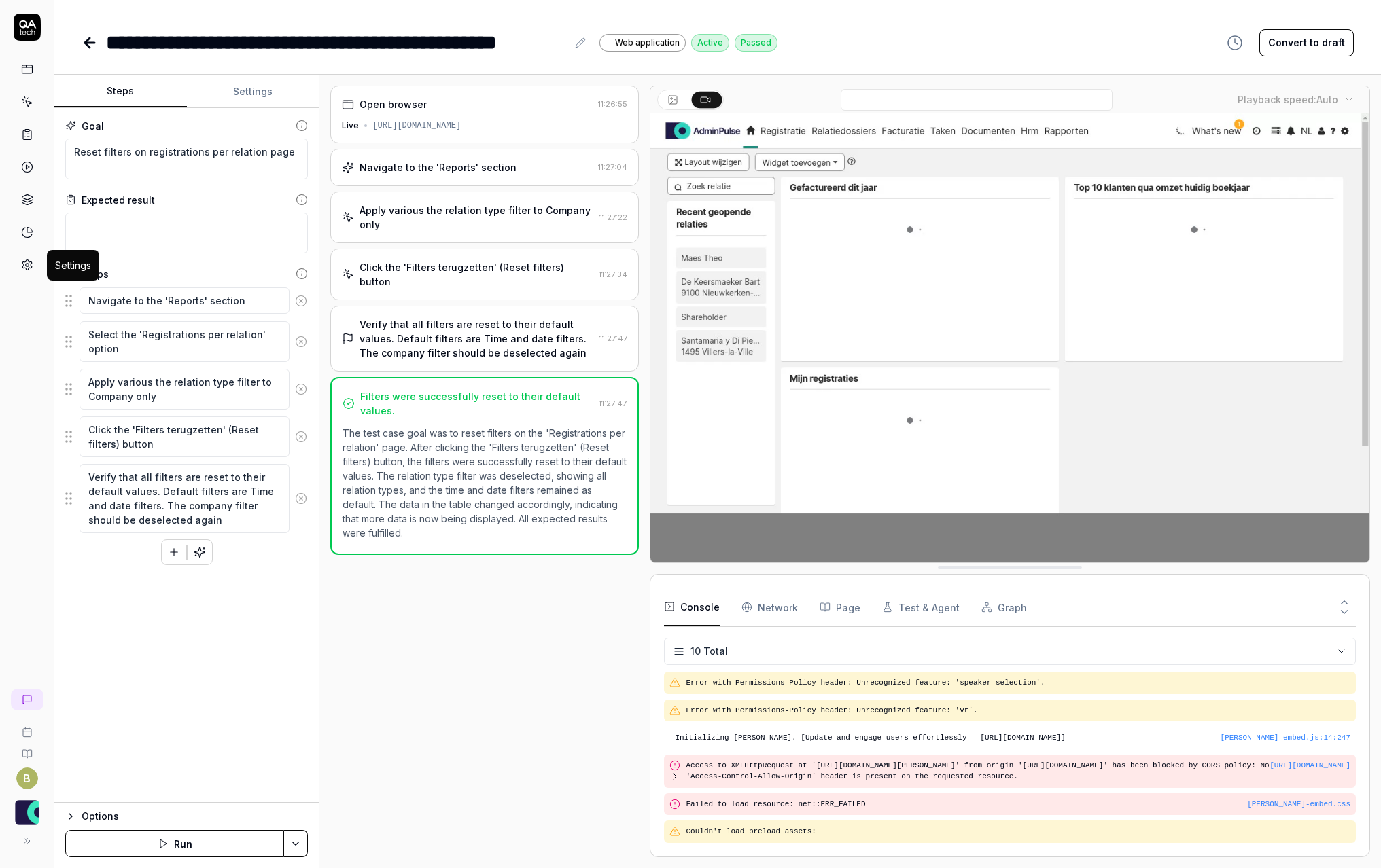
click at [21, 261] on icon at bounding box center [27, 265] width 12 height 12
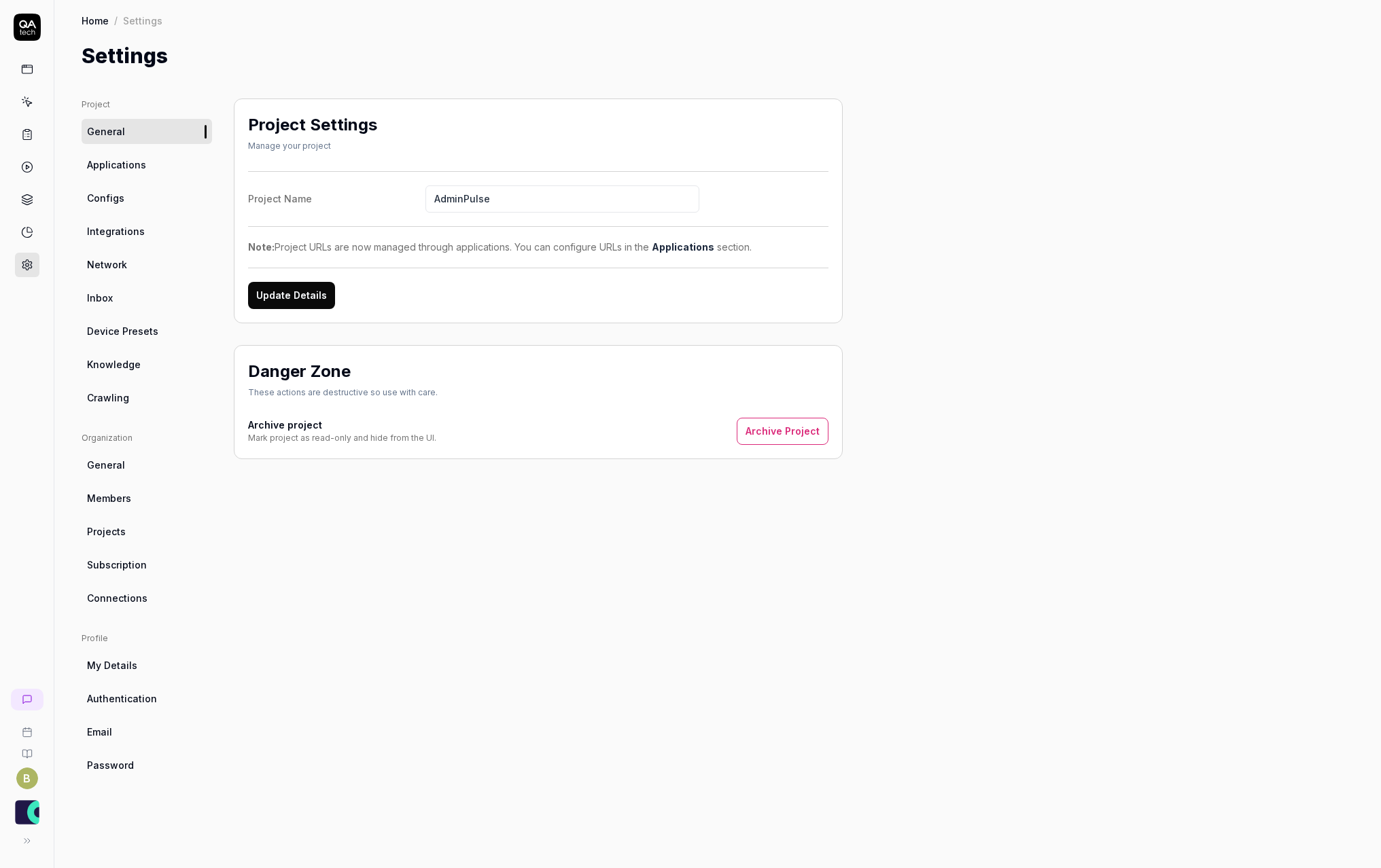
click at [123, 389] on link "Crawling" at bounding box center [146, 397] width 130 height 25
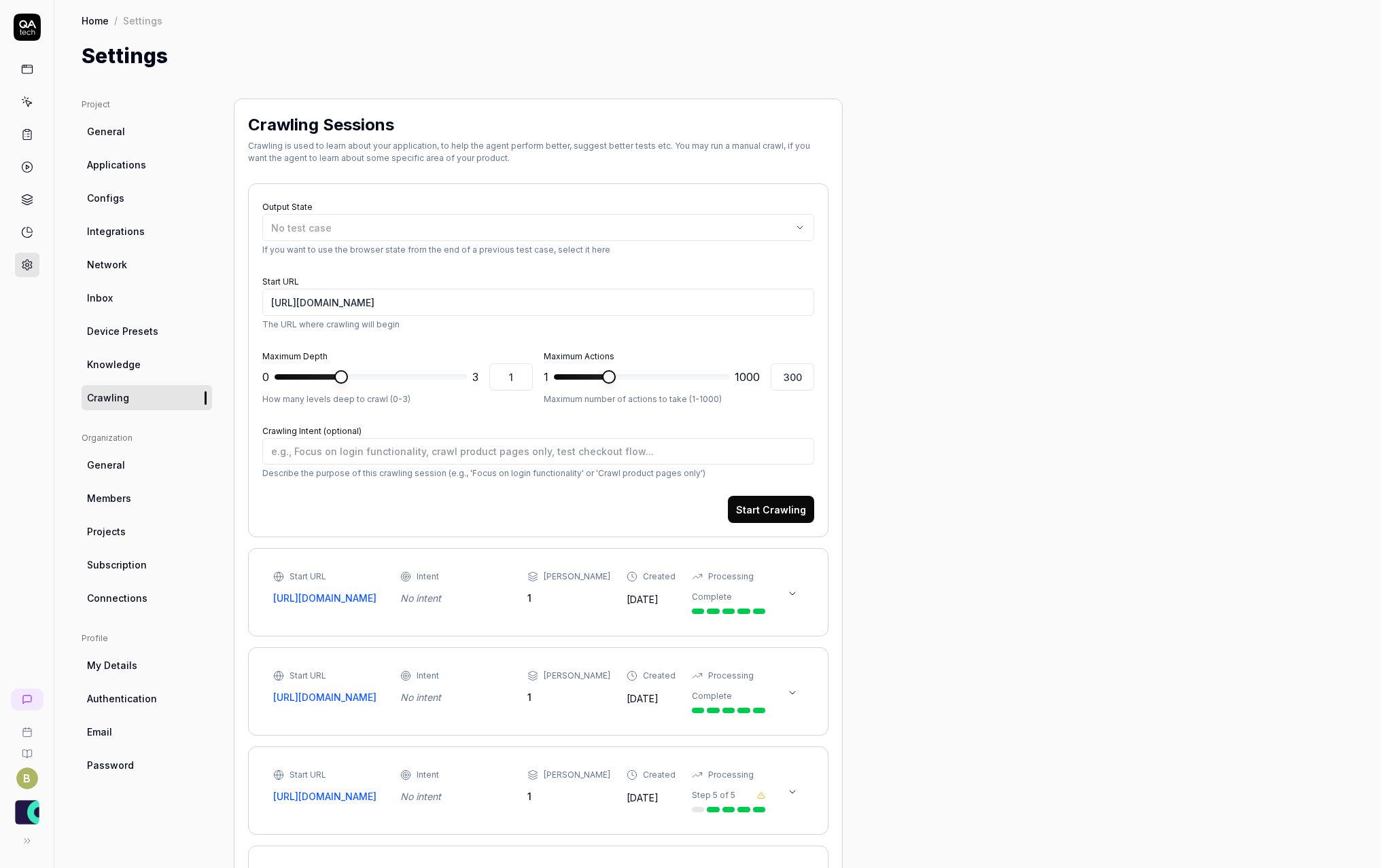
type textarea "*"
